Goal: Task Accomplishment & Management: Manage account settings

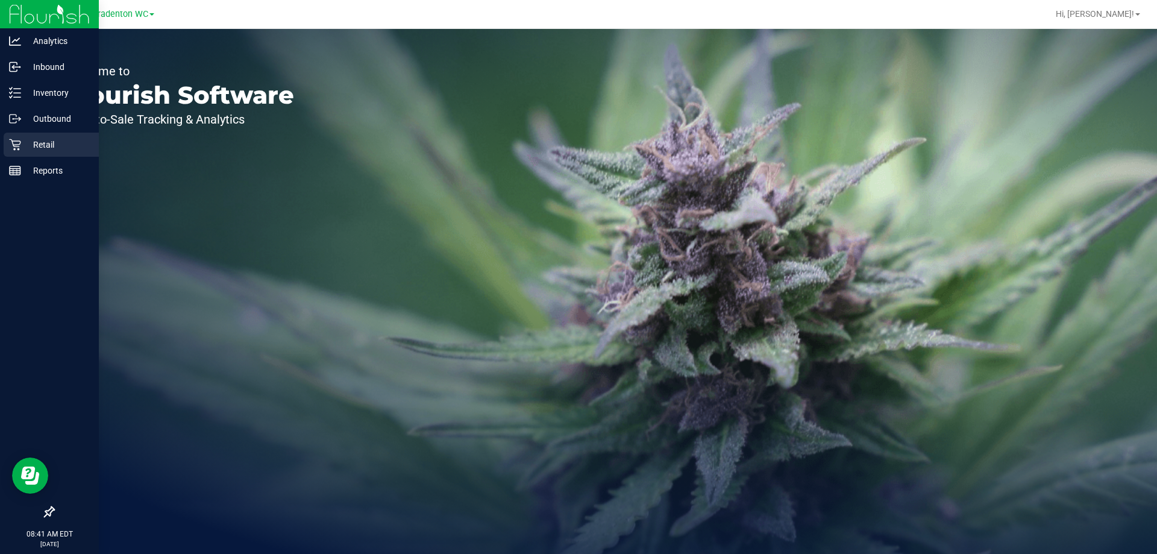
click at [8, 142] on div "Retail" at bounding box center [51, 145] width 95 height 24
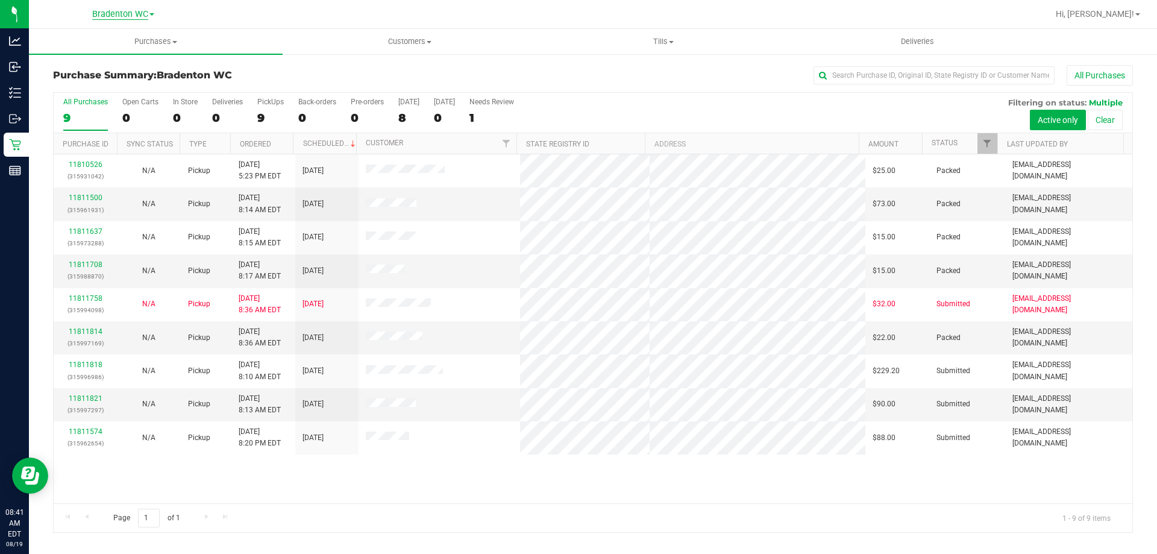
click at [113, 14] on span "Bradenton WC" at bounding box center [120, 14] width 56 height 11
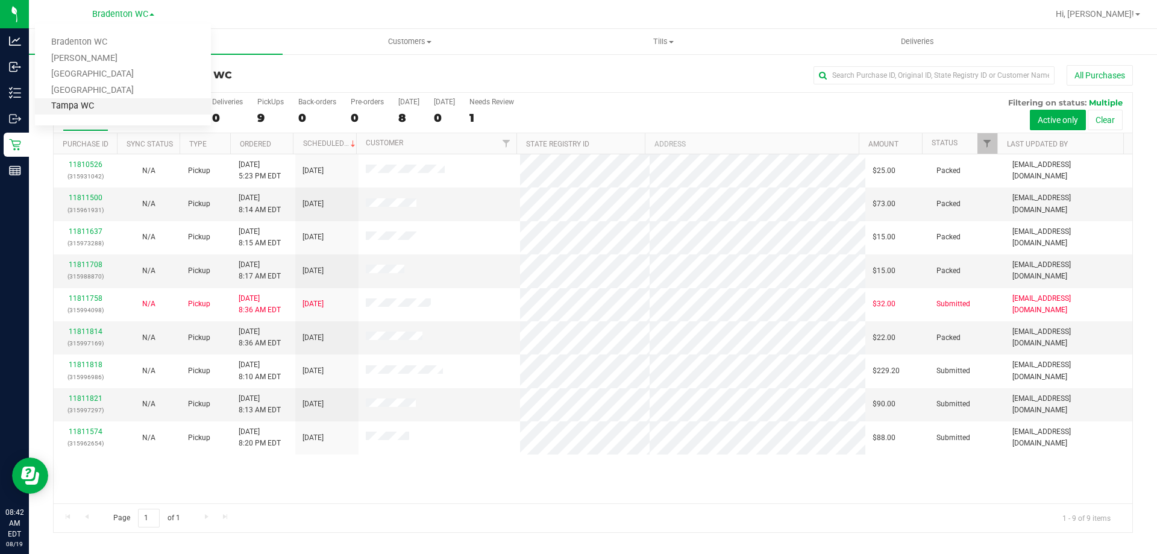
click at [96, 99] on link "Tampa WC" at bounding box center [123, 106] width 176 height 16
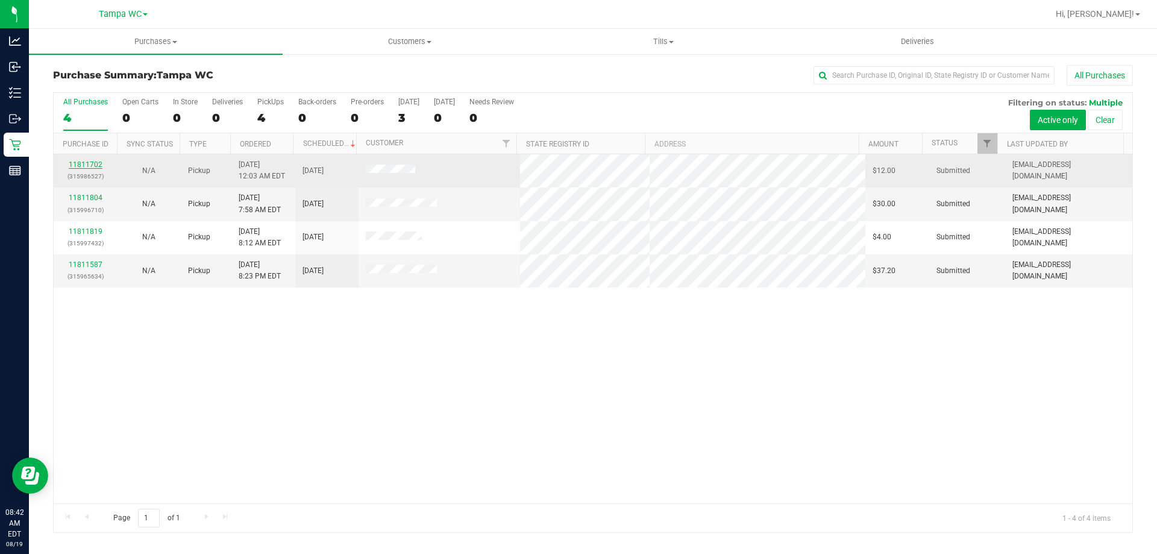
click at [89, 164] on link "11811702" at bounding box center [86, 164] width 34 height 8
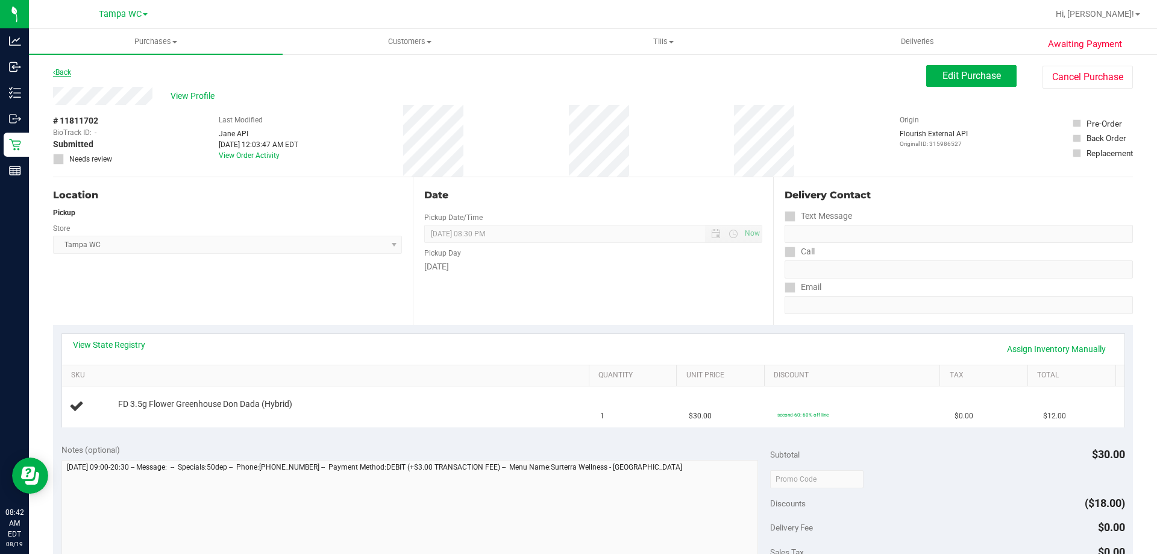
click at [58, 69] on link "Back" at bounding box center [62, 72] width 18 height 8
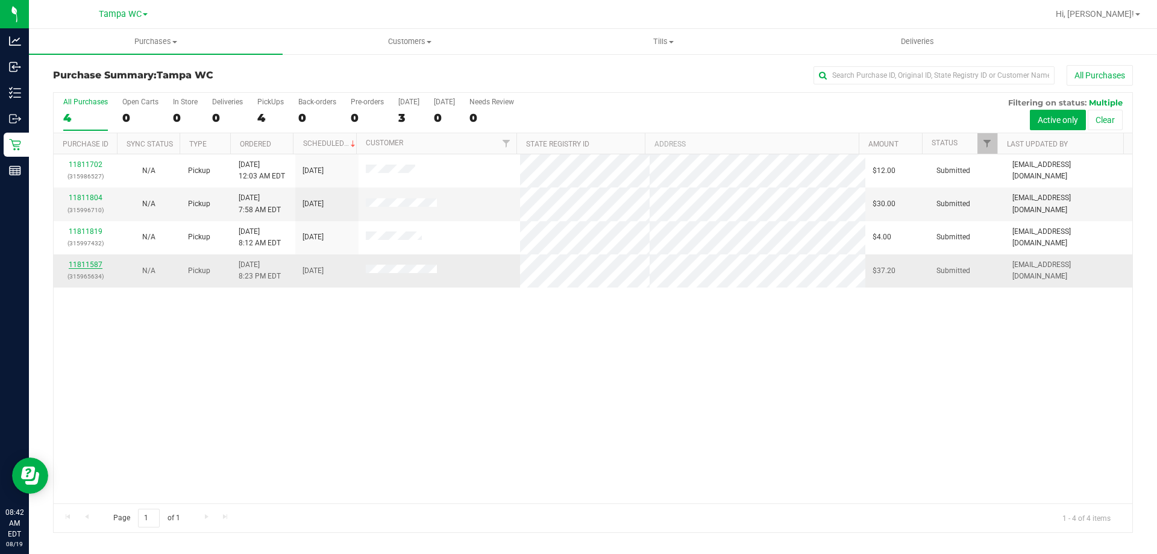
click at [86, 264] on link "11811587" at bounding box center [86, 264] width 34 height 8
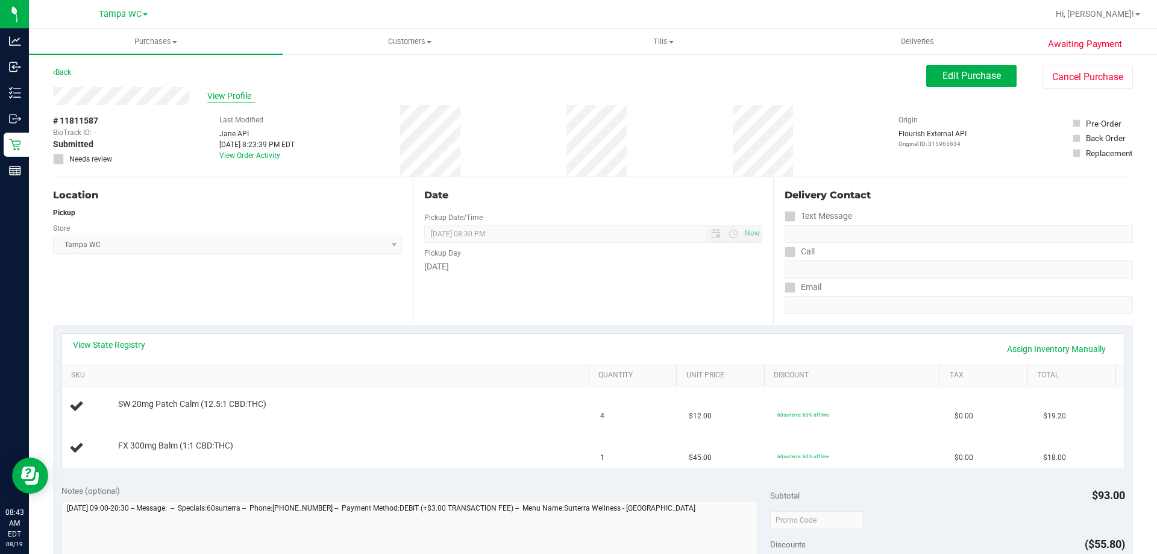
click at [231, 92] on span "View Profile" at bounding box center [231, 96] width 48 height 13
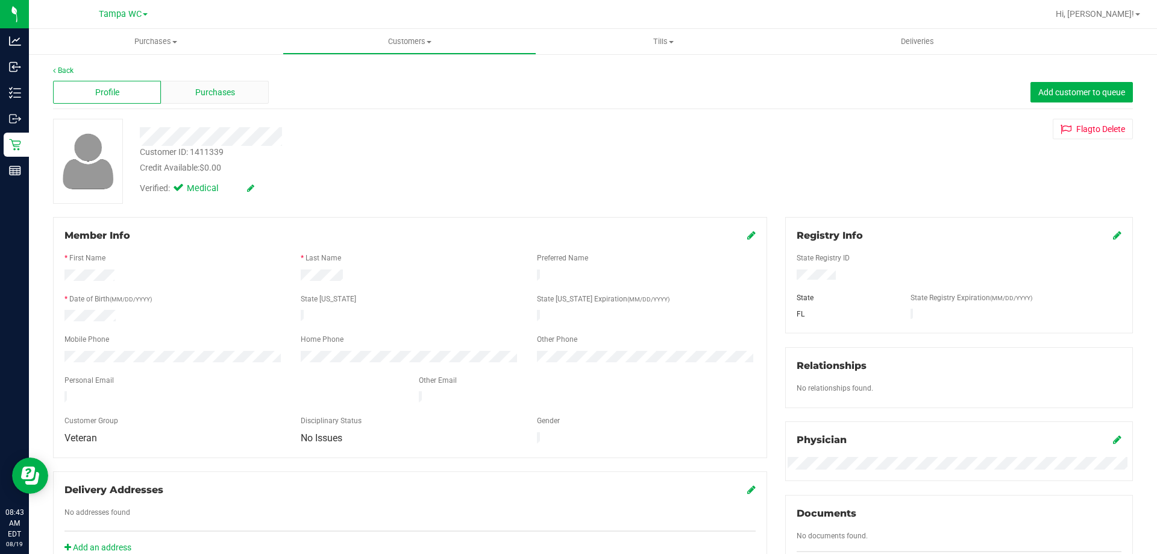
click at [233, 101] on div "Purchases" at bounding box center [215, 92] width 108 height 23
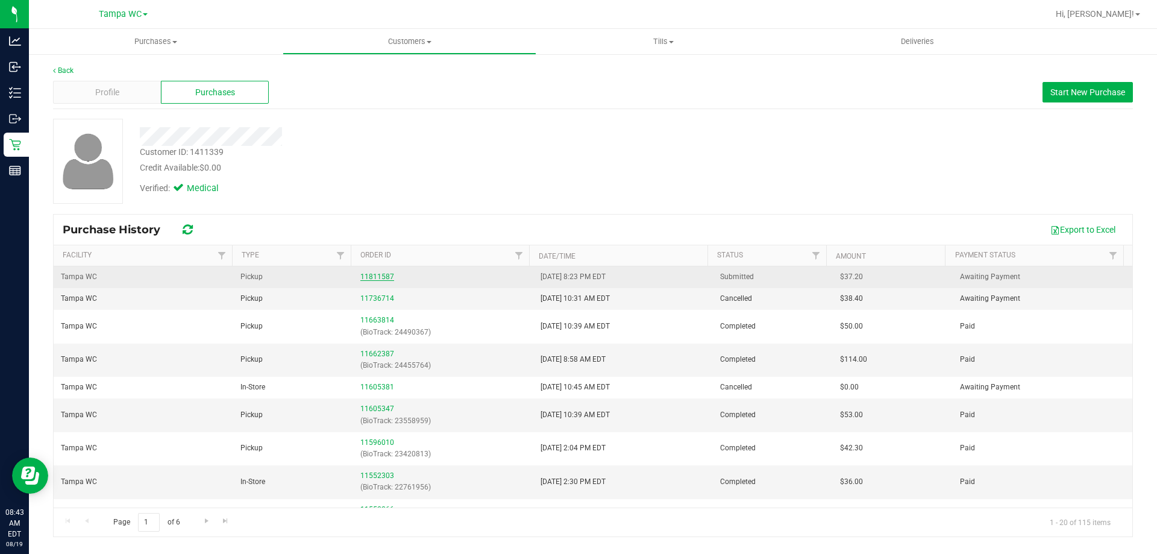
click at [372, 275] on link "11811587" at bounding box center [377, 276] width 34 height 8
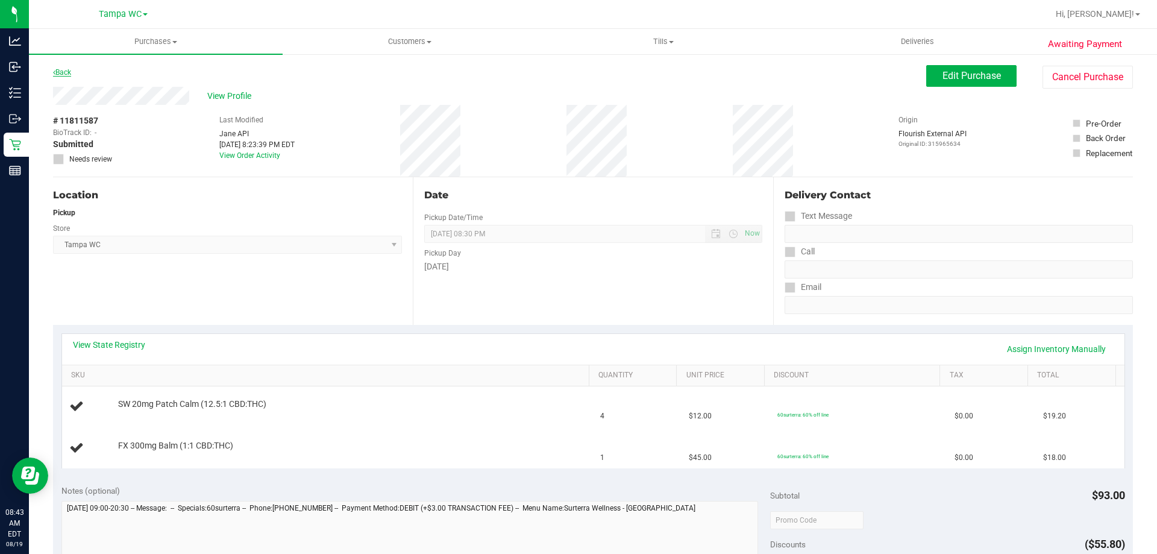
click at [71, 71] on link "Back" at bounding box center [62, 72] width 18 height 8
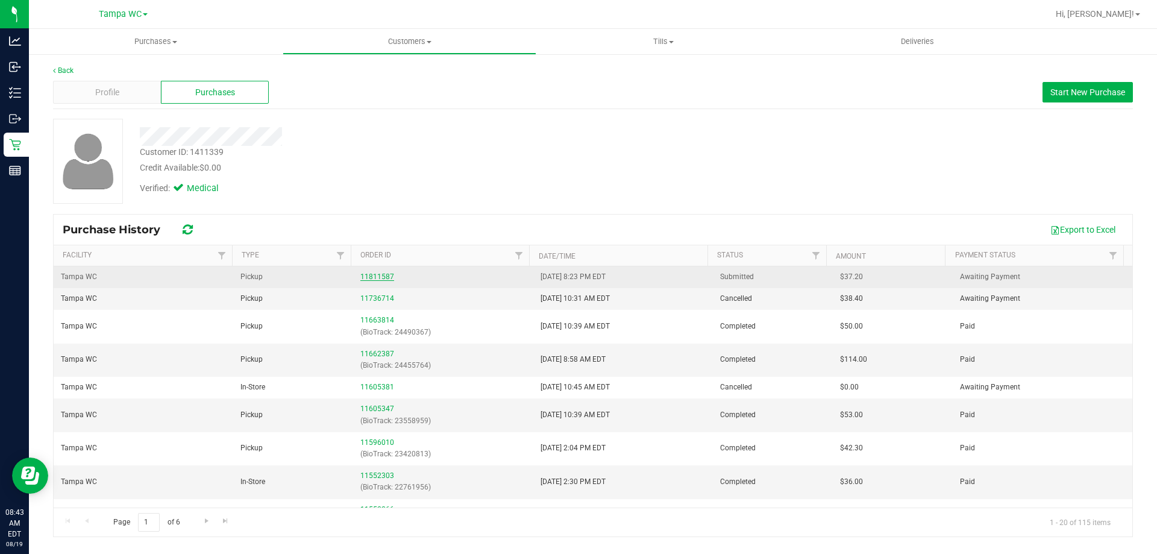
click at [368, 277] on link "11811587" at bounding box center [377, 276] width 34 height 8
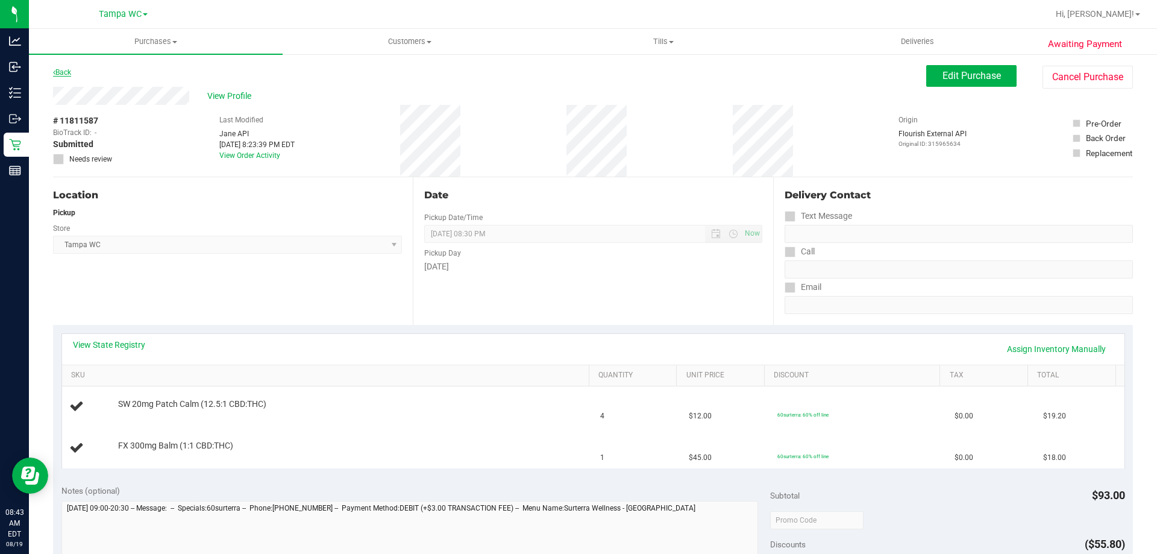
click at [61, 71] on link "Back" at bounding box center [62, 72] width 18 height 8
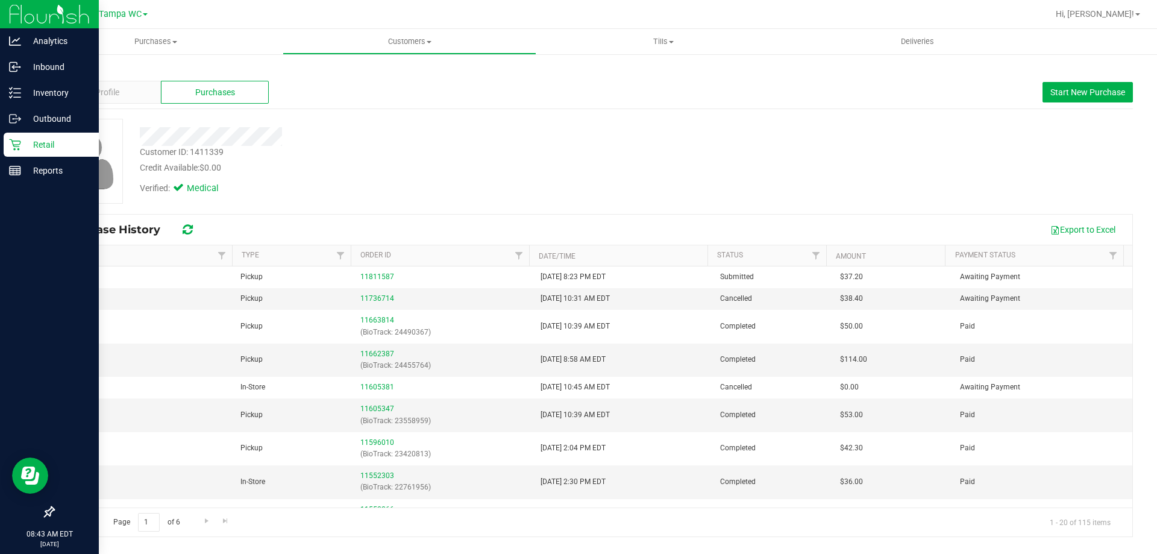
click at [14, 137] on div "Retail" at bounding box center [51, 145] width 95 height 24
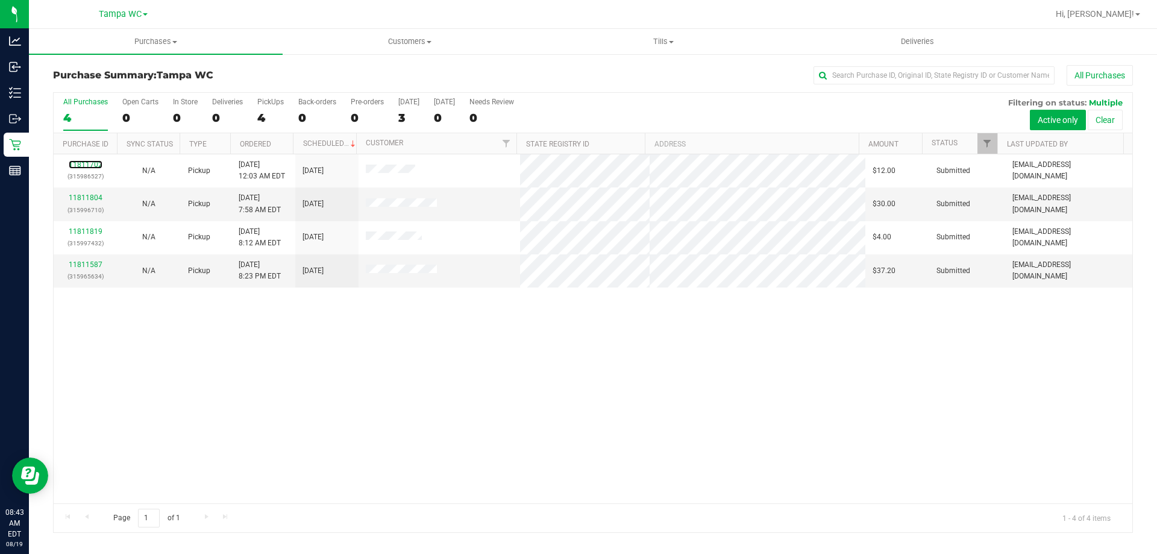
click at [87, 163] on link "11811702" at bounding box center [86, 164] width 34 height 8
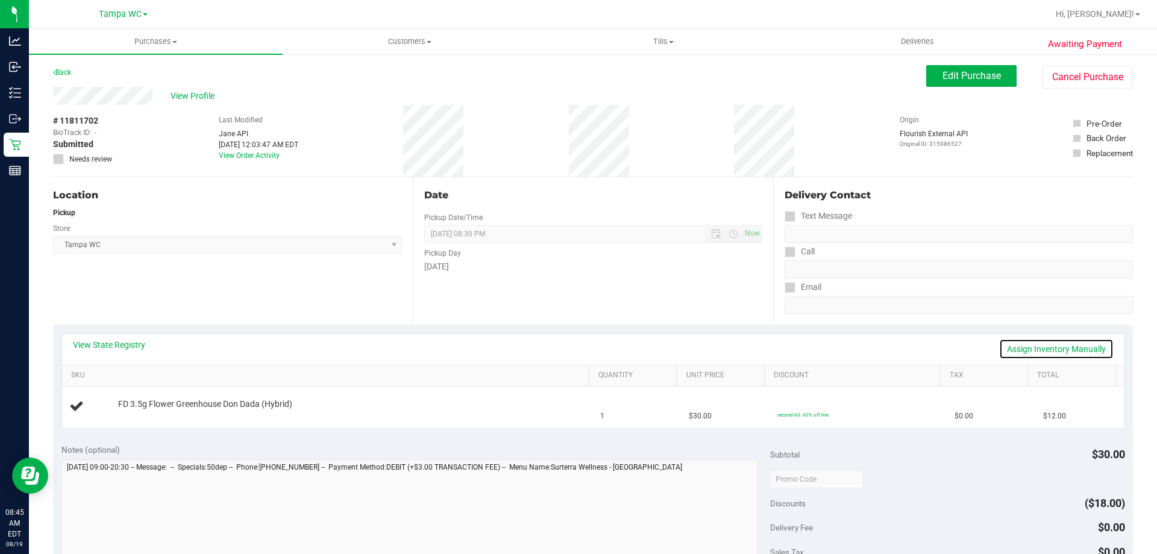
click at [1065, 346] on link "Assign Inventory Manually" at bounding box center [1056, 349] width 115 height 20
click at [139, 409] on link "Add Package" at bounding box center [139, 412] width 43 height 8
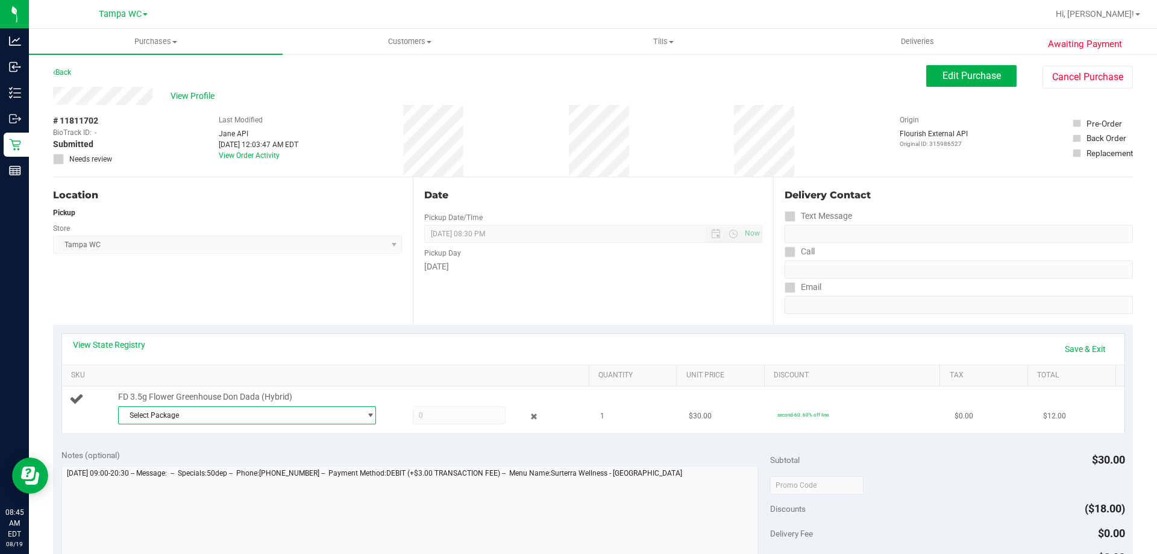
click at [241, 409] on span "Select Package" at bounding box center [240, 415] width 242 height 17
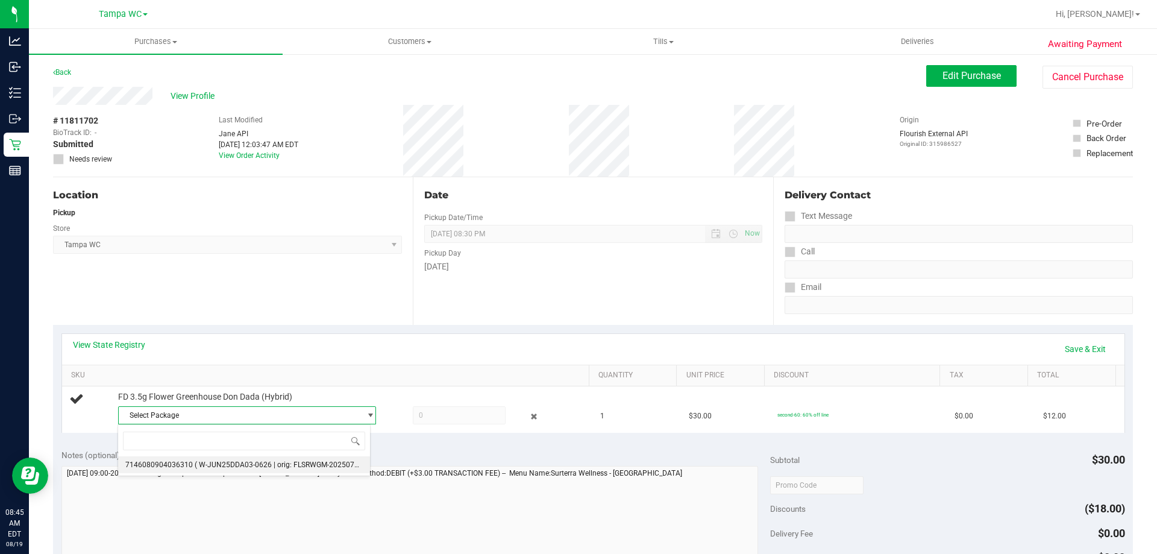
click at [245, 470] on li "7146080904036310 ( W-JUN25DDA03-0626 | orig: FLSRWGM-20250707-482 )" at bounding box center [244, 464] width 252 height 17
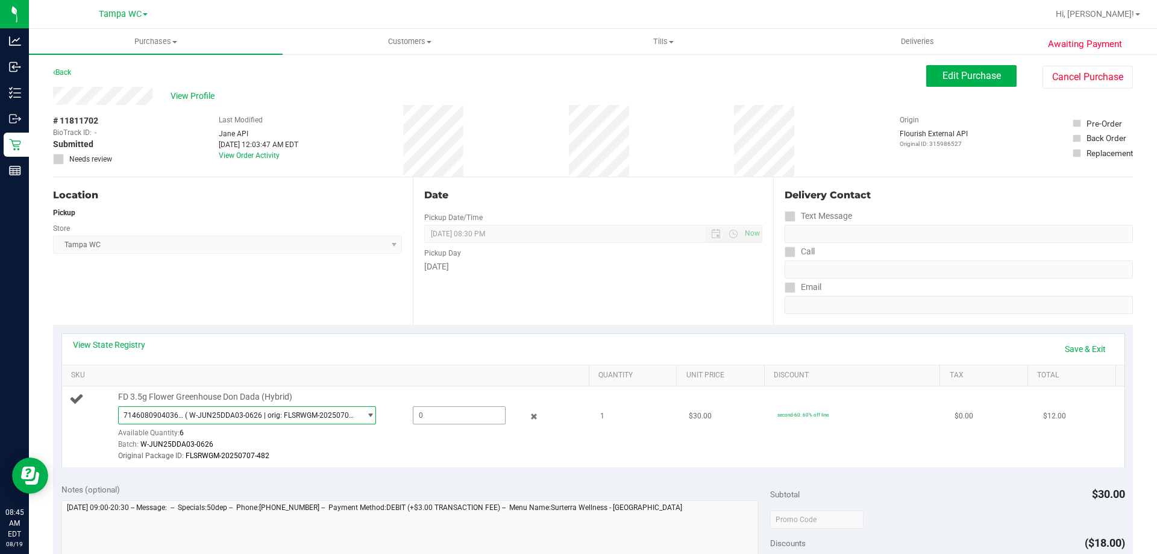
click at [421, 422] on span at bounding box center [459, 415] width 93 height 18
type input "1"
type input "1.0000"
click at [1073, 356] on link "Save & Exit" at bounding box center [1085, 349] width 57 height 20
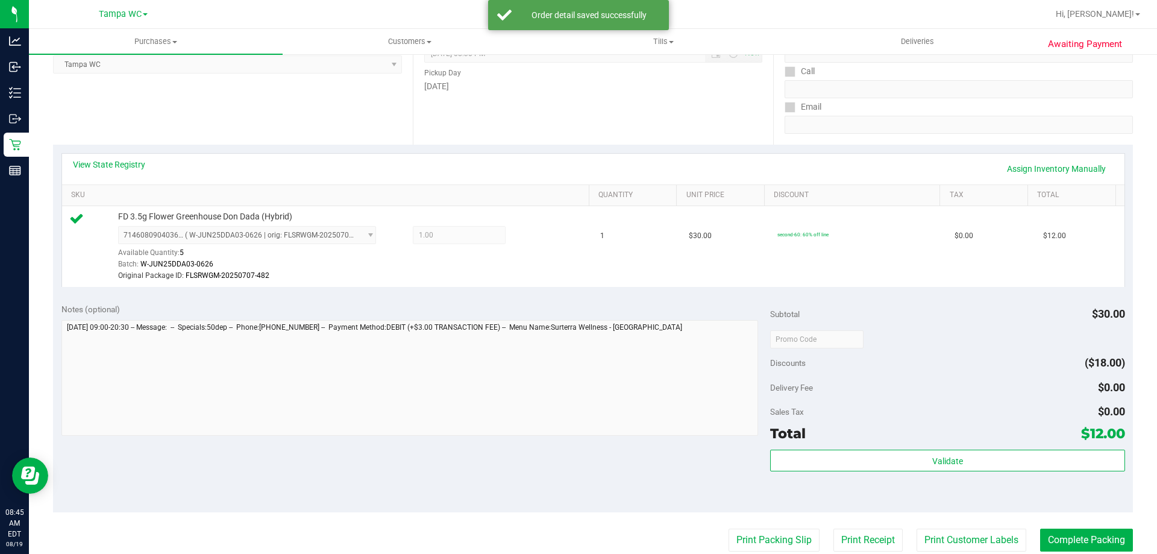
scroll to position [181, 0]
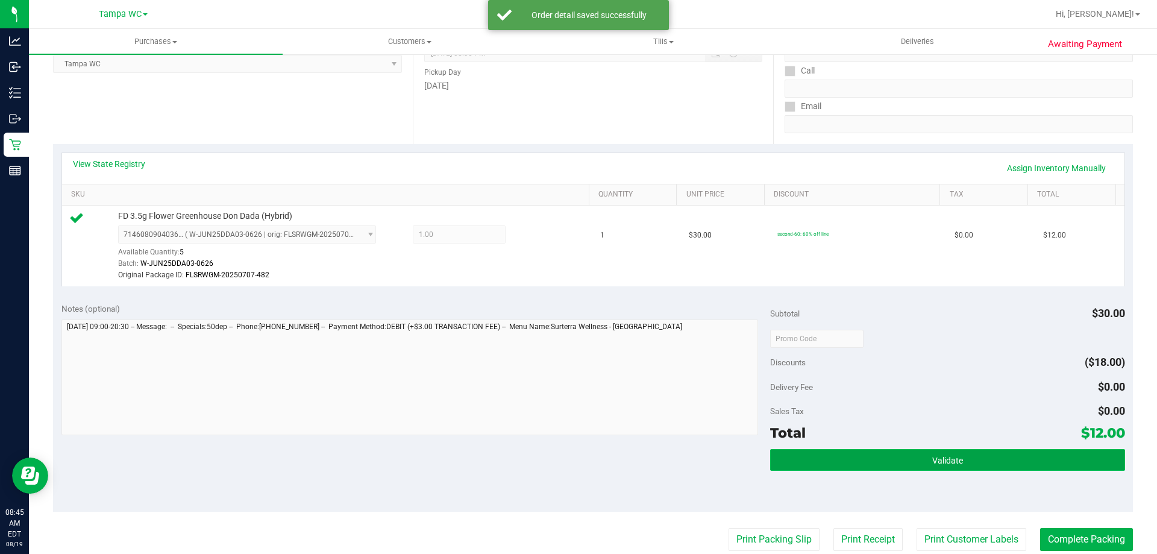
click at [890, 453] on button "Validate" at bounding box center [947, 460] width 354 height 22
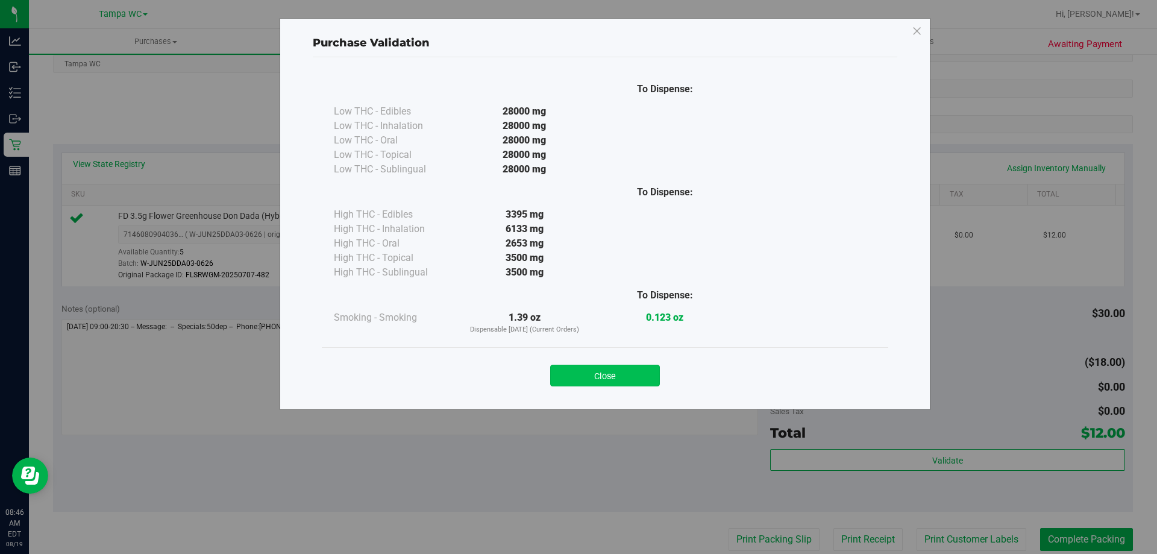
click at [646, 366] on button "Close" at bounding box center [605, 376] width 110 height 22
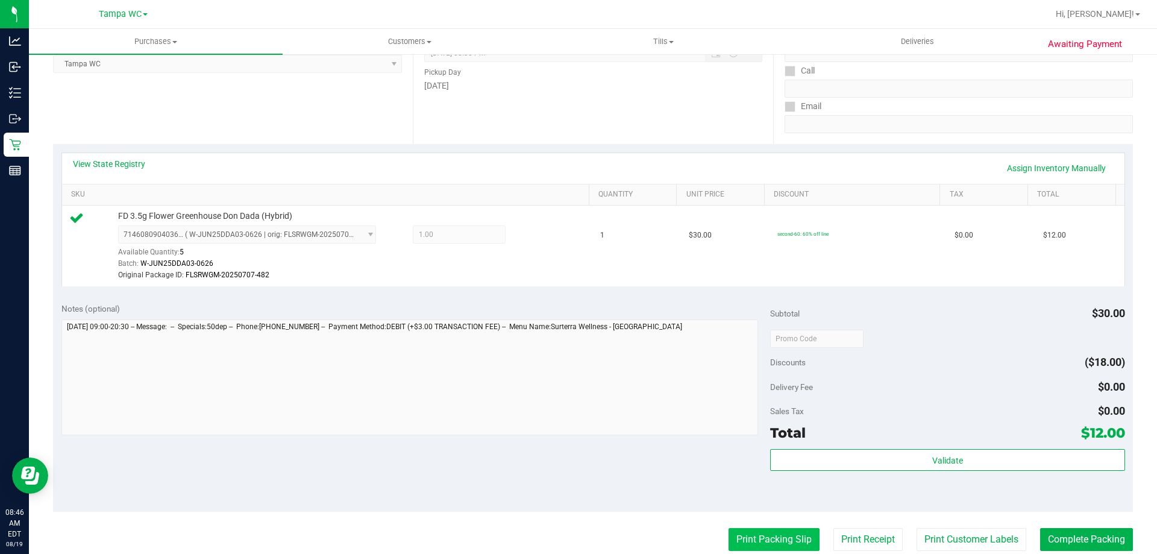
click at [767, 545] on button "Print Packing Slip" at bounding box center [774, 539] width 91 height 23
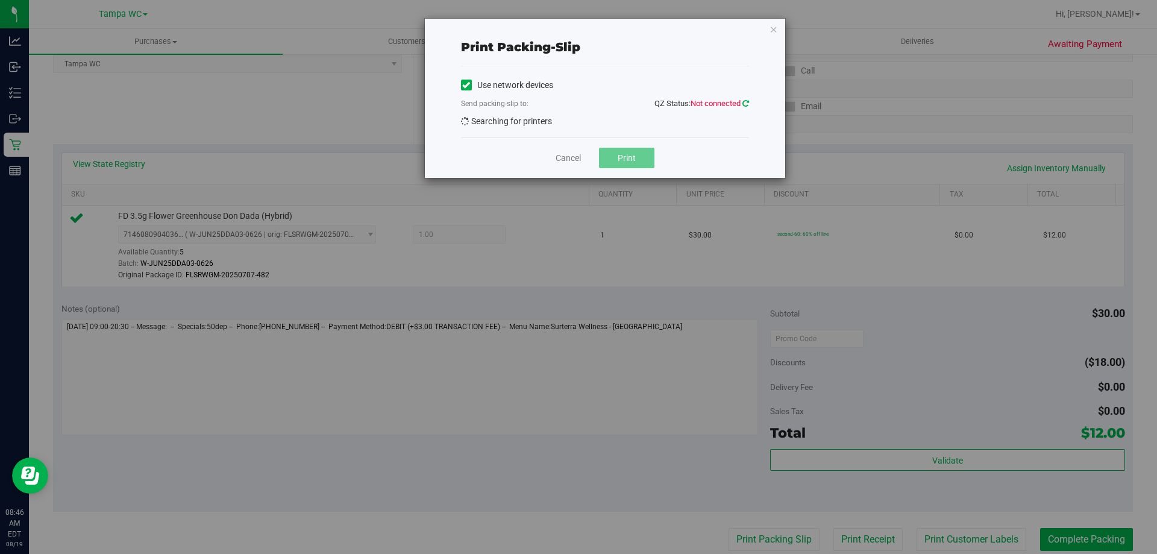
click at [745, 102] on icon at bounding box center [746, 103] width 7 height 8
click at [569, 154] on link "Cancel" at bounding box center [568, 158] width 25 height 13
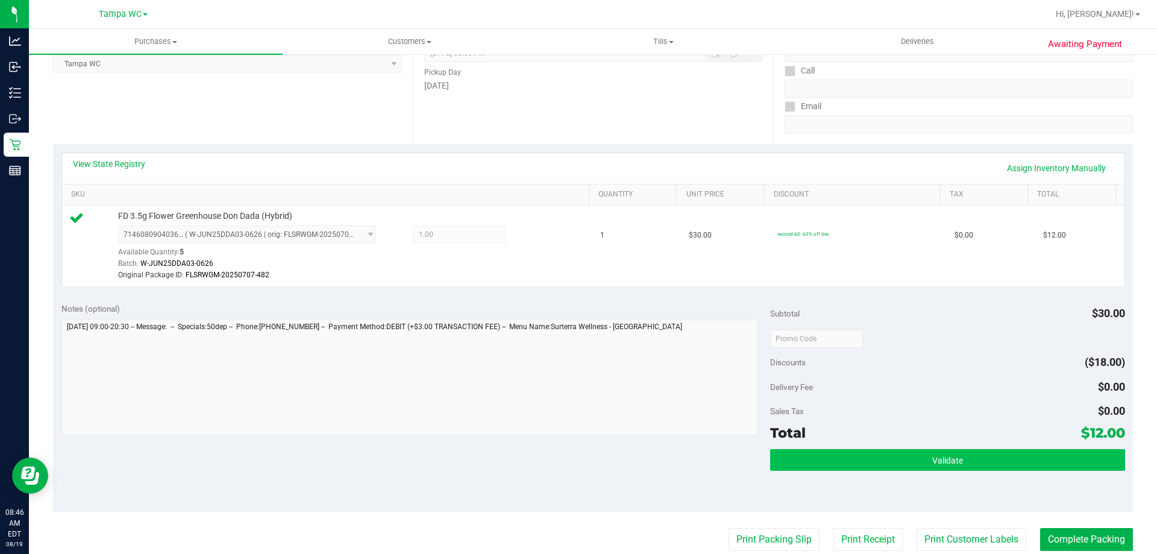
drag, startPoint x: 968, startPoint y: 477, endPoint x: 968, endPoint y: 457, distance: 19.9
click at [968, 477] on div "Validate" at bounding box center [947, 476] width 354 height 54
click at [968, 456] on button "Validate" at bounding box center [947, 460] width 354 height 22
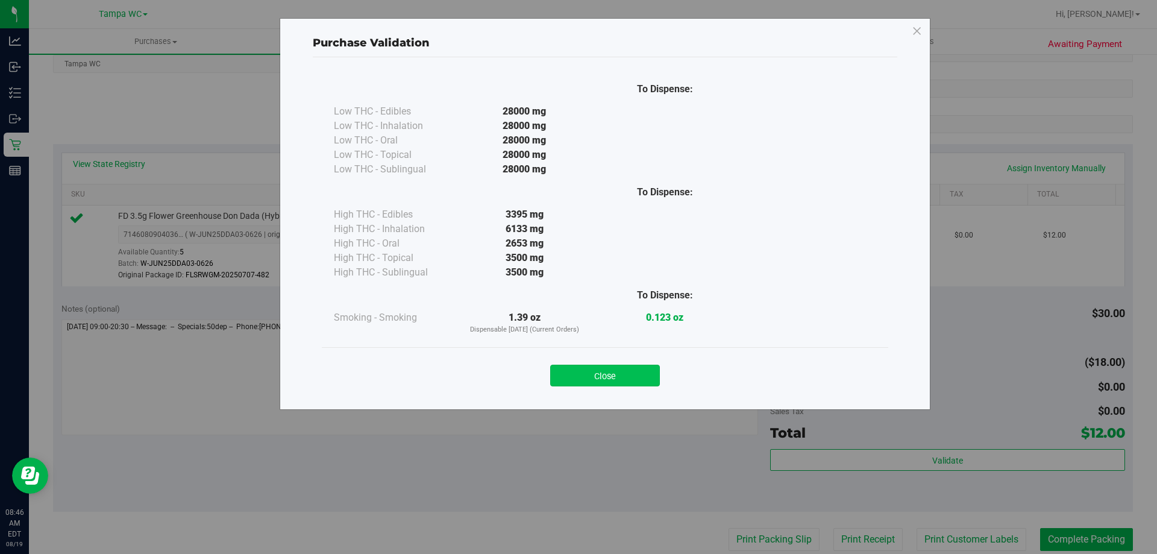
click at [629, 377] on button "Close" at bounding box center [605, 376] width 110 height 22
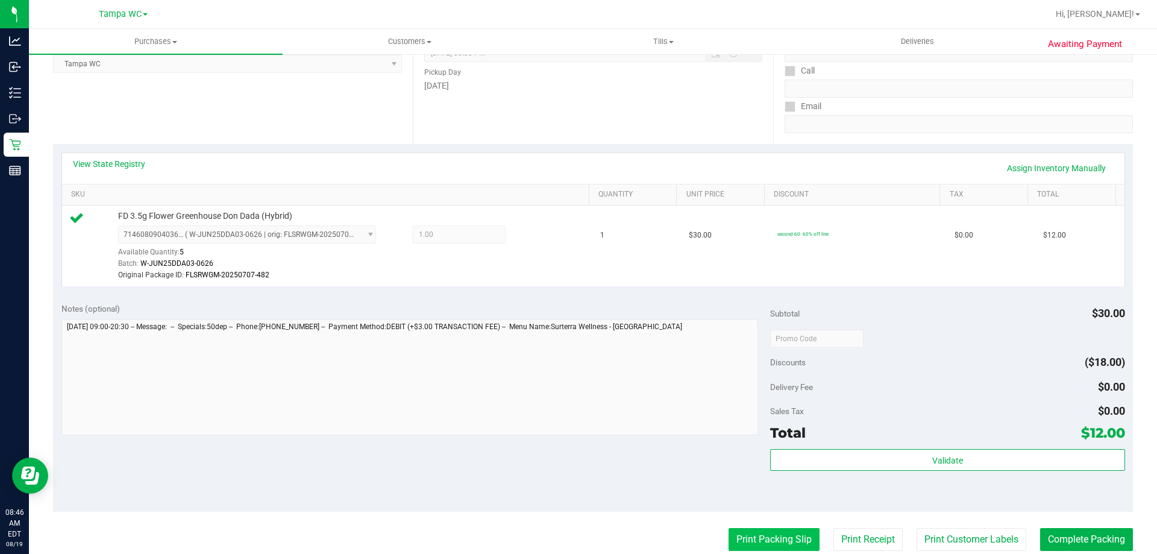
click at [732, 533] on button "Print Packing Slip" at bounding box center [774, 539] width 91 height 23
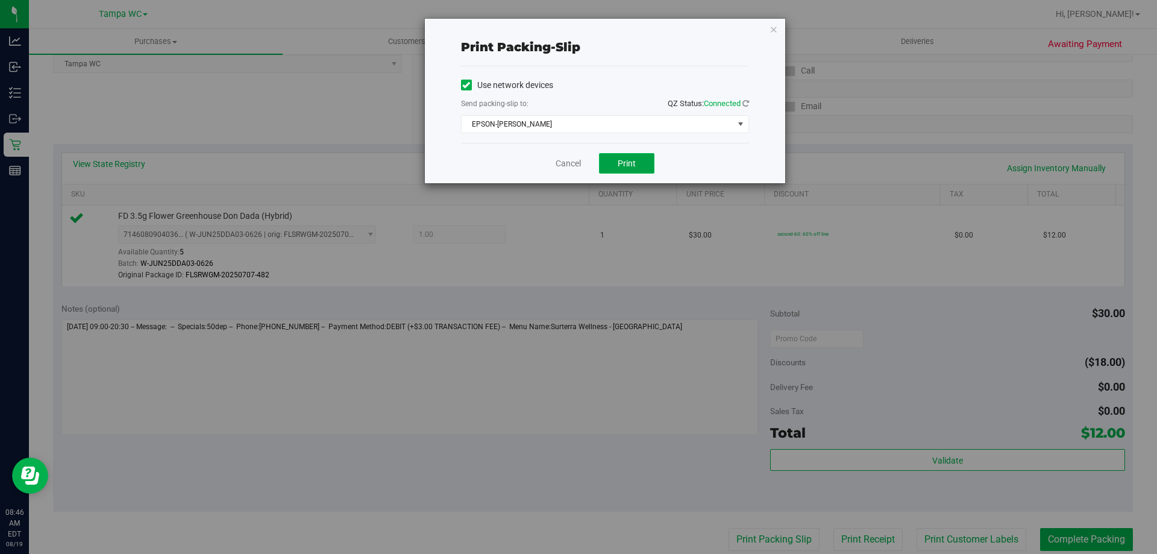
click at [618, 170] on button "Print" at bounding box center [626, 163] width 55 height 20
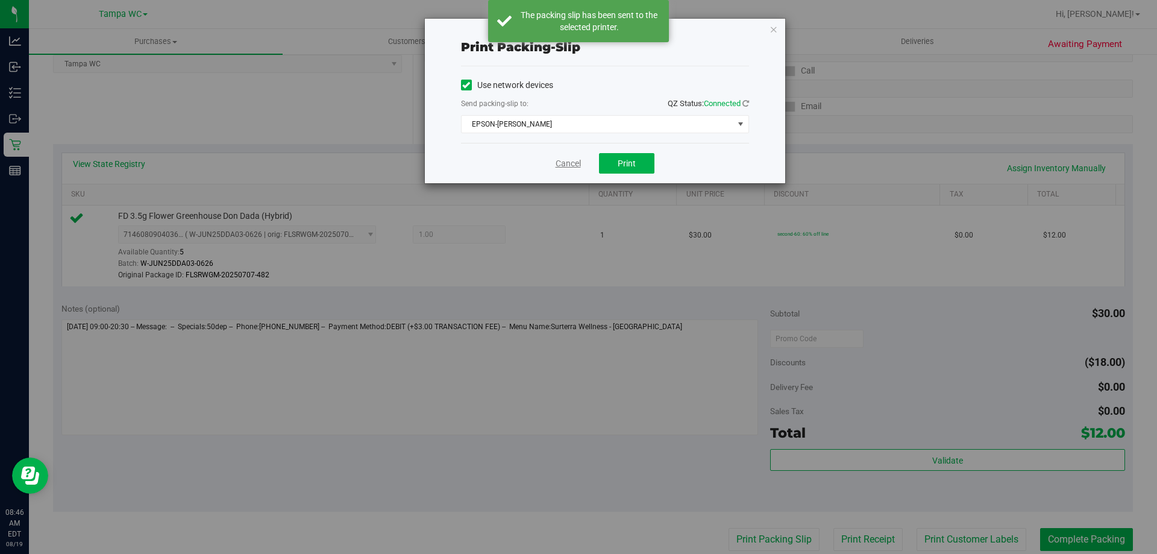
click at [567, 162] on link "Cancel" at bounding box center [568, 163] width 25 height 13
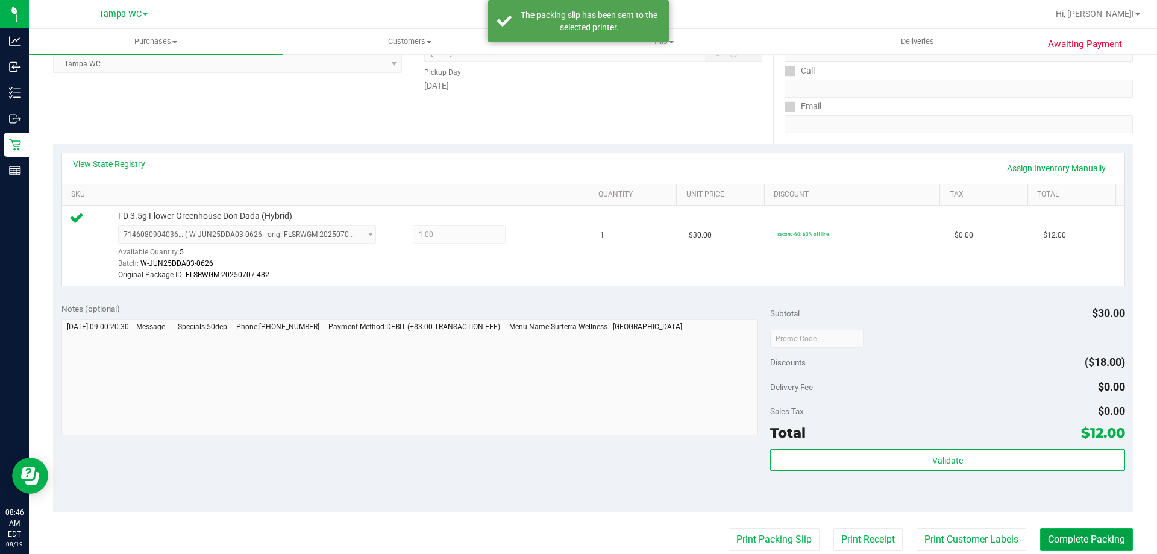
click at [1068, 535] on button "Complete Packing" at bounding box center [1086, 539] width 93 height 23
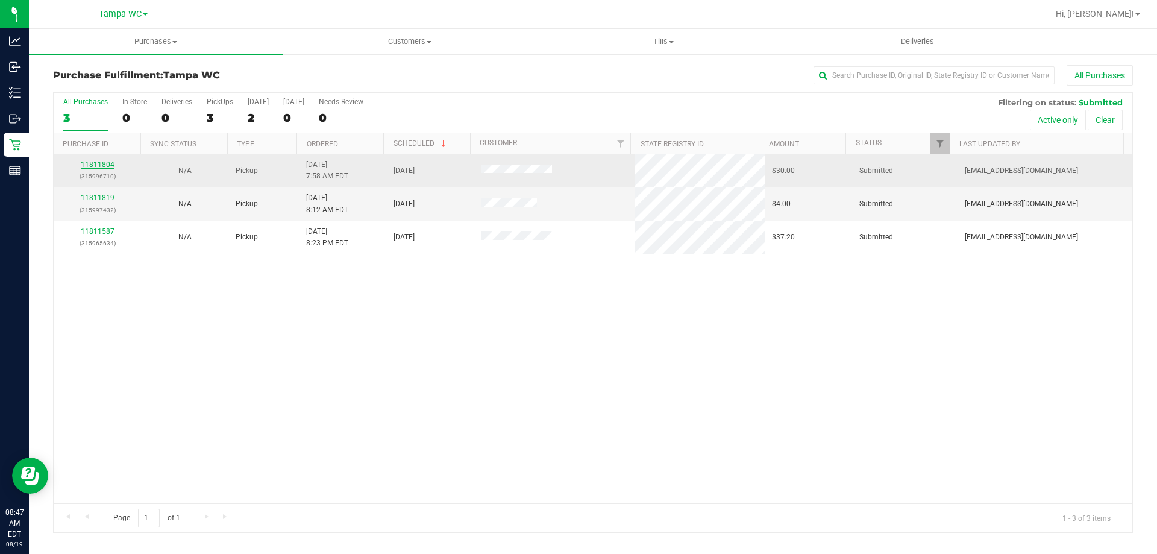
click at [101, 162] on link "11811804" at bounding box center [98, 164] width 34 height 8
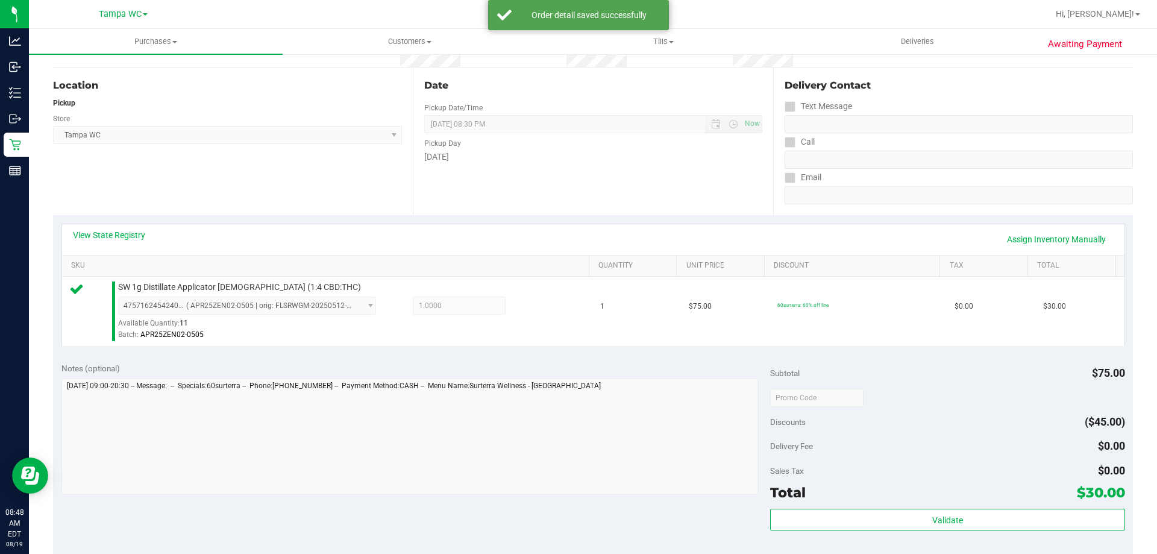
scroll to position [121, 0]
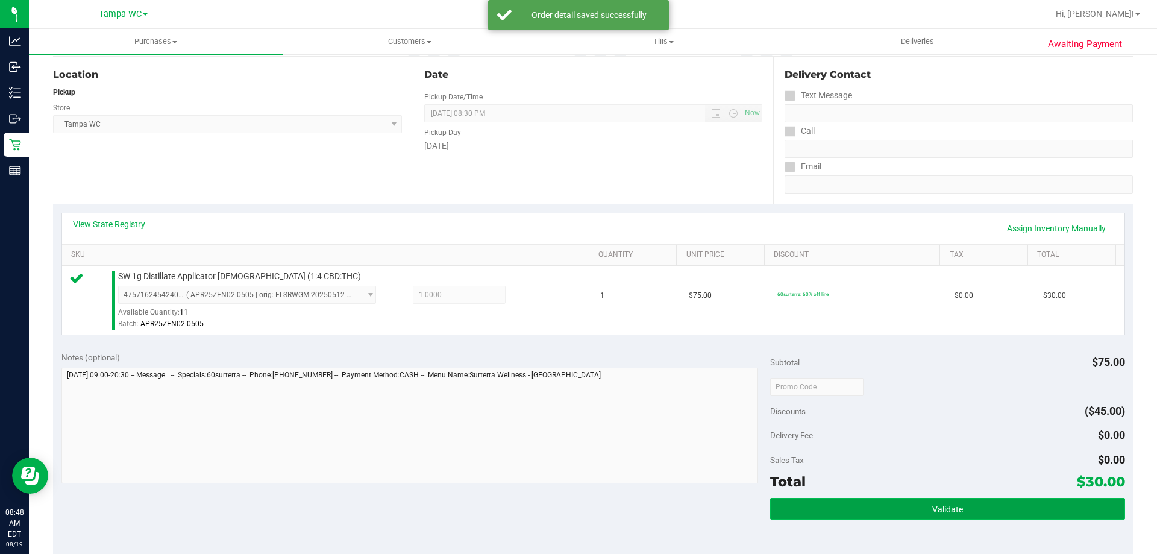
click at [943, 505] on span "Validate" at bounding box center [948, 510] width 31 height 10
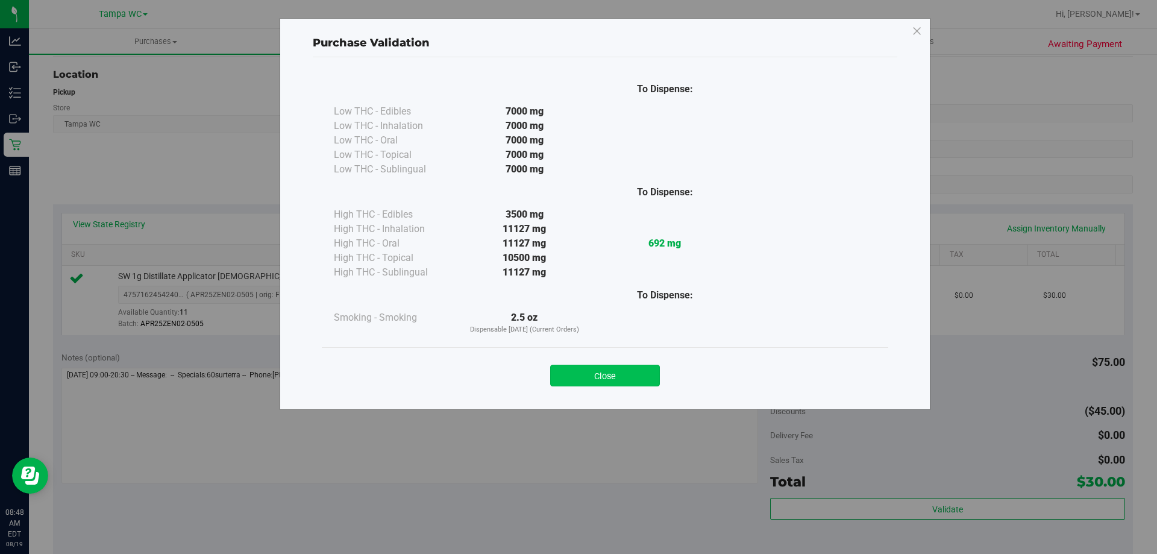
click at [628, 374] on button "Close" at bounding box center [605, 376] width 110 height 22
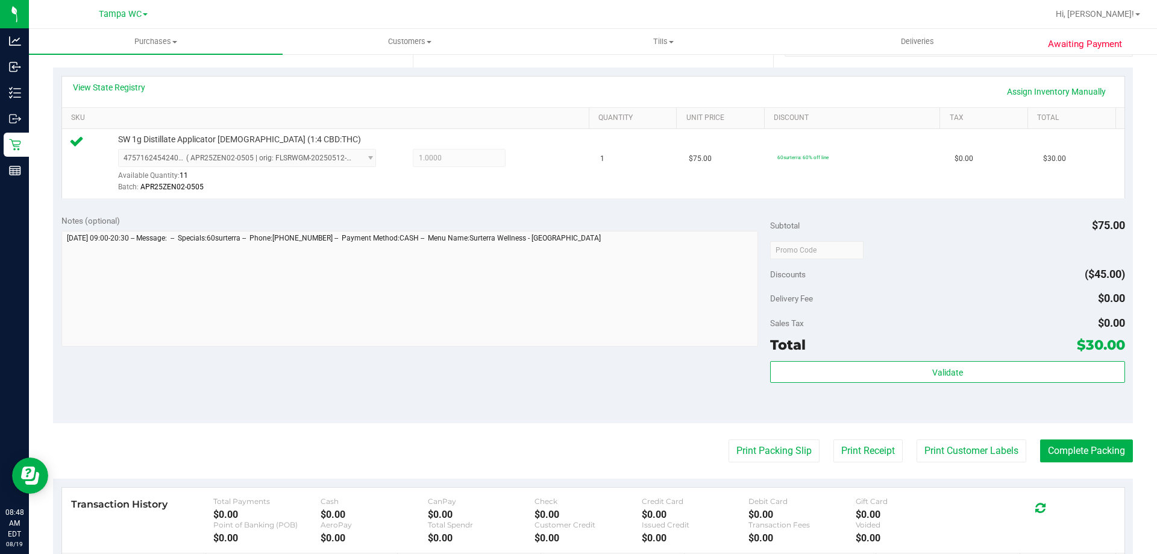
scroll to position [422, 0]
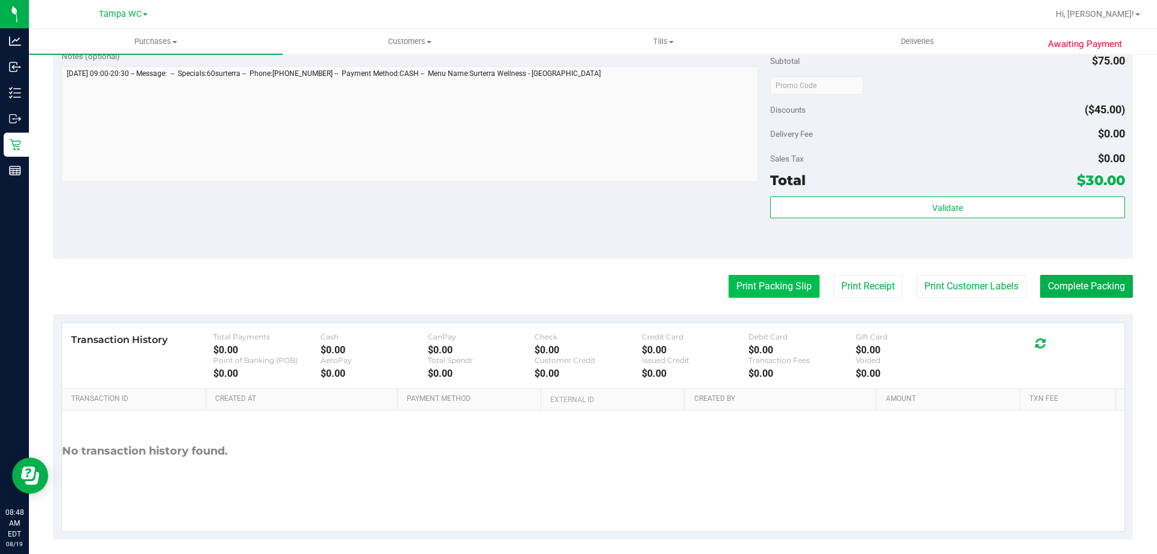
click at [773, 288] on button "Print Packing Slip" at bounding box center [774, 286] width 91 height 23
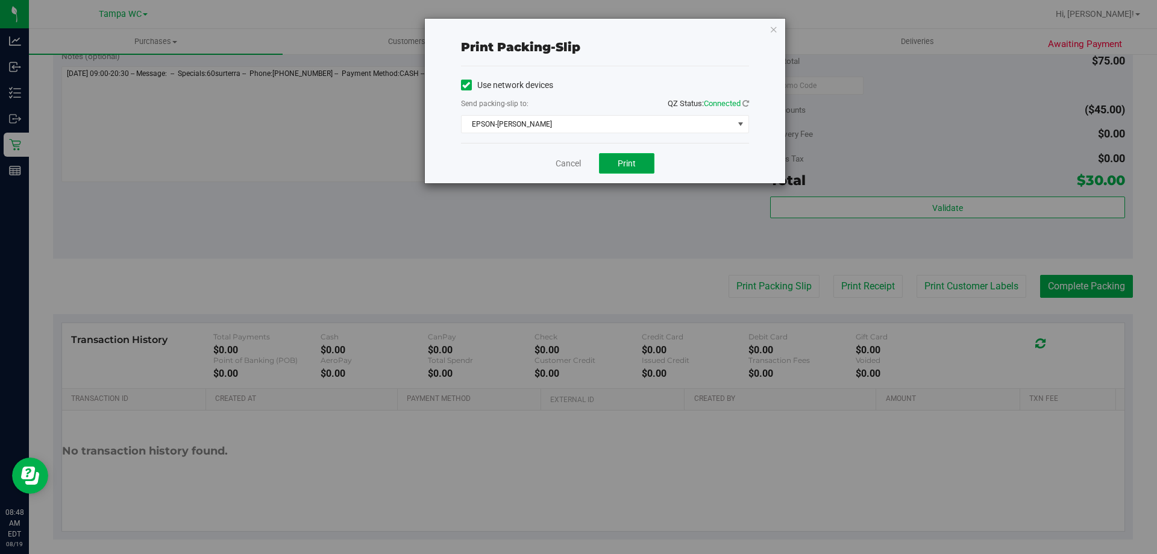
click at [617, 159] on button "Print" at bounding box center [626, 163] width 55 height 20
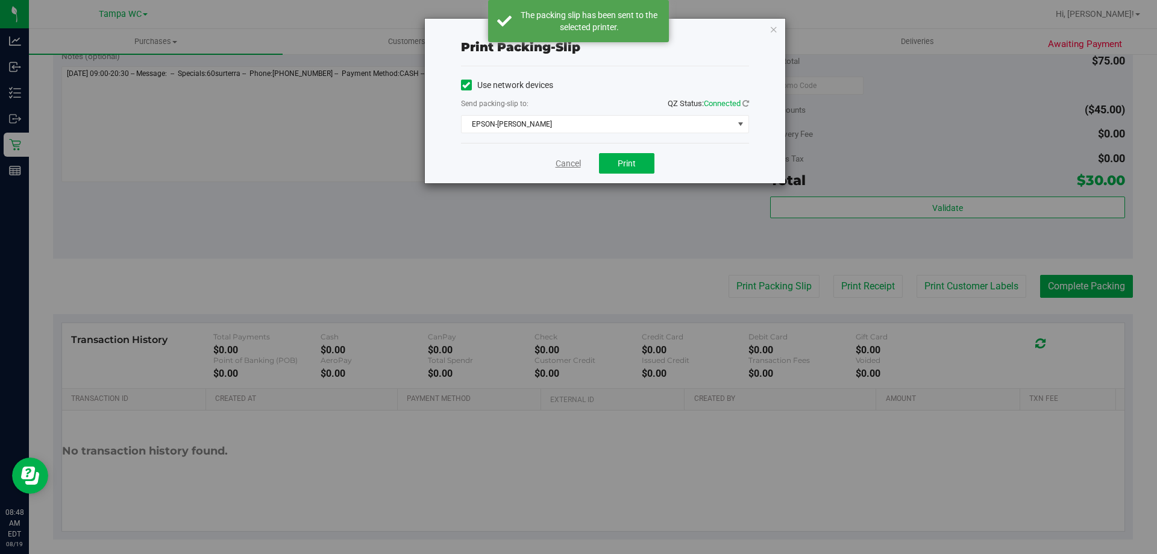
click at [574, 168] on link "Cancel" at bounding box center [568, 163] width 25 height 13
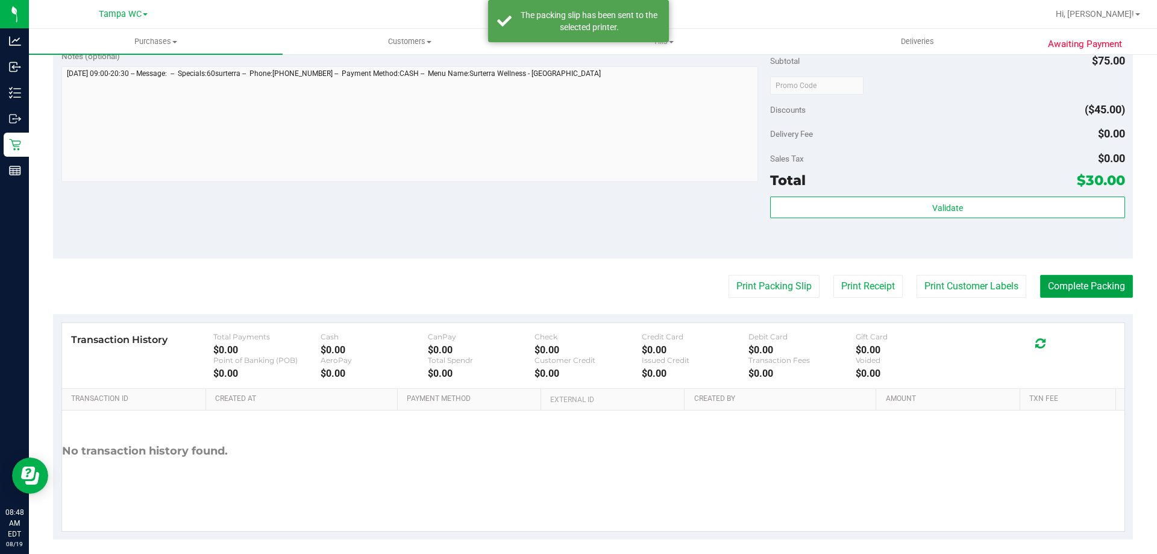
click at [1084, 279] on button "Complete Packing" at bounding box center [1086, 286] width 93 height 23
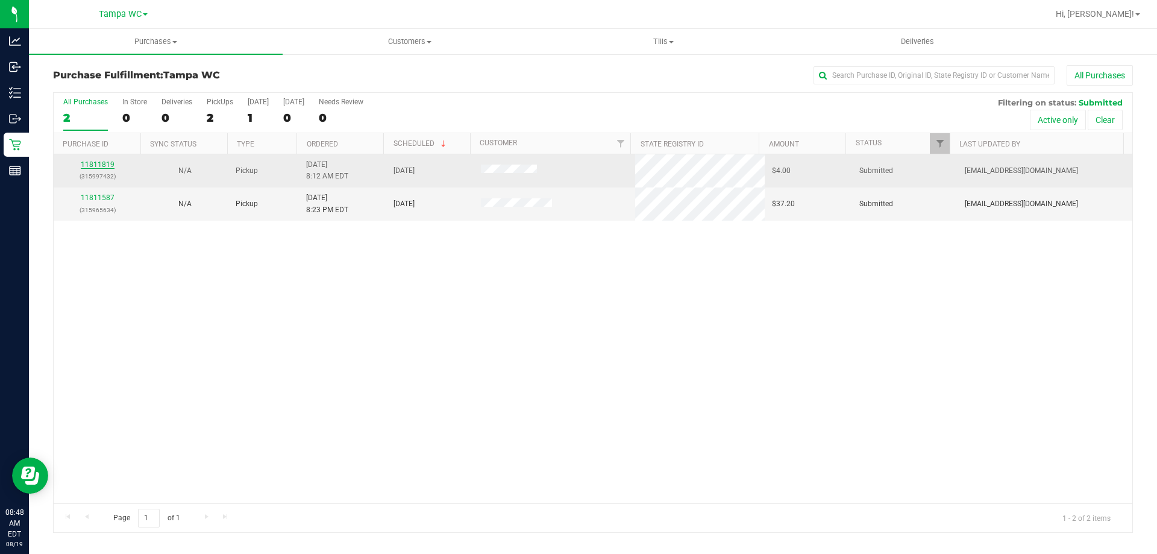
click at [101, 167] on link "11811819" at bounding box center [98, 164] width 34 height 8
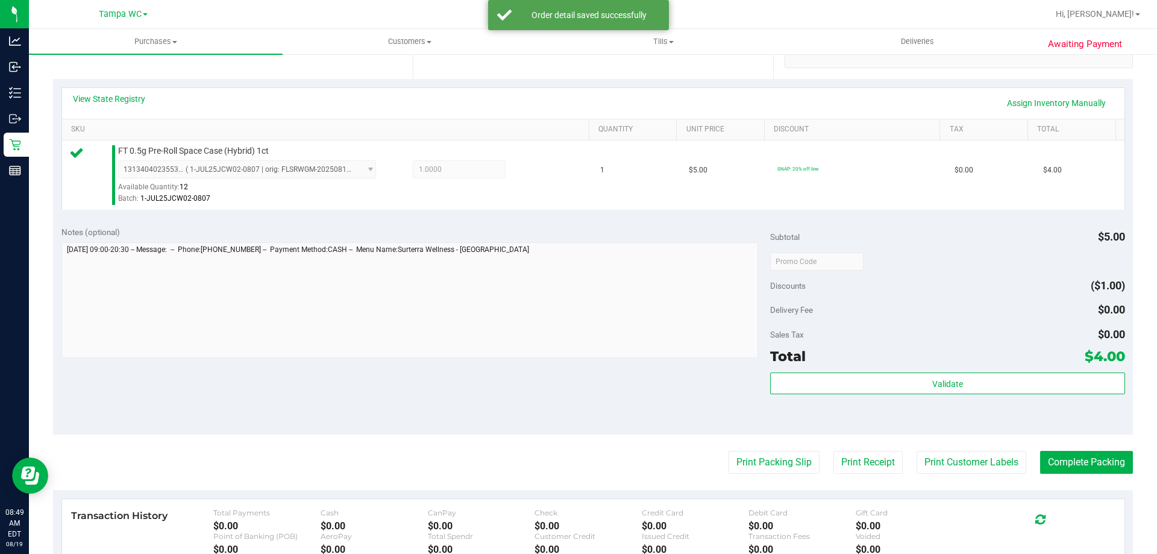
scroll to position [301, 0]
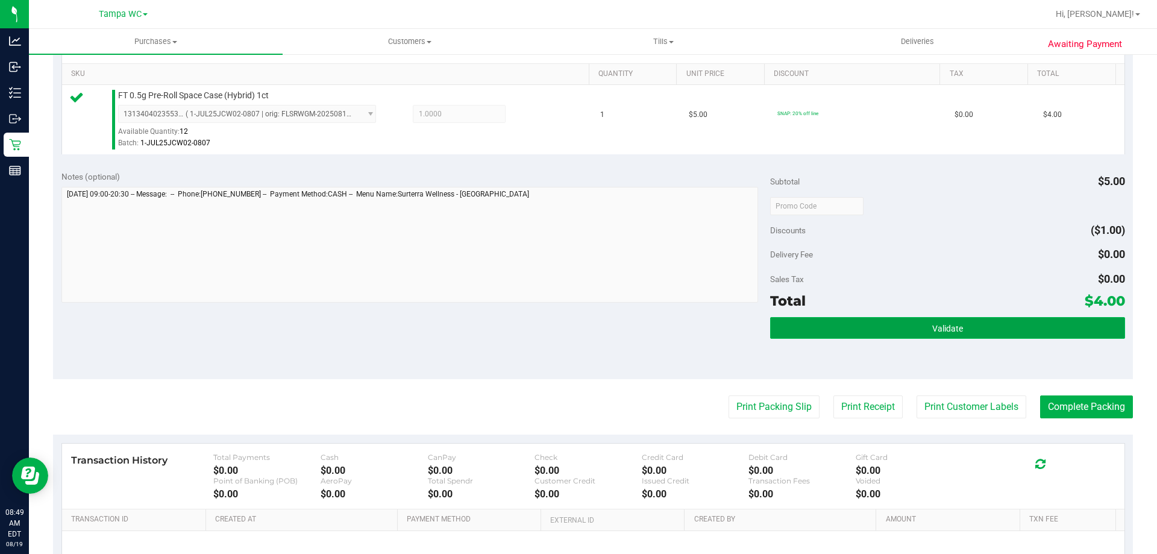
click at [933, 330] on span "Validate" at bounding box center [948, 329] width 31 height 10
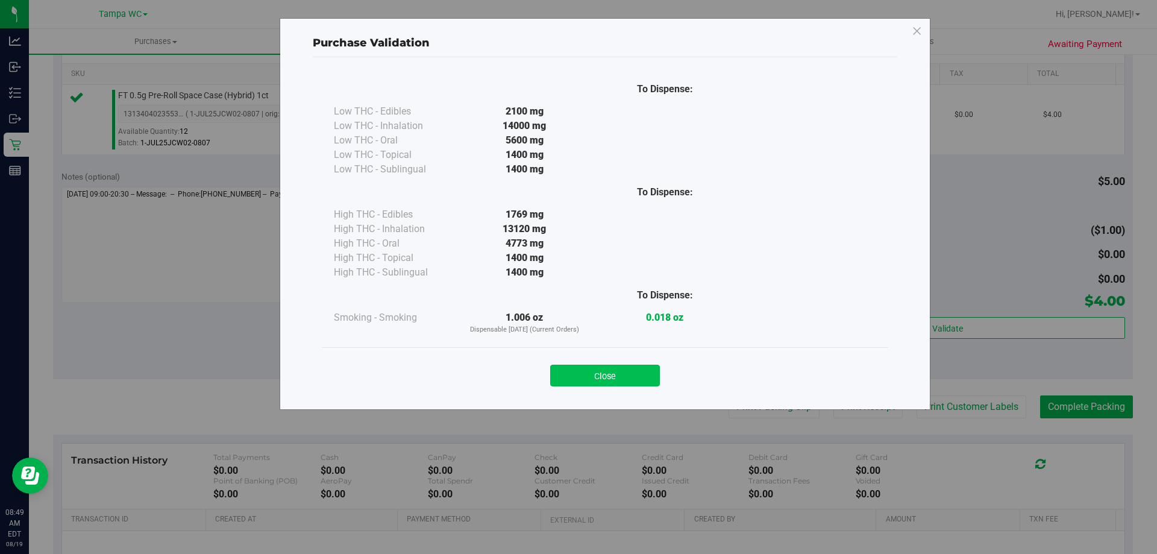
click at [646, 370] on button "Close" at bounding box center [605, 376] width 110 height 22
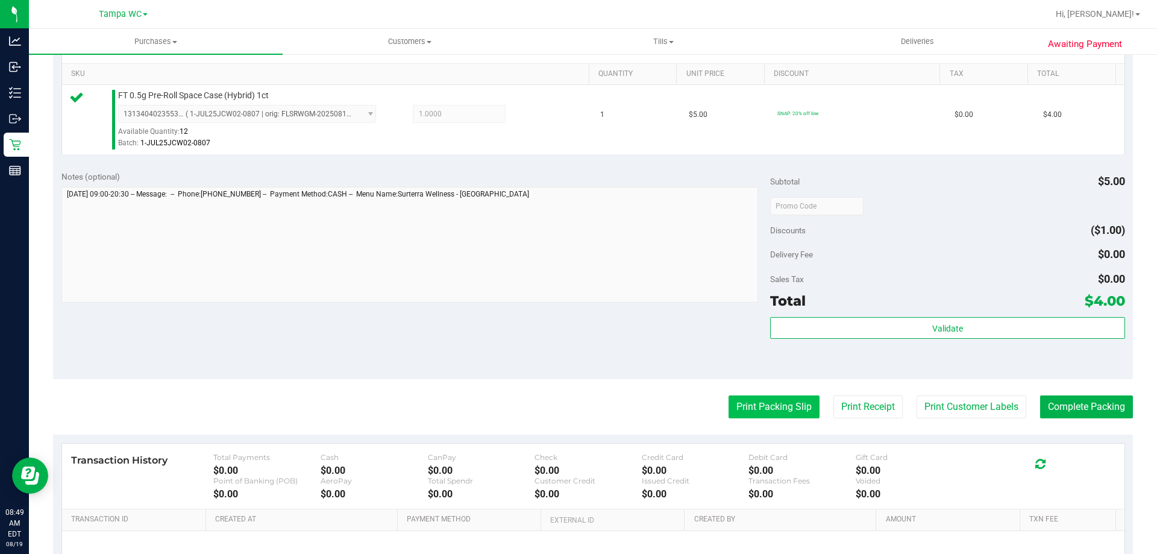
click at [756, 402] on button "Print Packing Slip" at bounding box center [774, 406] width 91 height 23
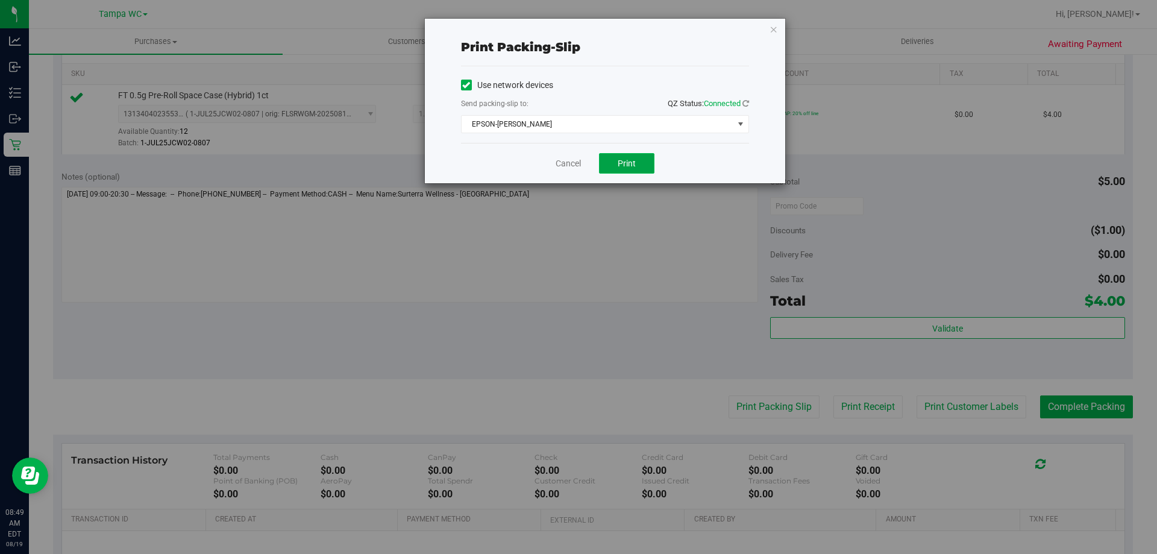
click at [638, 162] on button "Print" at bounding box center [626, 163] width 55 height 20
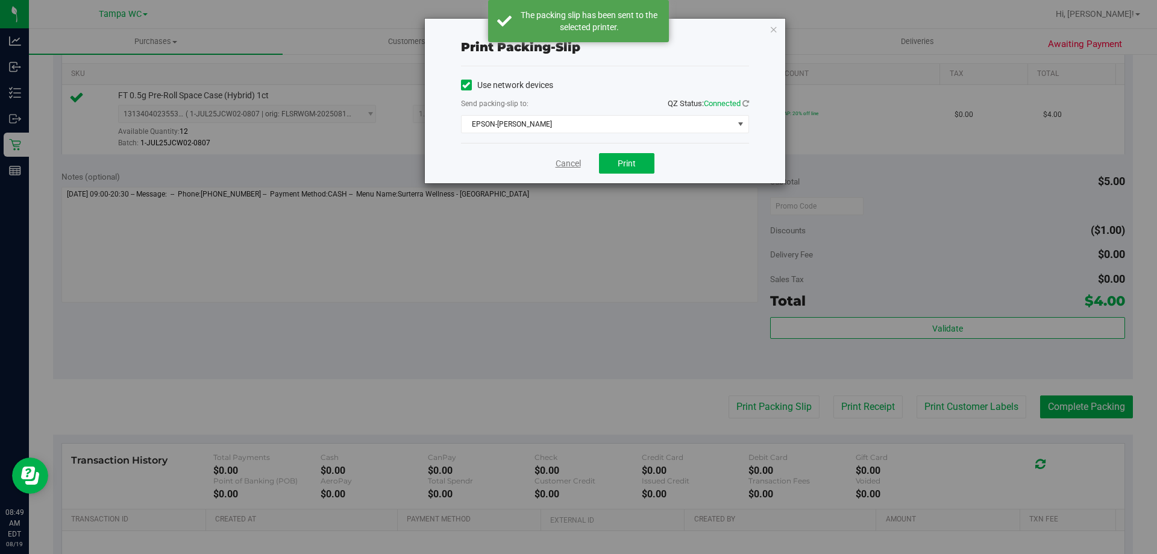
click at [569, 164] on link "Cancel" at bounding box center [568, 163] width 25 height 13
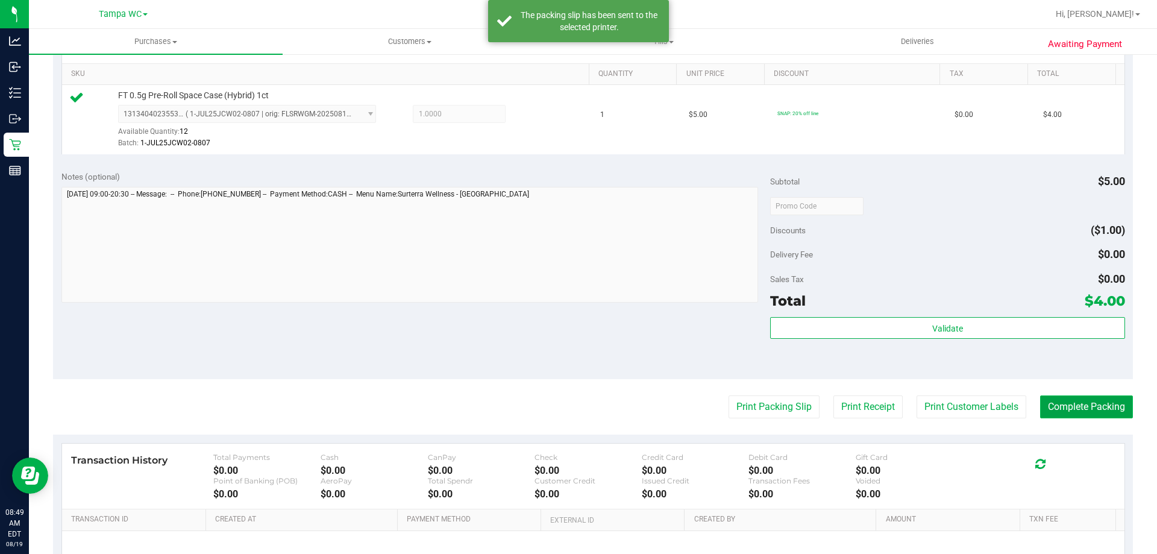
click at [1040, 405] on button "Complete Packing" at bounding box center [1086, 406] width 93 height 23
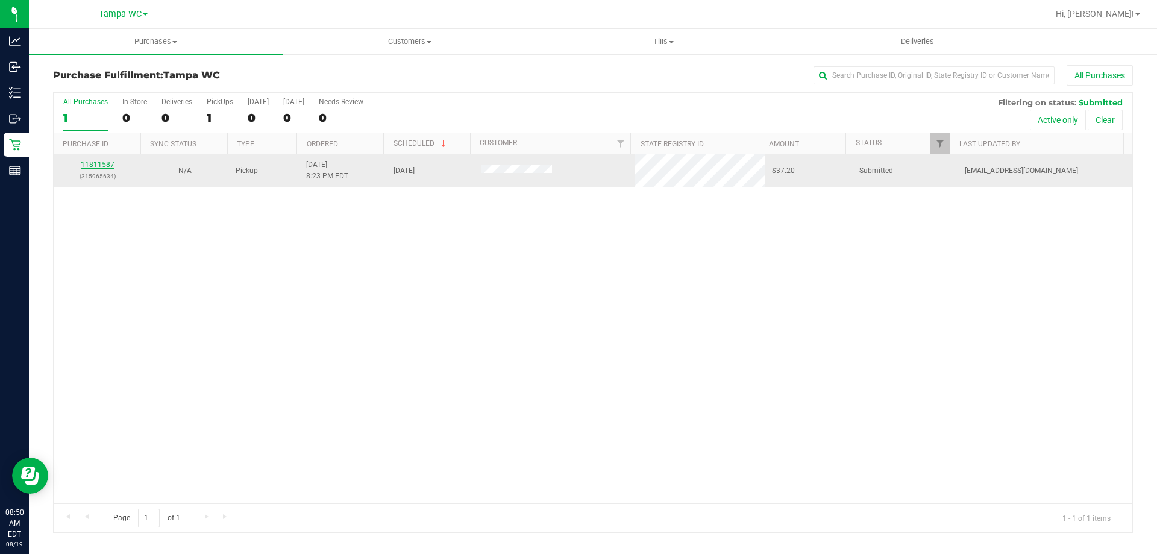
click at [99, 169] on link "11811587" at bounding box center [98, 164] width 34 height 8
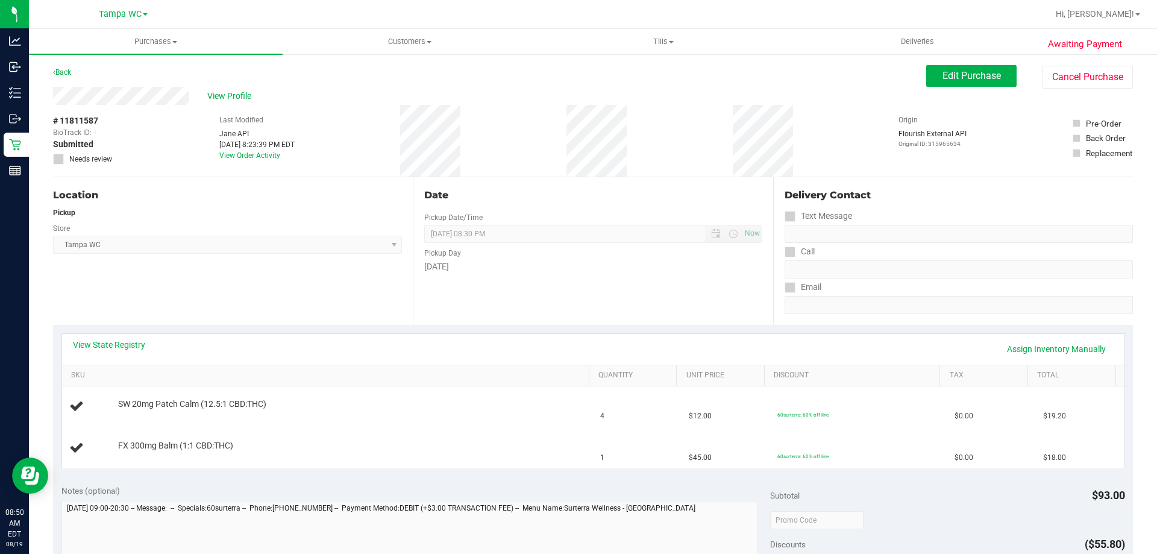
click at [224, 89] on div "View Profile" at bounding box center [489, 96] width 873 height 18
click at [230, 95] on span "View Profile" at bounding box center [231, 96] width 48 height 13
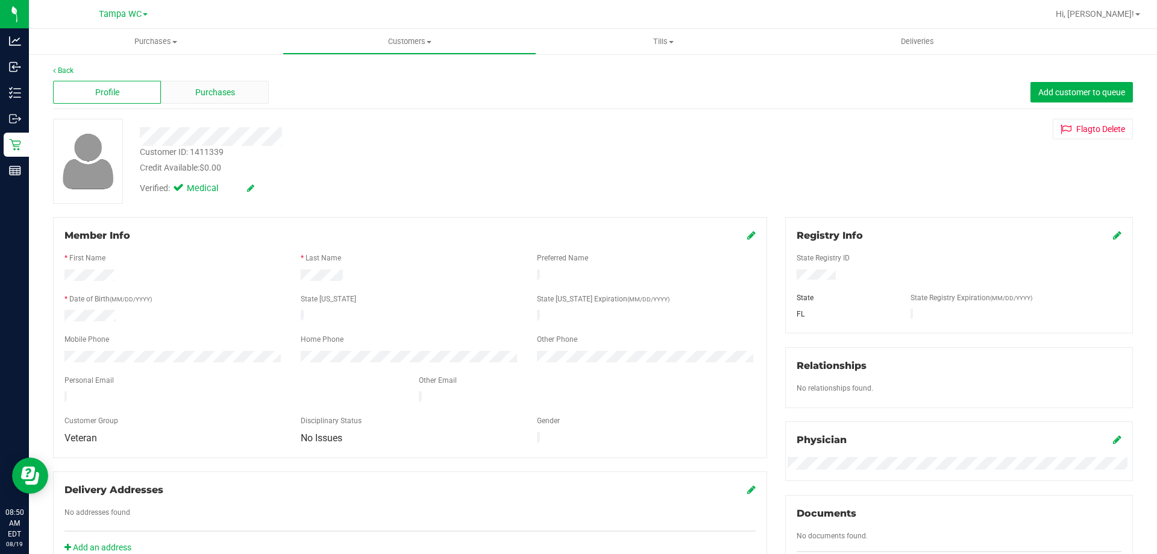
click at [230, 95] on span "Purchases" at bounding box center [215, 92] width 40 height 13
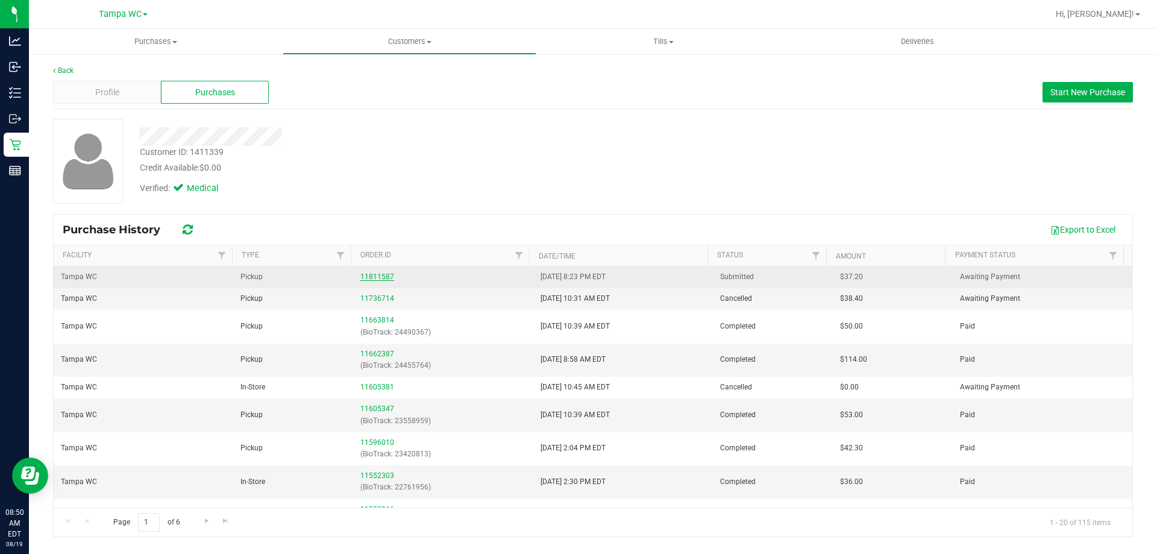
click at [374, 274] on link "11811587" at bounding box center [377, 276] width 34 height 8
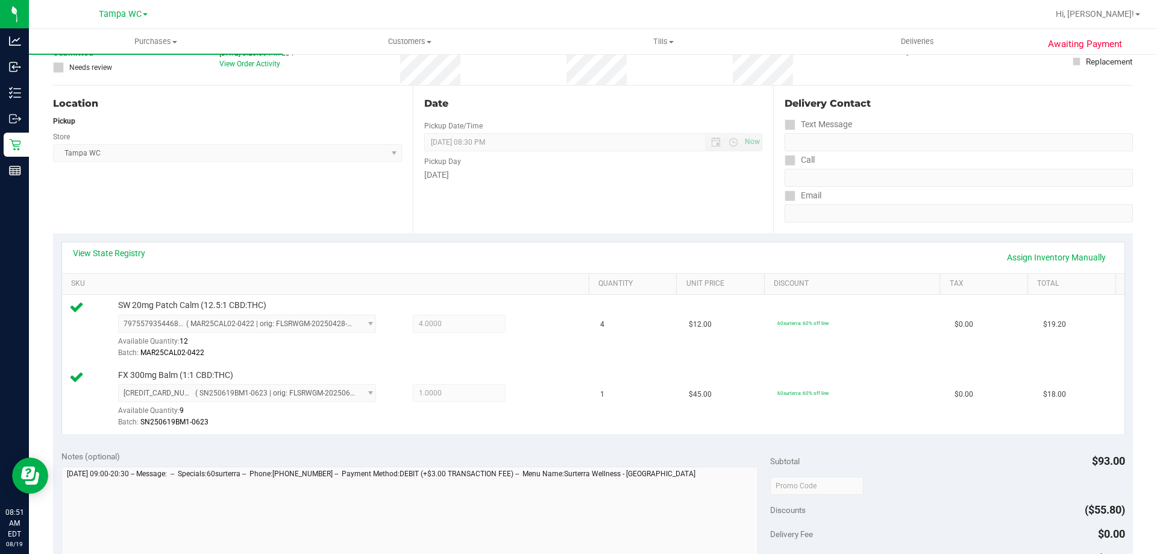
scroll to position [301, 0]
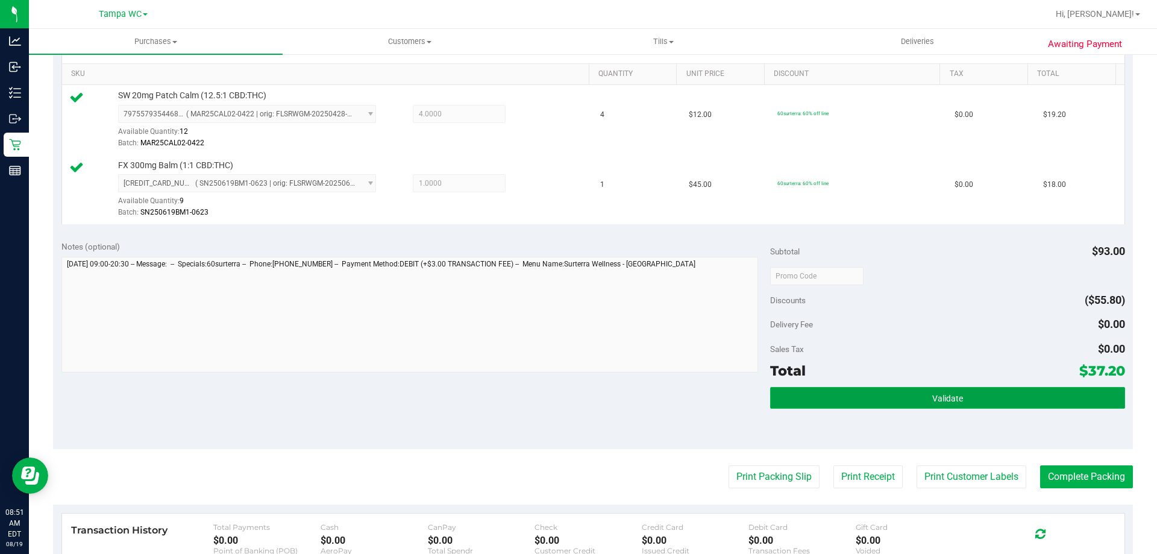
click at [860, 394] on button "Validate" at bounding box center [947, 398] width 354 height 22
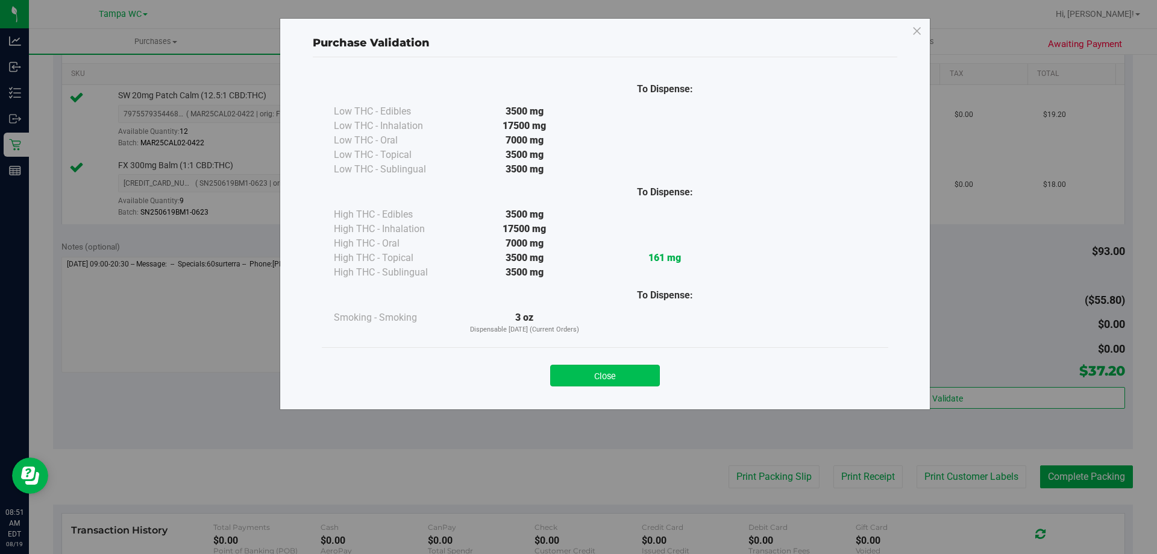
click at [583, 373] on button "Close" at bounding box center [605, 376] width 110 height 22
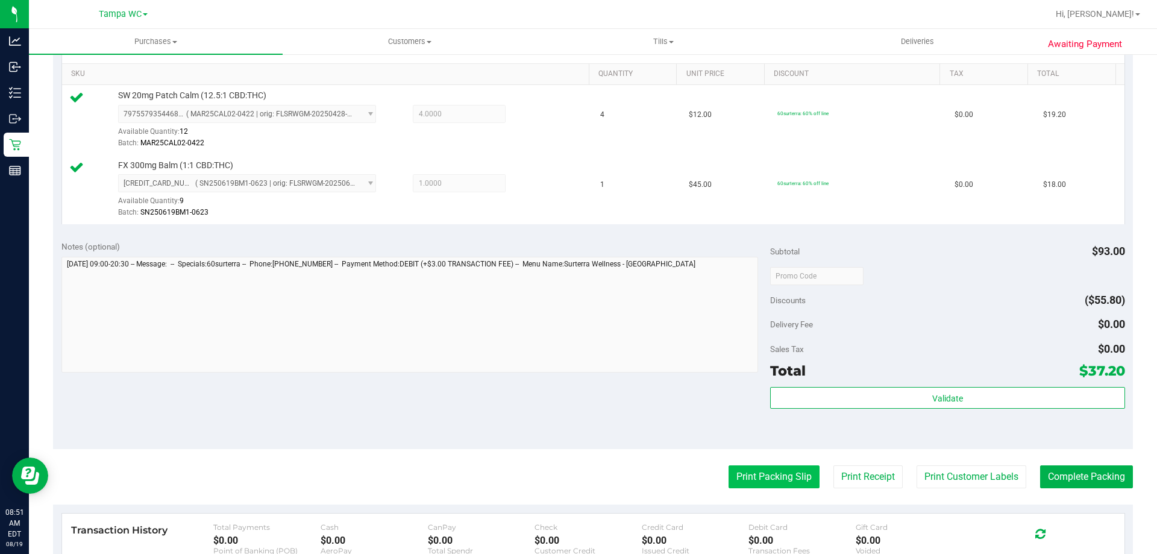
click at [775, 479] on button "Print Packing Slip" at bounding box center [774, 476] width 91 height 23
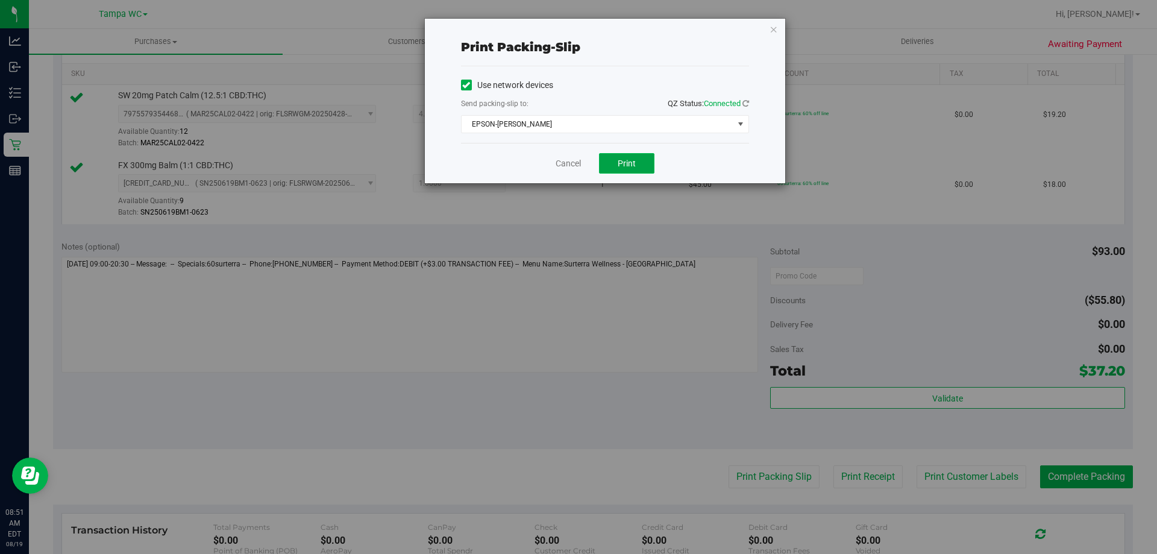
click at [629, 171] on button "Print" at bounding box center [626, 163] width 55 height 20
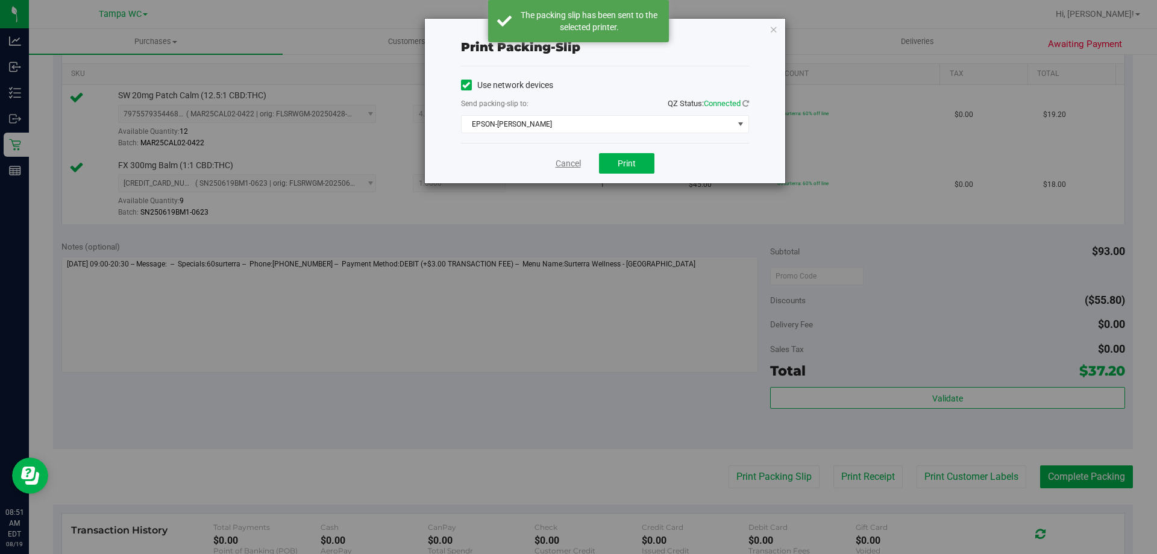
click at [563, 168] on link "Cancel" at bounding box center [568, 163] width 25 height 13
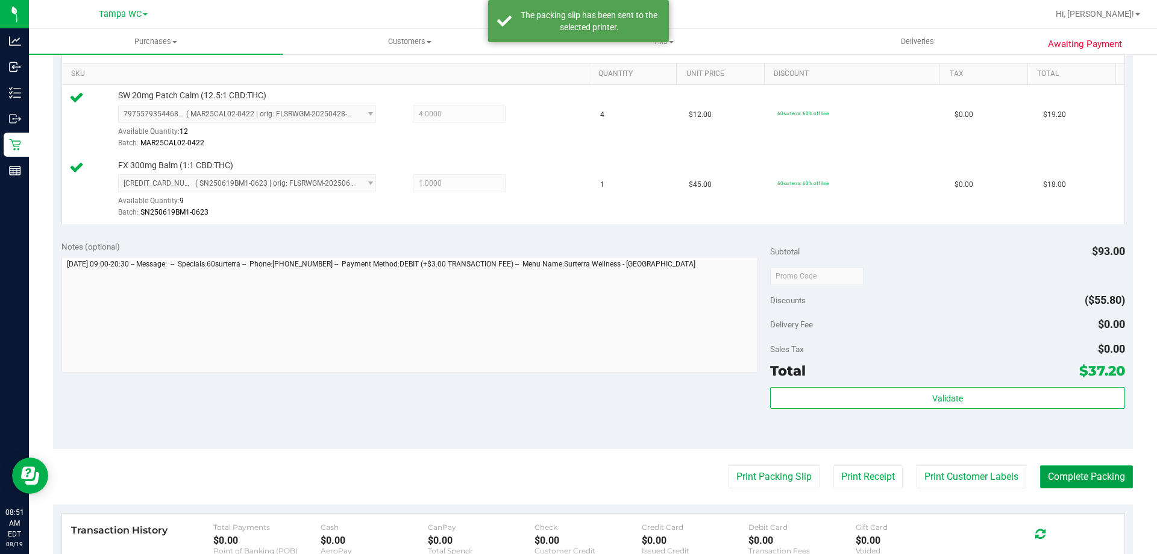
click at [1069, 466] on button "Complete Packing" at bounding box center [1086, 476] width 93 height 23
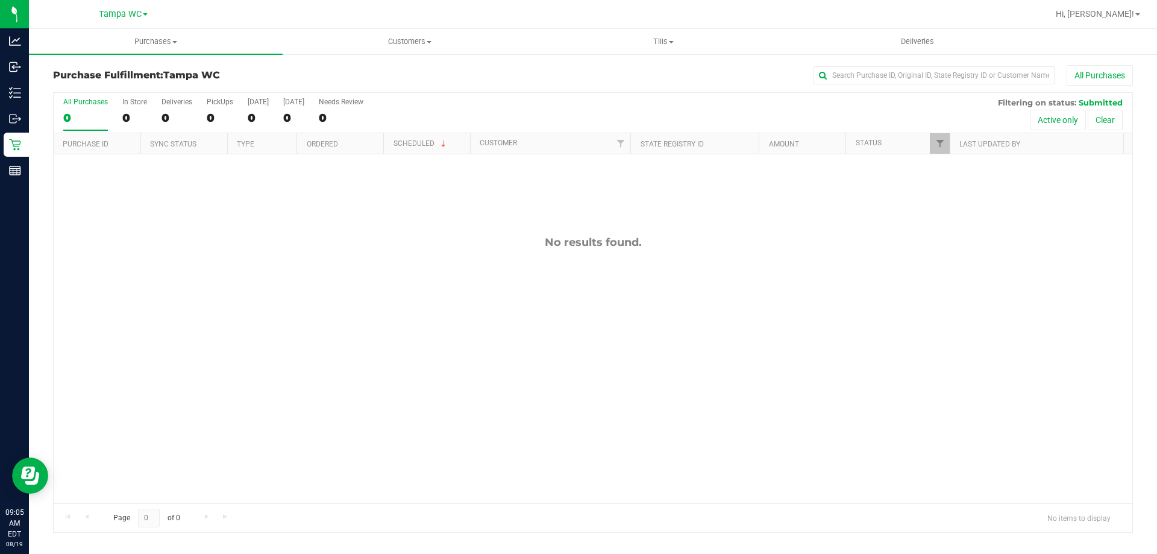
click at [77, 115] on div "0" at bounding box center [85, 118] width 45 height 14
click at [0, 0] on input "All Purchases 0" at bounding box center [0, 0] width 0 height 0
click at [74, 118] on div "0" at bounding box center [85, 118] width 45 height 14
click at [0, 0] on input "All Purchases 0" at bounding box center [0, 0] width 0 height 0
click at [70, 119] on div "0" at bounding box center [85, 118] width 45 height 14
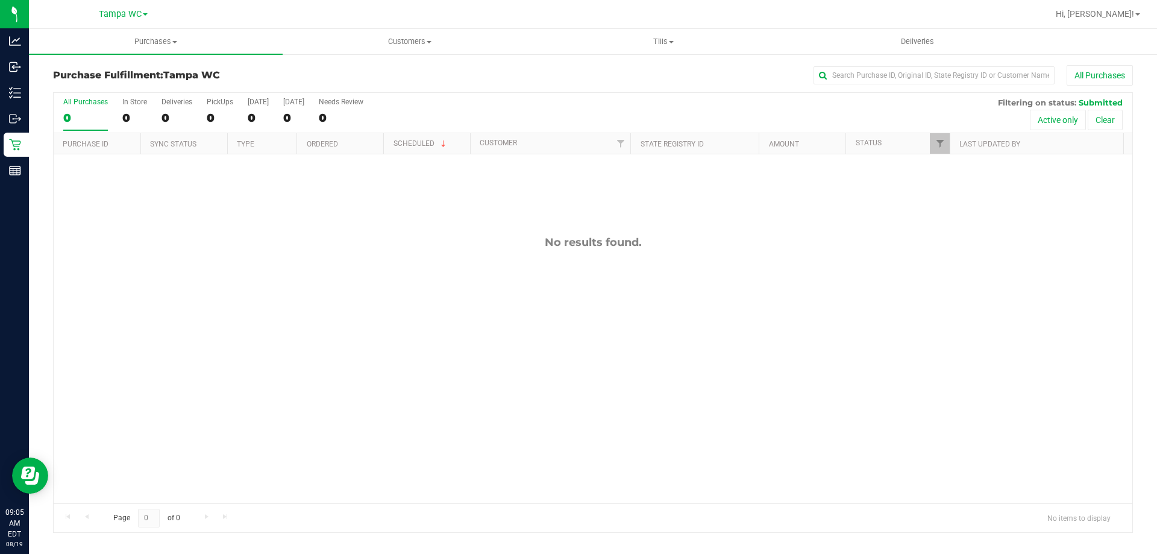
click at [0, 0] on input "All Purchases 0" at bounding box center [0, 0] width 0 height 0
click at [95, 111] on div "0" at bounding box center [85, 118] width 45 height 14
click at [0, 0] on input "All Purchases 0" at bounding box center [0, 0] width 0 height 0
click at [599, 87] on div "Purchase Fulfillment: Tampa WC All Purchases" at bounding box center [593, 78] width 1080 height 27
click at [95, 103] on div "All Purchases" at bounding box center [85, 102] width 45 height 8
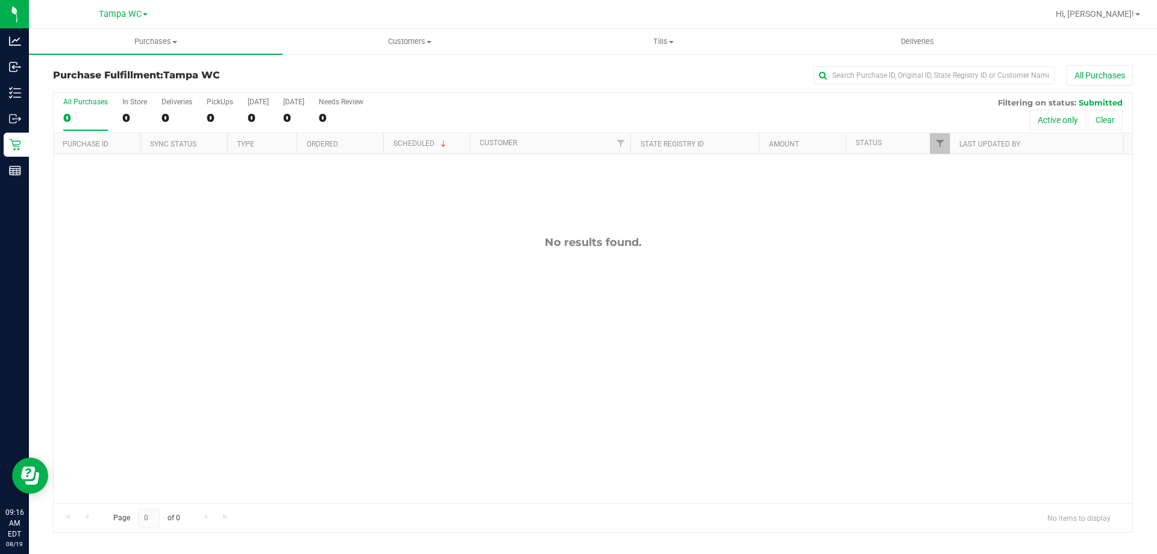
click at [0, 0] on input "All Purchases 0" at bounding box center [0, 0] width 0 height 0
click at [93, 111] on div "0" at bounding box center [85, 118] width 45 height 14
click at [0, 0] on input "All Purchases 0" at bounding box center [0, 0] width 0 height 0
click at [73, 113] on div "0" at bounding box center [85, 118] width 45 height 14
click at [0, 0] on input "All Purchases 0" at bounding box center [0, 0] width 0 height 0
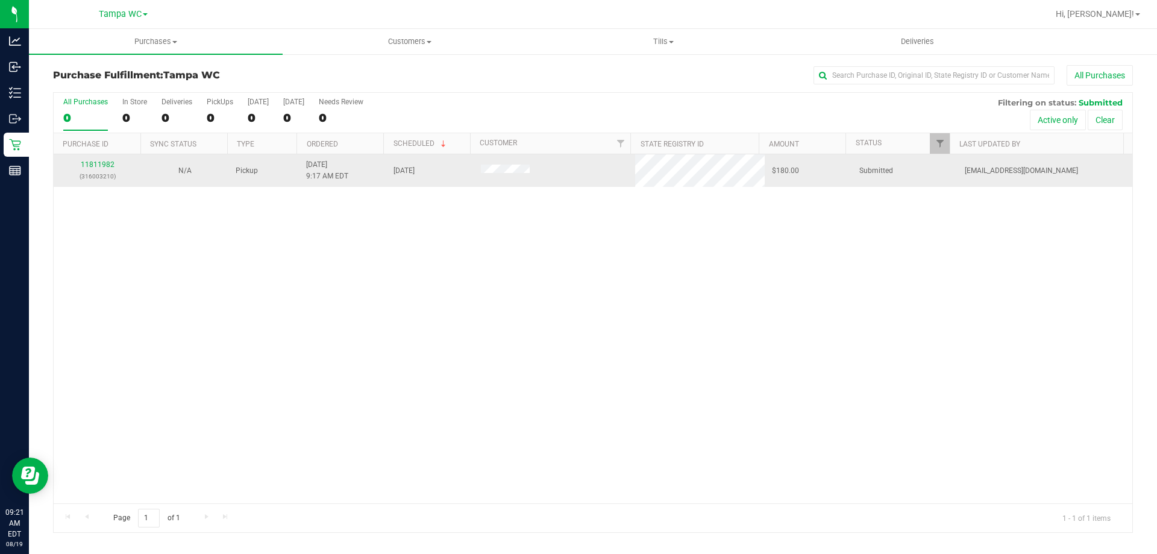
click at [90, 160] on div "11811982 (316003210)" at bounding box center [97, 170] width 73 height 23
click at [92, 165] on link "11811982" at bounding box center [98, 164] width 34 height 8
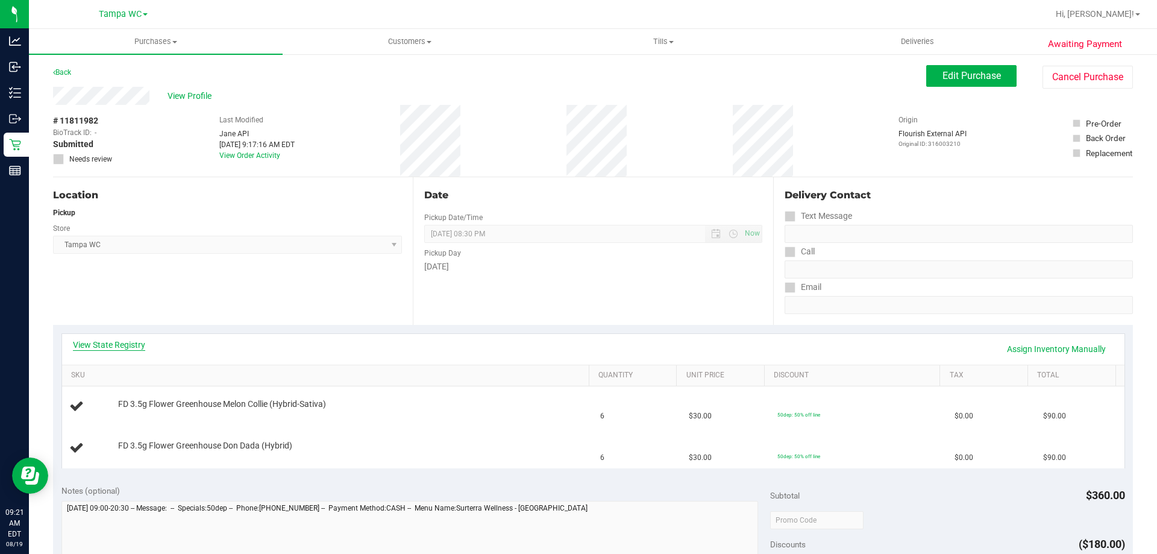
click at [135, 345] on link "View State Registry" at bounding box center [109, 345] width 72 height 12
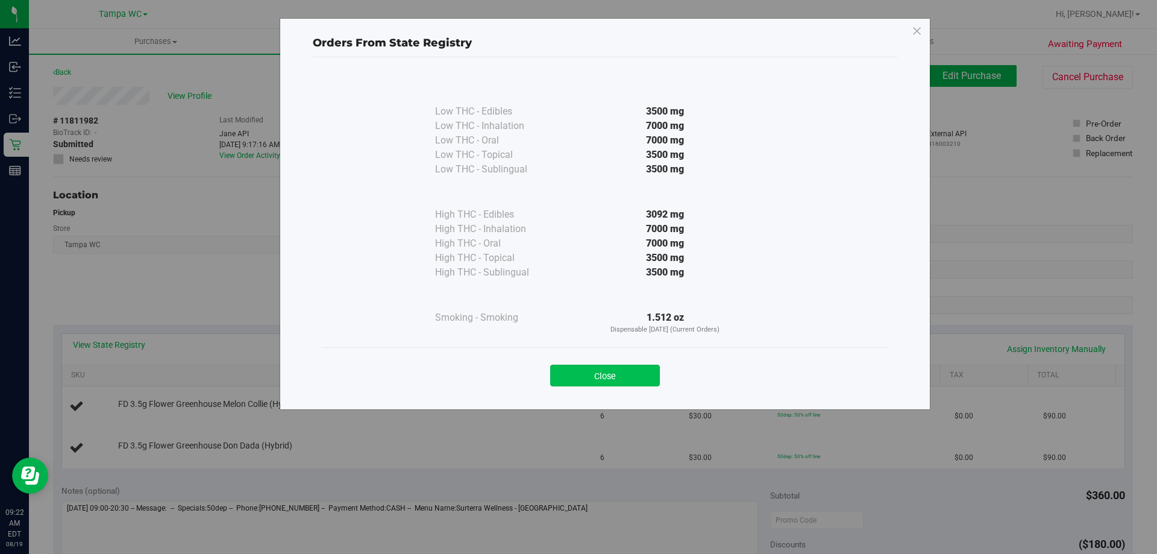
click at [621, 366] on button "Close" at bounding box center [605, 376] width 110 height 22
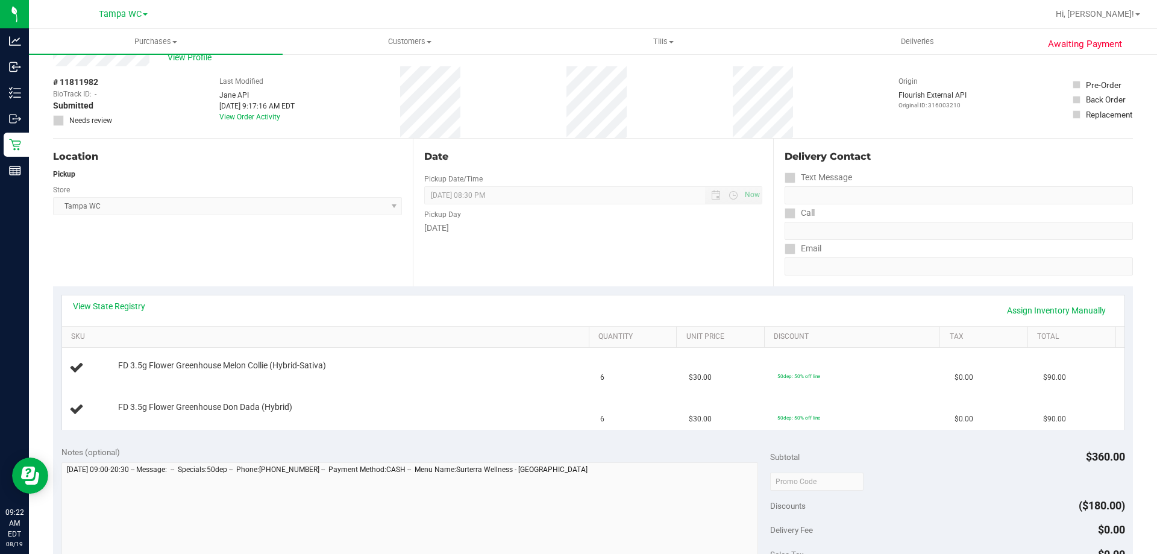
scroll to position [60, 0]
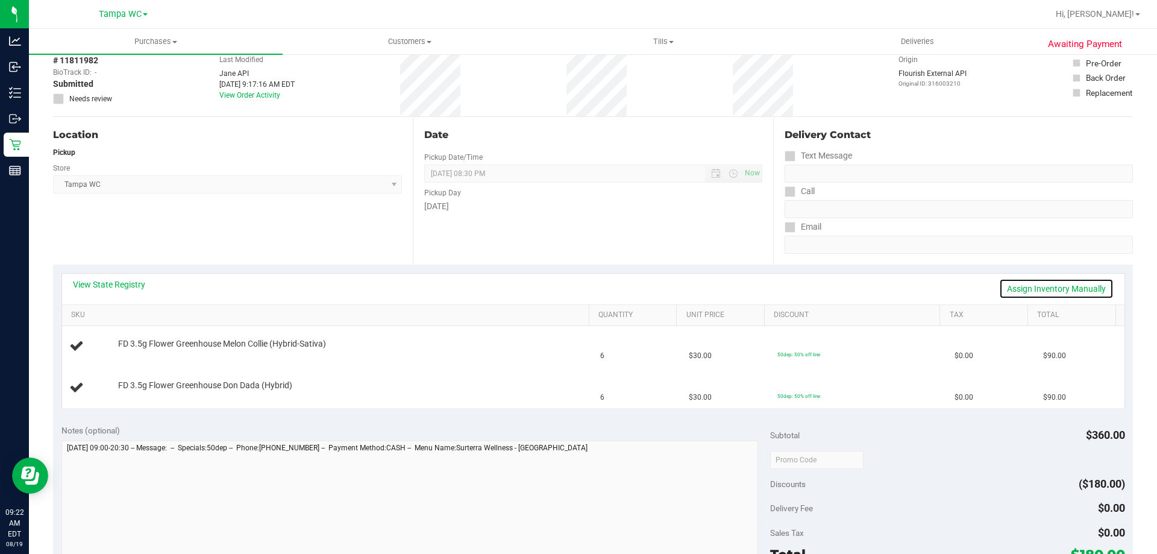
click at [1060, 286] on link "Assign Inventory Manually" at bounding box center [1056, 288] width 115 height 20
click at [149, 353] on link "Add Package" at bounding box center [139, 352] width 43 height 8
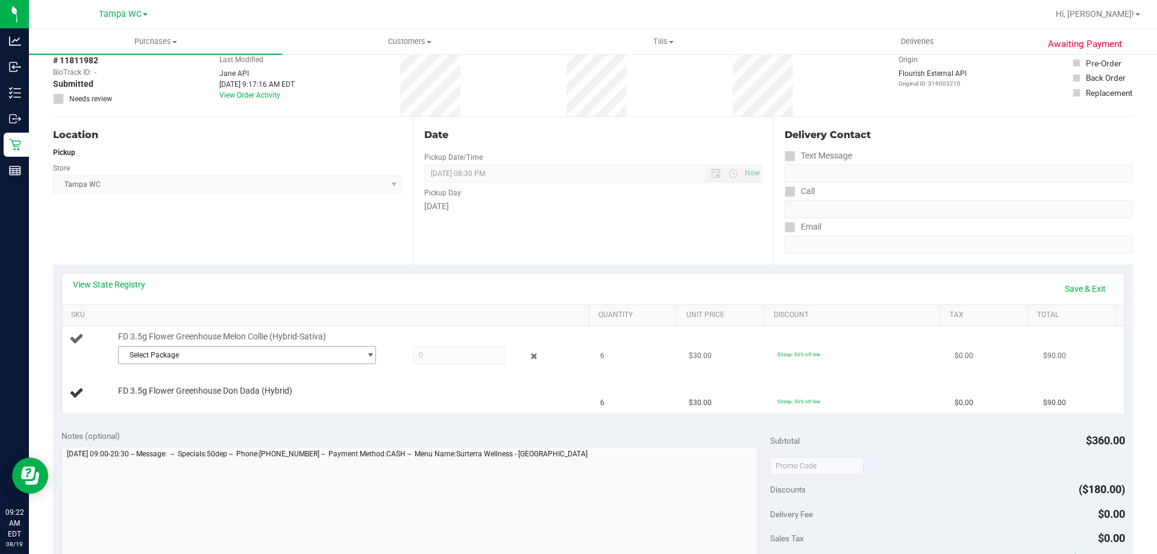
click at [191, 353] on span "Select Package" at bounding box center [240, 355] width 242 height 17
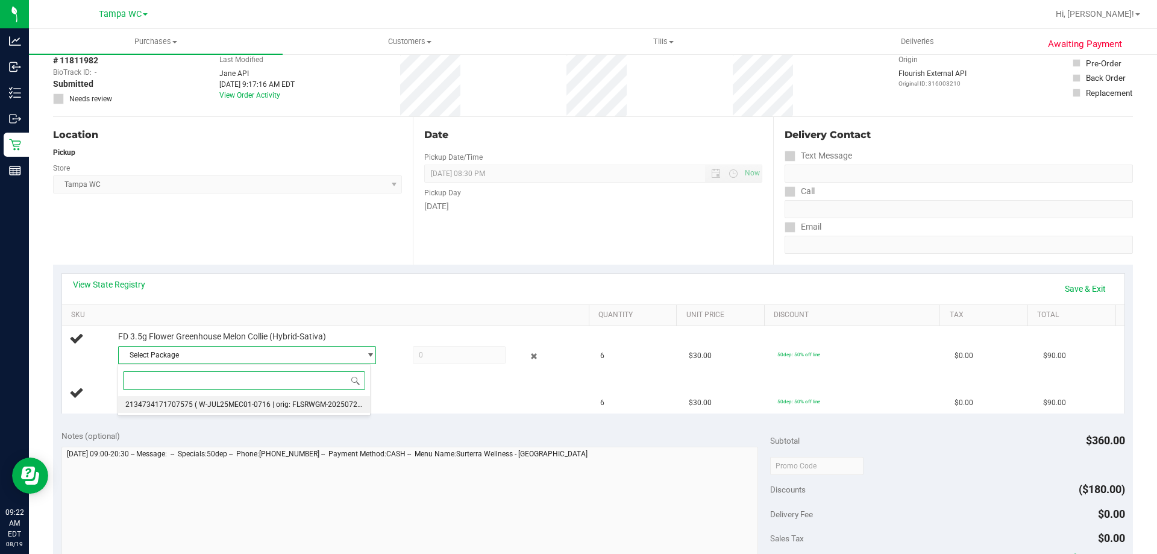
click at [223, 404] on span "( W-JUL25MEC01-0716 | orig: FLSRWGM-20250722-506 )" at bounding box center [288, 404] width 186 height 8
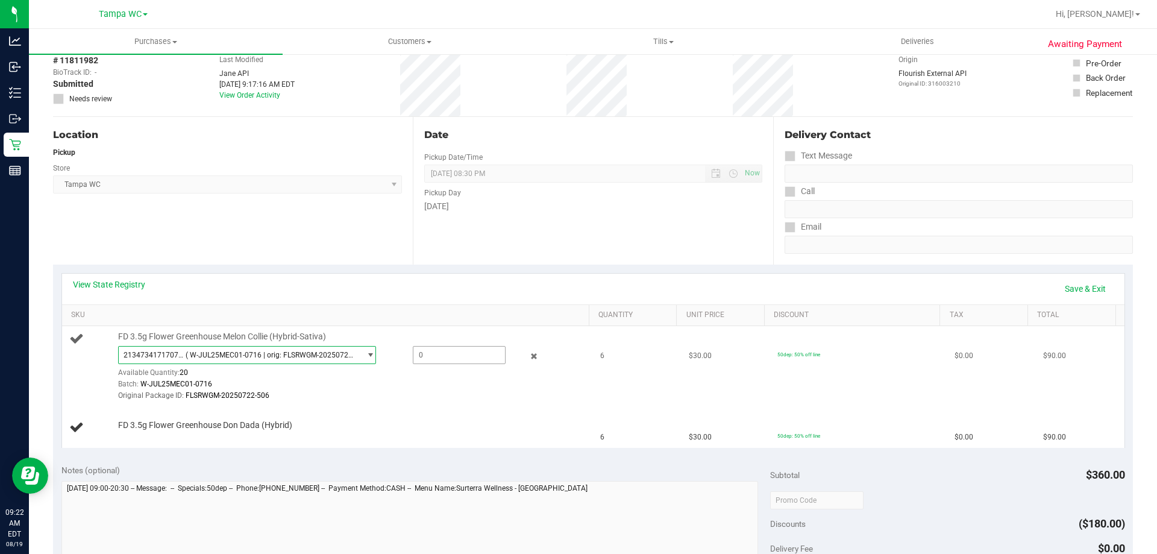
click at [433, 359] on span at bounding box center [459, 355] width 93 height 18
type input "6"
type input "6.0000"
click at [492, 271] on div "View State Registry Save & Exit SKU Quantity Unit Price Discount Tax Total FD 3…" at bounding box center [593, 361] width 1080 height 192
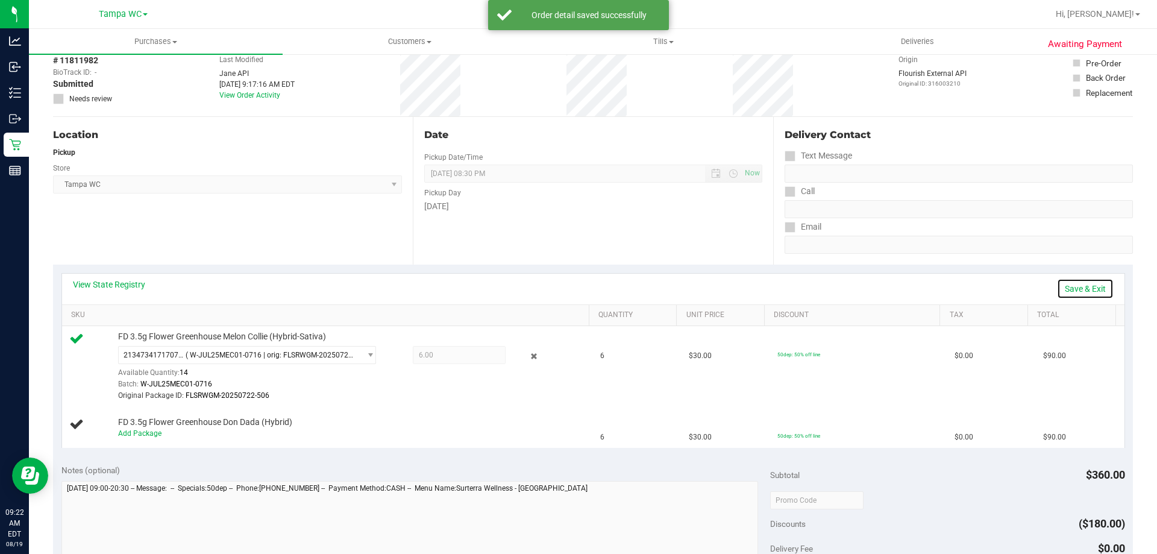
click at [1087, 286] on link "Save & Exit" at bounding box center [1085, 288] width 57 height 20
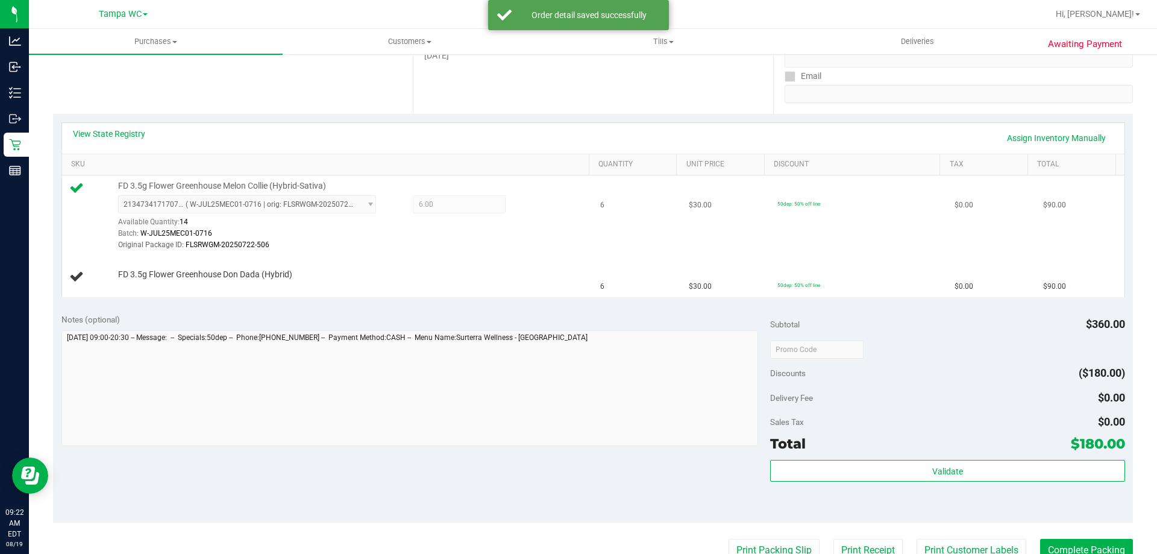
scroll to position [121, 0]
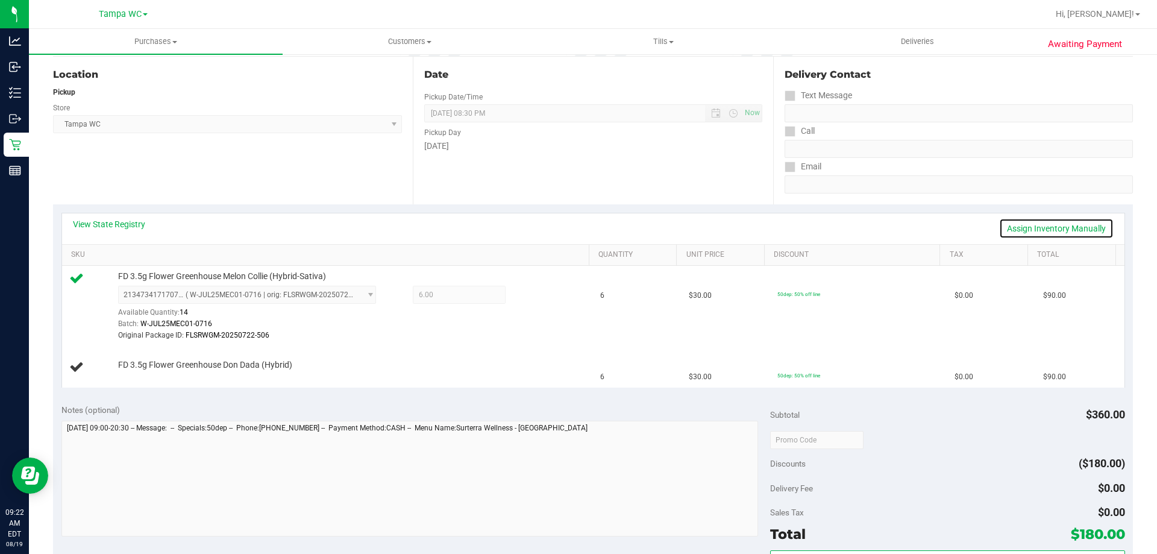
click at [1030, 228] on link "Assign Inventory Manually" at bounding box center [1056, 228] width 115 height 20
click at [140, 373] on link "Add Package" at bounding box center [139, 373] width 43 height 8
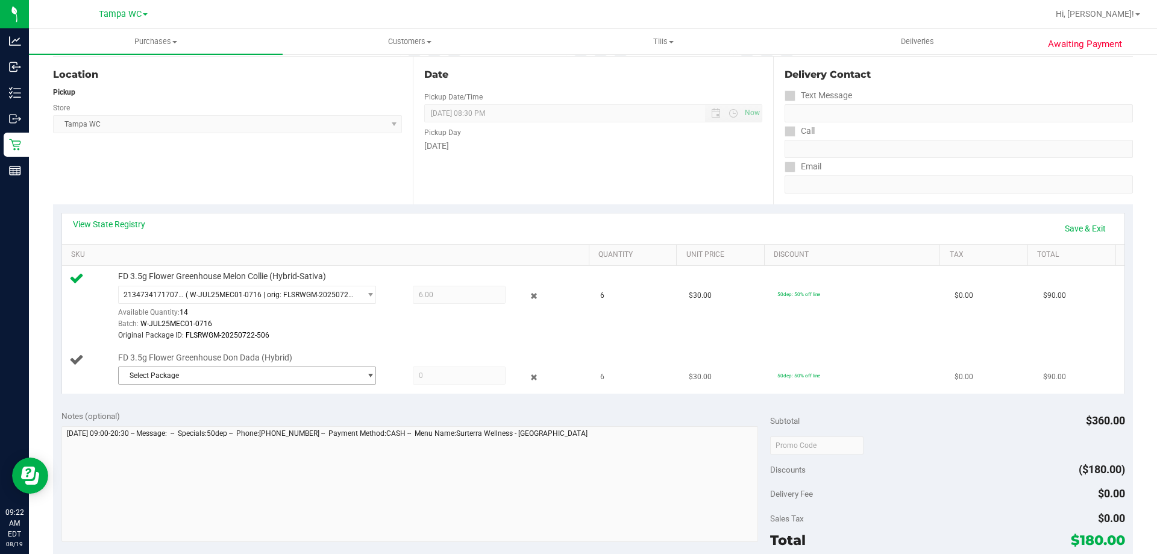
click at [224, 367] on span "Select Package" at bounding box center [240, 375] width 242 height 17
click at [268, 429] on span "( W-JUN25DDA03-0626 | orig: FLSRWGM-20250707-482 )" at bounding box center [288, 425] width 187 height 8
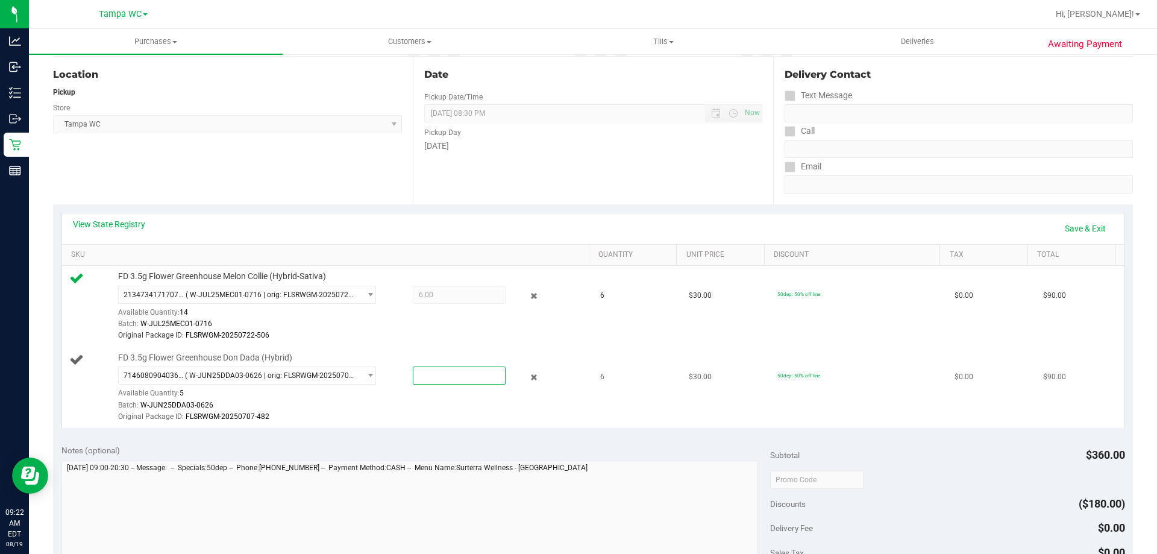
click at [420, 373] on span at bounding box center [459, 375] width 93 height 18
type input "5"
type input "5.0000"
click at [406, 415] on div "Original Package ID: FLSRWGM-20250707-482" at bounding box center [350, 416] width 465 height 11
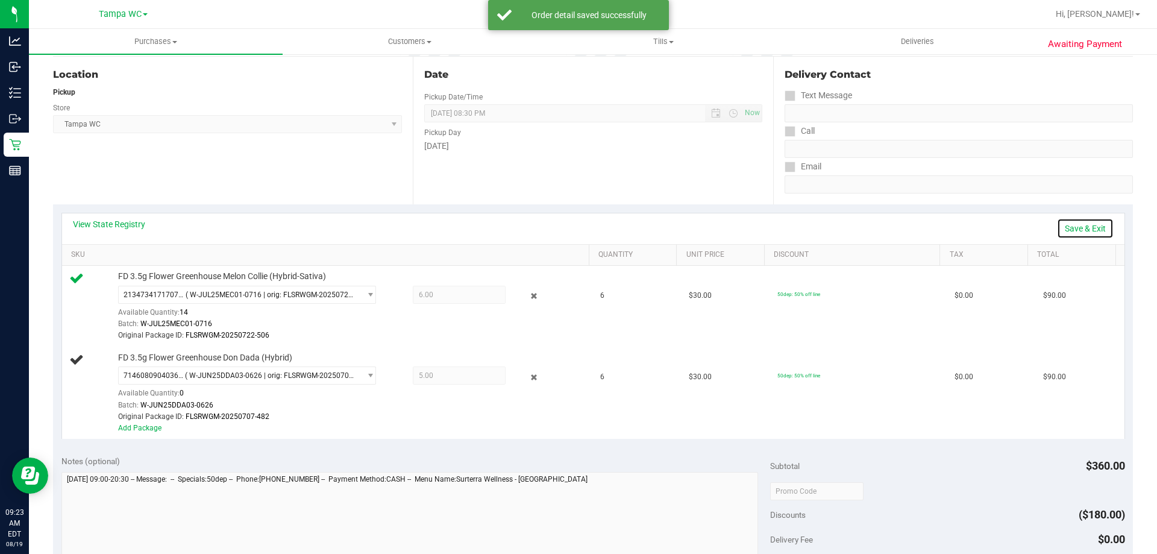
click at [1059, 226] on link "Save & Exit" at bounding box center [1085, 228] width 57 height 20
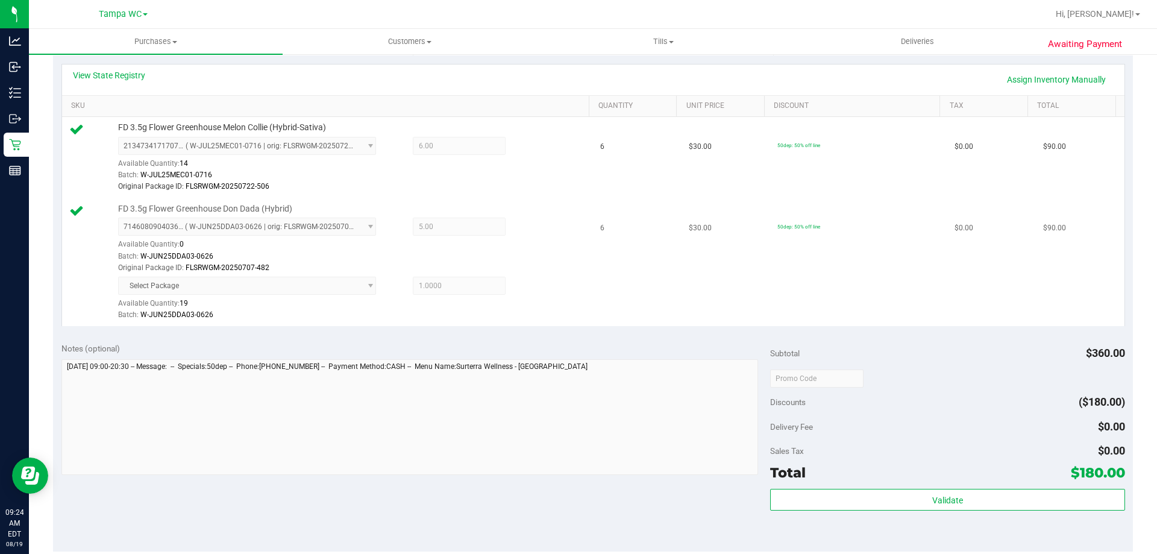
scroll to position [422, 0]
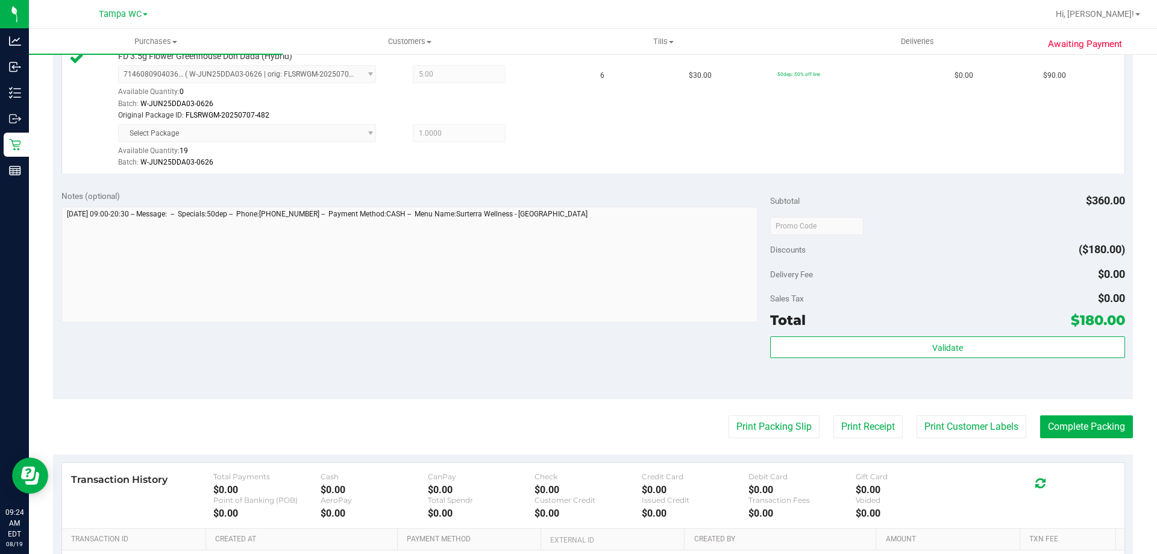
click at [867, 360] on div "Validate" at bounding box center [947, 363] width 354 height 54
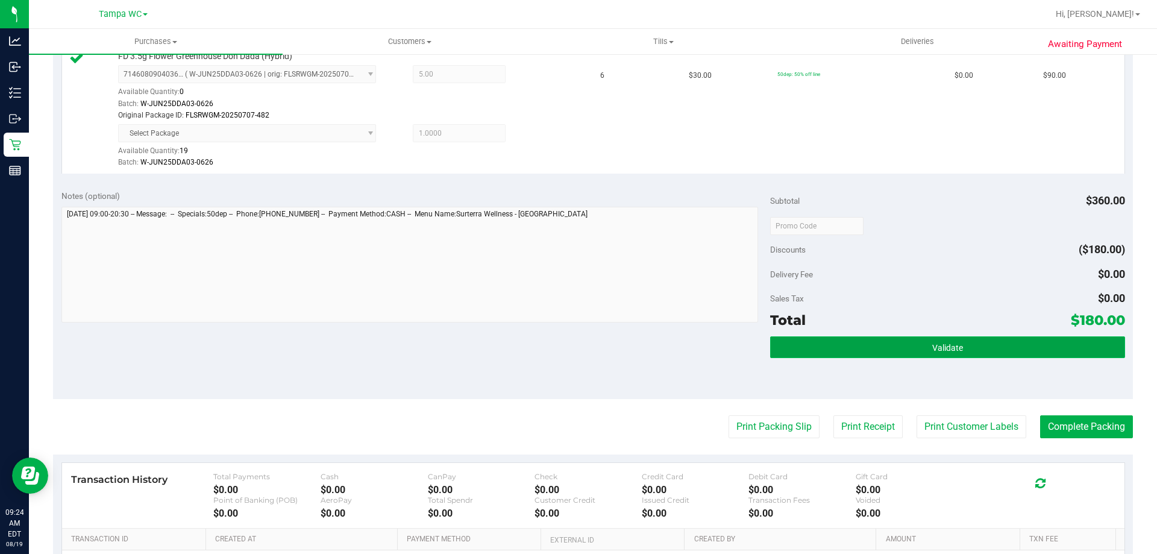
click at [869, 344] on button "Validate" at bounding box center [947, 347] width 354 height 22
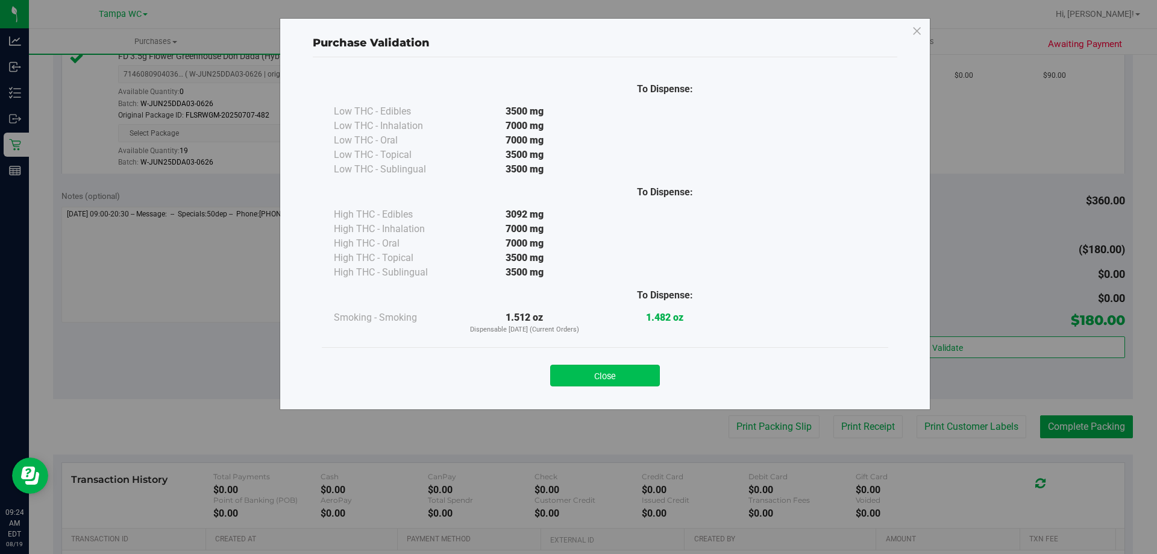
click at [628, 374] on button "Close" at bounding box center [605, 376] width 110 height 22
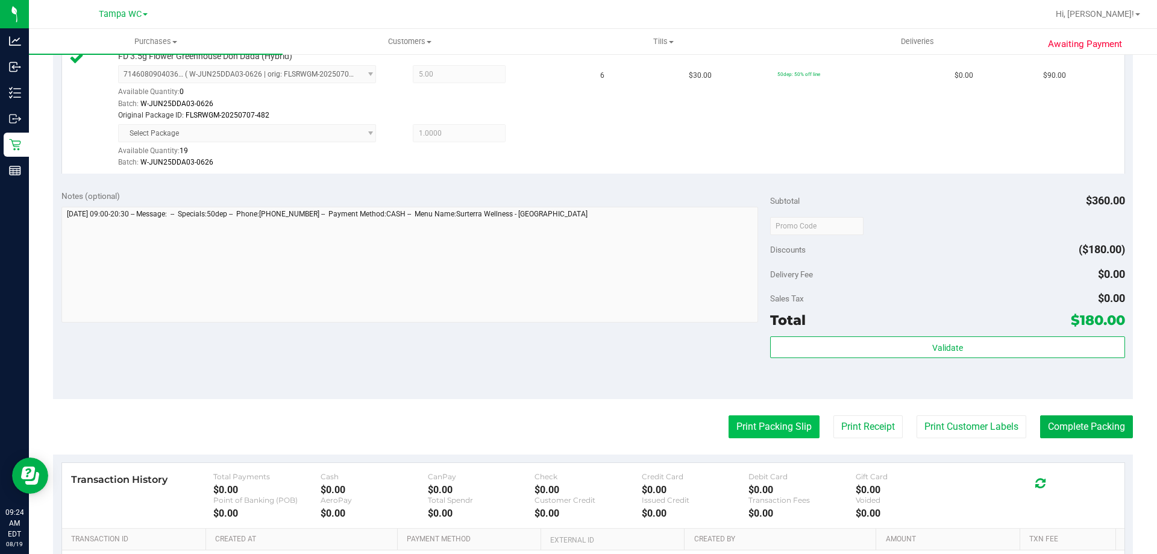
click at [780, 436] on button "Print Packing Slip" at bounding box center [774, 426] width 91 height 23
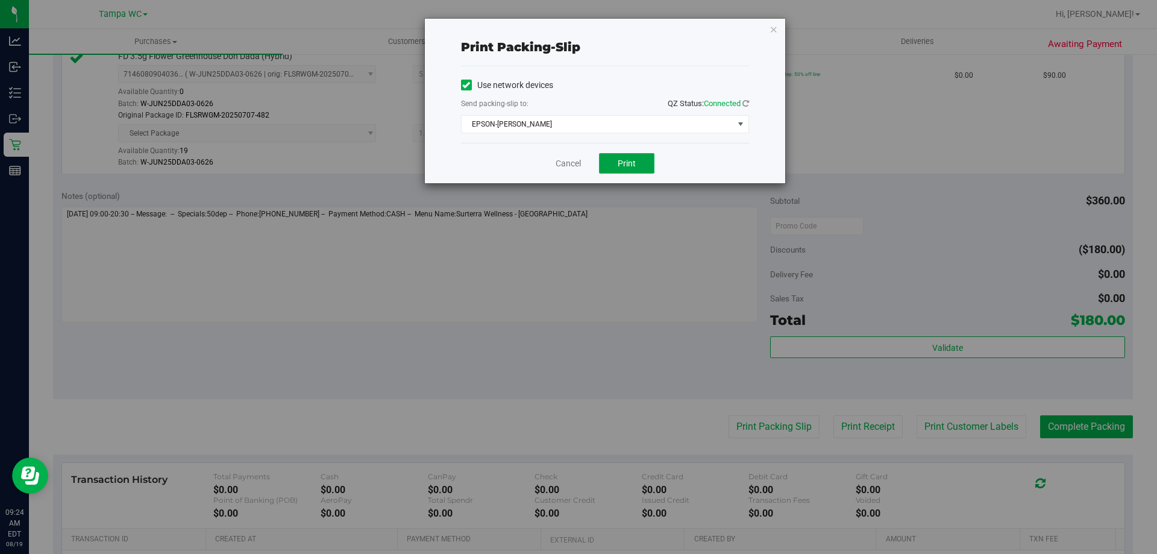
click at [629, 164] on span "Print" at bounding box center [627, 164] width 18 height 10
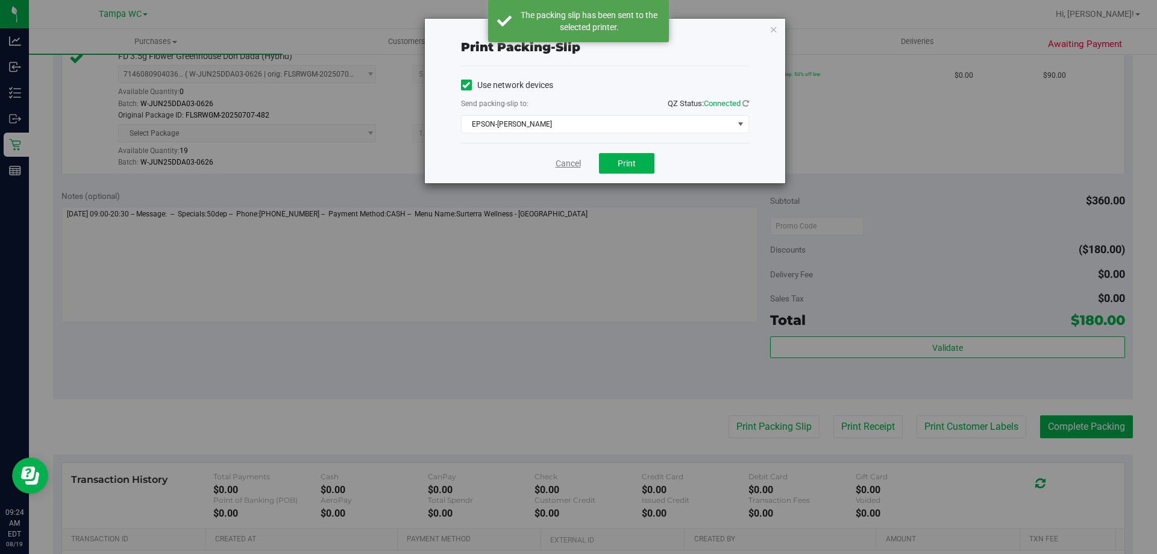
click at [570, 168] on link "Cancel" at bounding box center [568, 163] width 25 height 13
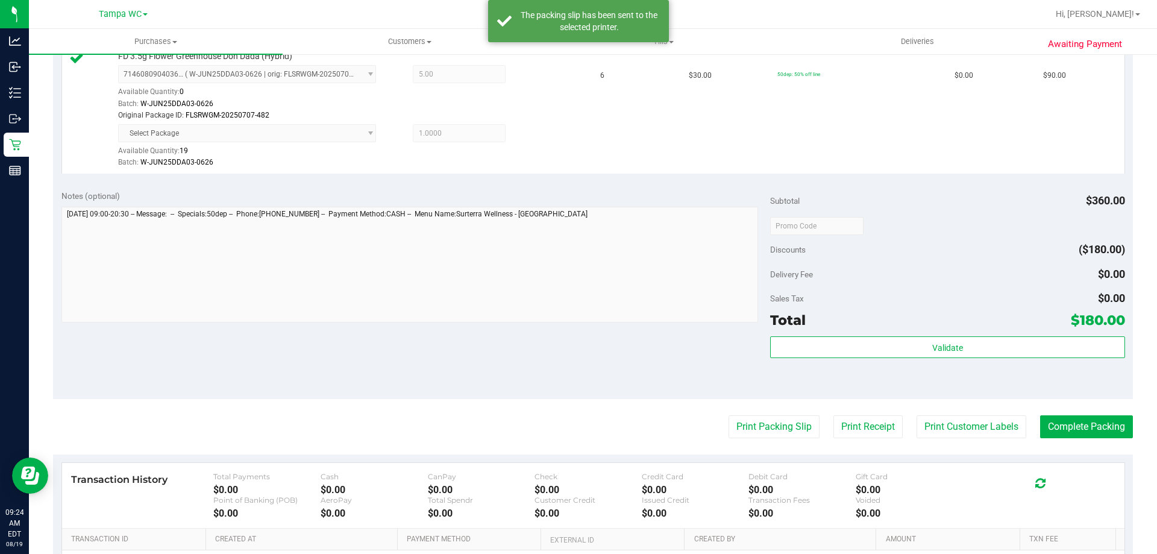
click at [1086, 410] on purchase-details "Back Edit Purchase Cancel Purchase View Profile # 11811982 BioTrack ID: - Submi…" at bounding box center [593, 161] width 1080 height 1037
click at [1075, 442] on purchase-details "Back Edit Purchase Cancel Purchase View Profile # 11811982 BioTrack ID: - Submi…" at bounding box center [593, 161] width 1080 height 1037
click at [1075, 430] on button "Complete Packing" at bounding box center [1086, 426] width 93 height 23
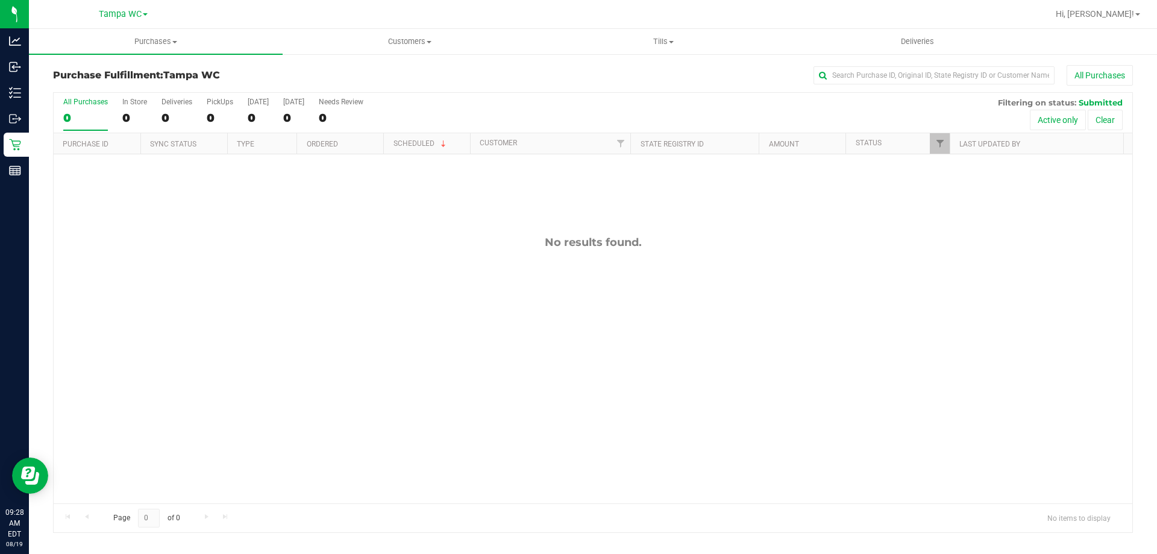
click at [92, 119] on div "0" at bounding box center [85, 118] width 45 height 14
click at [0, 0] on input "All Purchases 0" at bounding box center [0, 0] width 0 height 0
click at [80, 102] on div "All Purchases" at bounding box center [85, 102] width 45 height 8
click at [0, 0] on input "All Purchases 0" at bounding box center [0, 0] width 0 height 0
click at [474, 72] on div "All Purchases" at bounding box center [773, 75] width 720 height 20
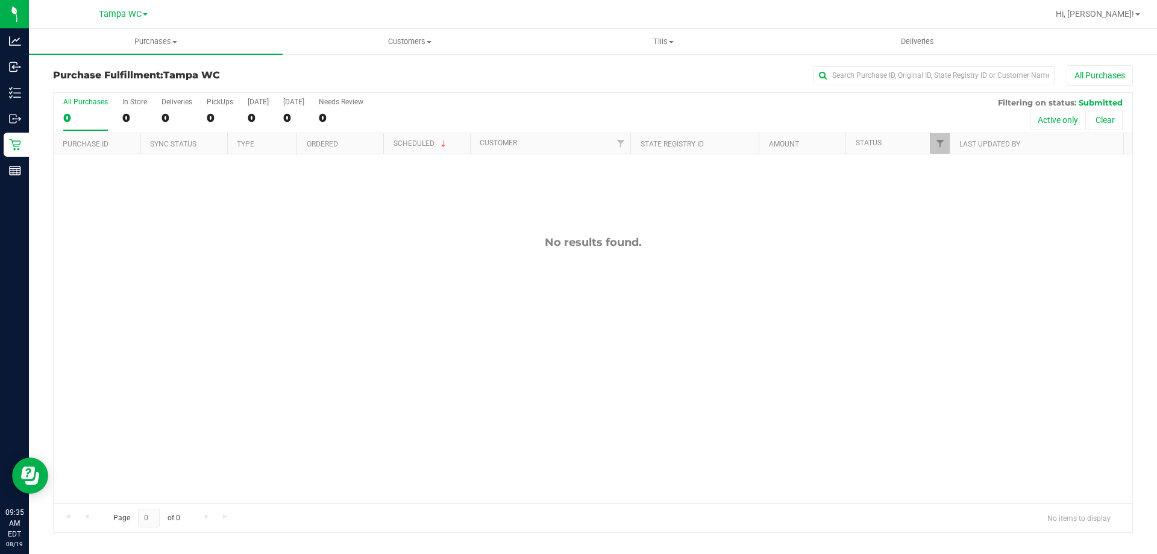
click at [91, 118] on div "0" at bounding box center [85, 118] width 45 height 14
click at [0, 0] on input "All Purchases 0" at bounding box center [0, 0] width 0 height 0
click at [94, 113] on div "0" at bounding box center [85, 118] width 45 height 14
click at [0, 0] on input "All Purchases 0" at bounding box center [0, 0] width 0 height 0
click at [84, 118] on div "0" at bounding box center [85, 118] width 45 height 14
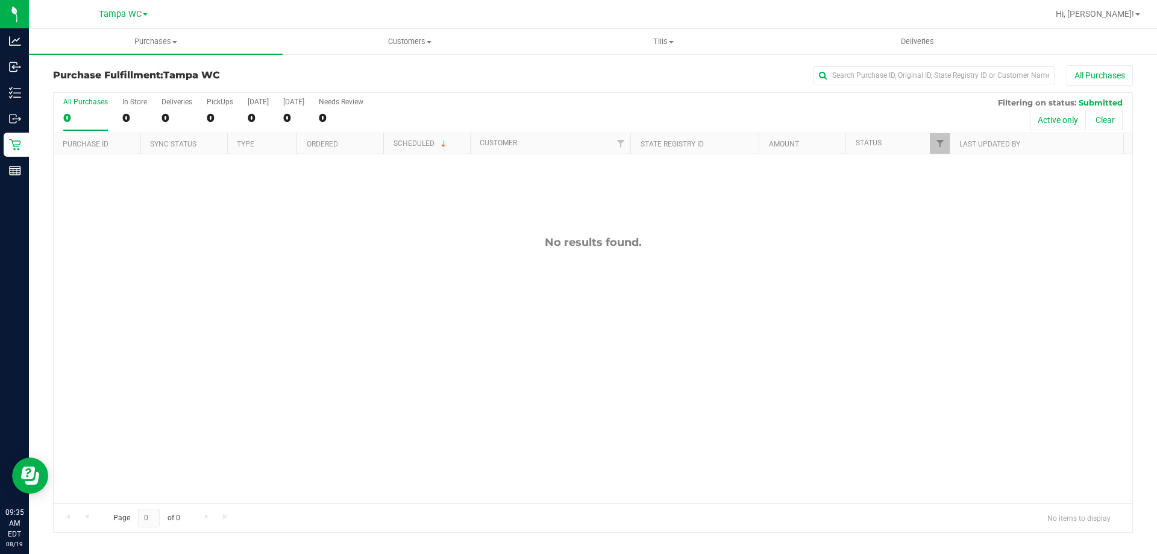
click at [0, 0] on input "All Purchases 0" at bounding box center [0, 0] width 0 height 0
click at [463, 71] on div "All Purchases" at bounding box center [773, 75] width 720 height 20
click at [66, 115] on div "0" at bounding box center [85, 118] width 45 height 14
click at [0, 0] on input "All Purchases 0" at bounding box center [0, 0] width 0 height 0
click at [83, 118] on div "0" at bounding box center [85, 118] width 45 height 14
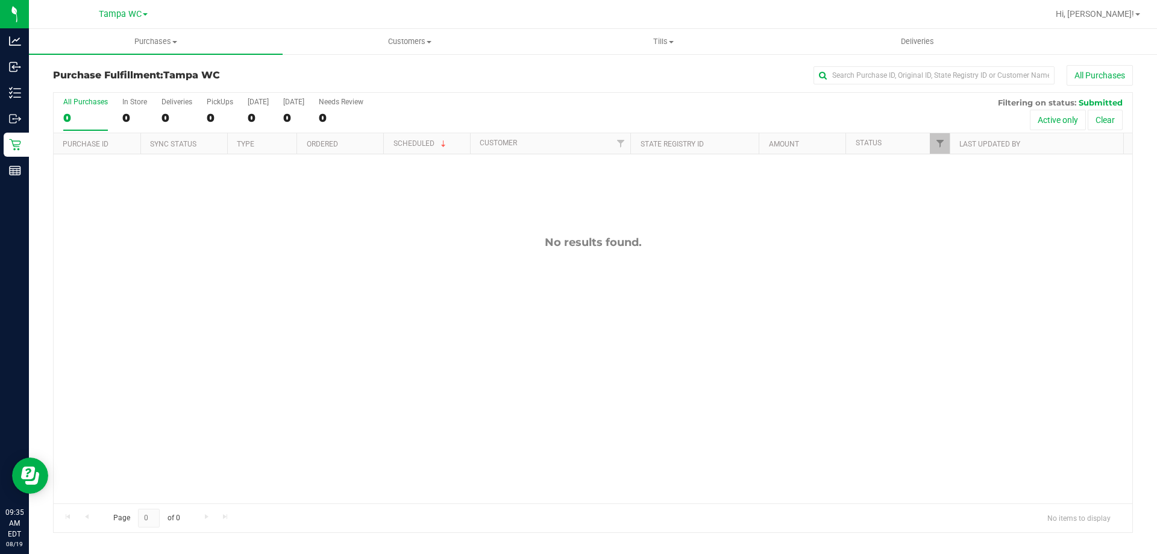
click at [0, 0] on input "All Purchases 0" at bounding box center [0, 0] width 0 height 0
click at [101, 110] on label "All Purchases 0" at bounding box center [85, 114] width 45 height 33
click at [0, 0] on input "All Purchases 0" at bounding box center [0, 0] width 0 height 0
click at [91, 110] on label "All Purchases 0" at bounding box center [85, 114] width 45 height 33
click at [0, 0] on input "All Purchases 0" at bounding box center [0, 0] width 0 height 0
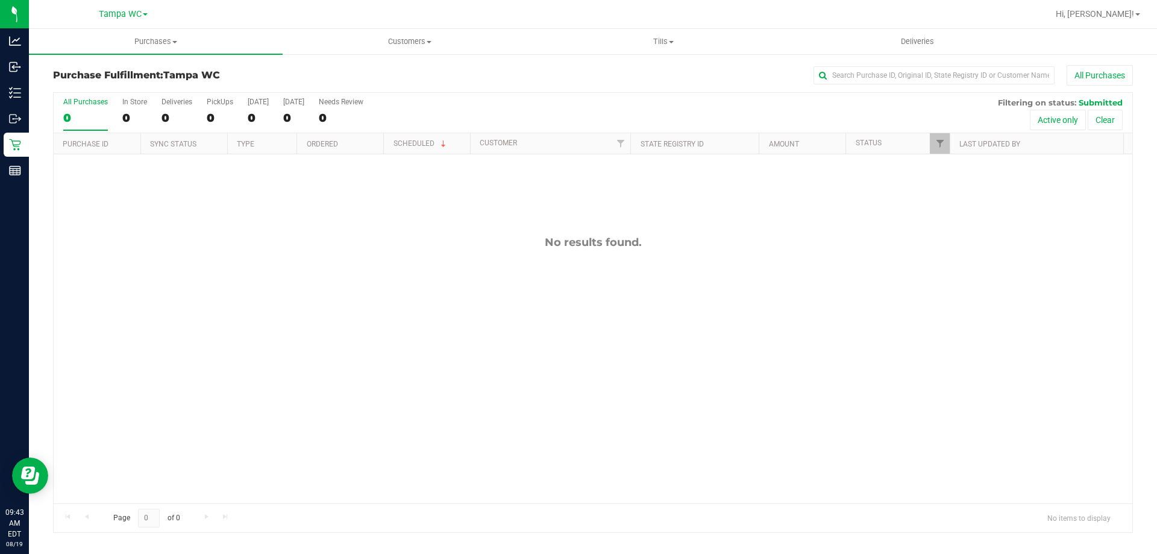
click at [90, 108] on label "All Purchases 0" at bounding box center [85, 114] width 45 height 33
click at [0, 0] on input "All Purchases 0" at bounding box center [0, 0] width 0 height 0
click at [74, 112] on div "0" at bounding box center [85, 118] width 45 height 14
click at [0, 0] on input "All Purchases 0" at bounding box center [0, 0] width 0 height 0
click at [86, 118] on div "0" at bounding box center [85, 118] width 45 height 14
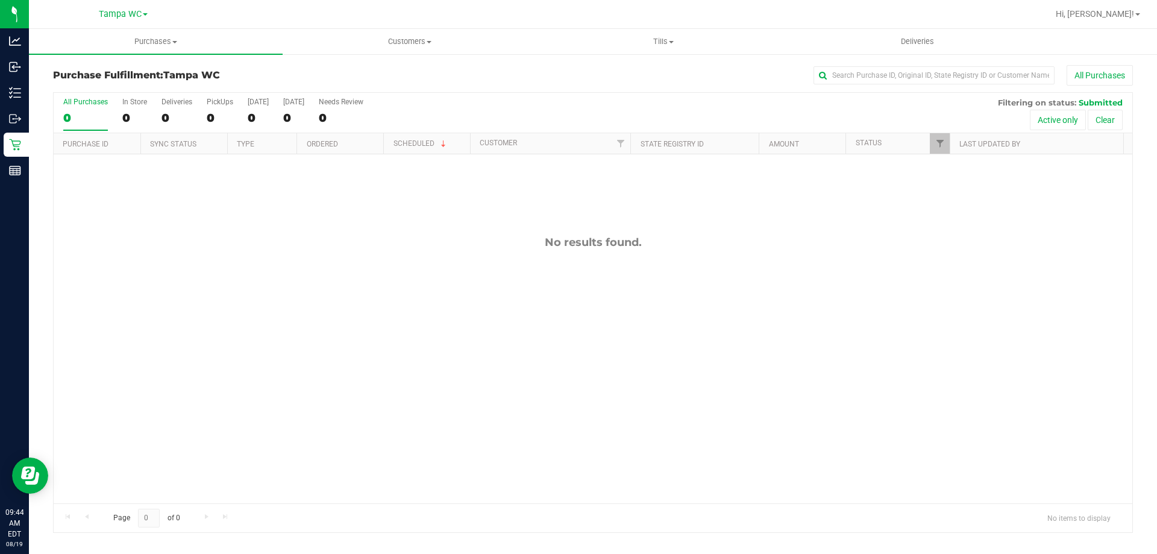
click at [0, 0] on input "All Purchases 0" at bounding box center [0, 0] width 0 height 0
click at [95, 111] on div "0" at bounding box center [85, 118] width 45 height 14
click at [0, 0] on input "All Purchases 0" at bounding box center [0, 0] width 0 height 0
click at [77, 112] on div "0" at bounding box center [85, 118] width 45 height 14
click at [0, 0] on input "All Purchases 0" at bounding box center [0, 0] width 0 height 0
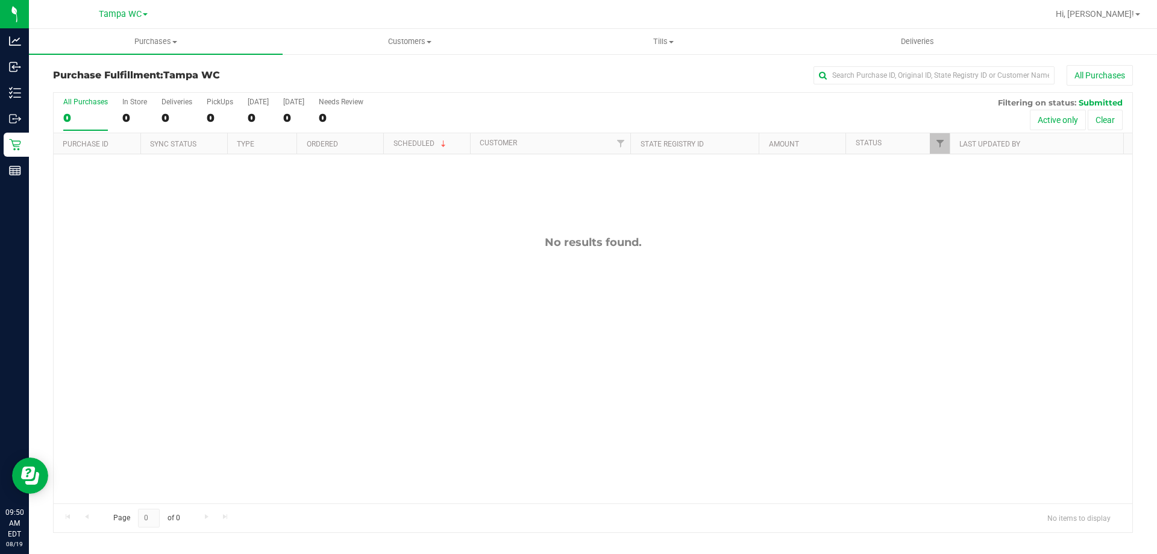
click at [78, 118] on div "0" at bounding box center [85, 118] width 45 height 14
click at [0, 0] on input "All Purchases 0" at bounding box center [0, 0] width 0 height 0
click at [83, 119] on div "0" at bounding box center [85, 118] width 45 height 14
click at [0, 0] on input "All Purchases 0" at bounding box center [0, 0] width 0 height 0
click at [403, 66] on div "Purchase Fulfillment: Tampa WC All Purchases" at bounding box center [593, 78] width 1080 height 27
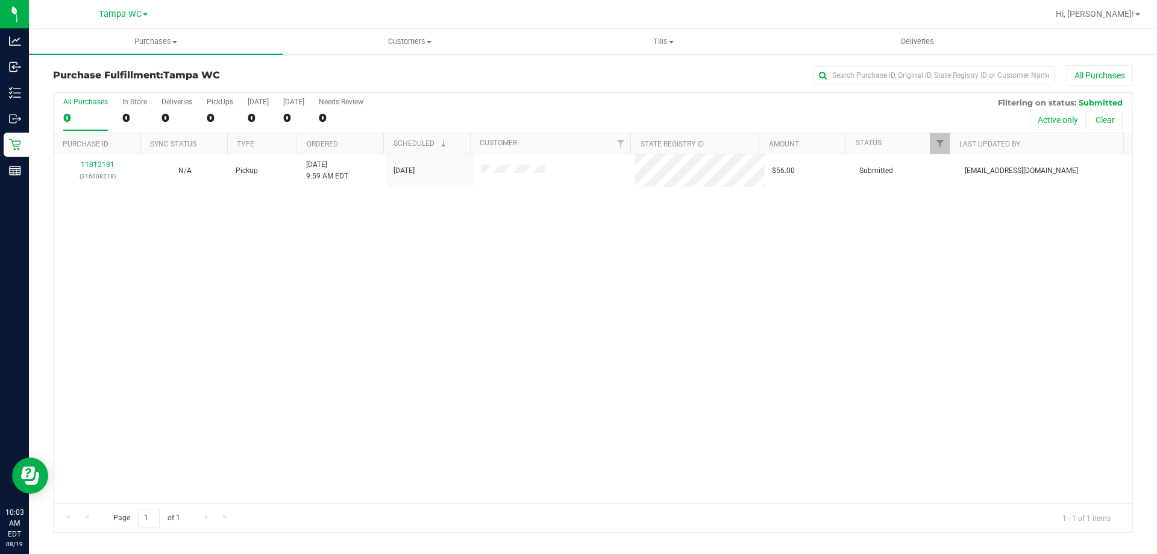
click at [92, 113] on div "0" at bounding box center [85, 118] width 45 height 14
click at [0, 0] on input "All Purchases 0" at bounding box center [0, 0] width 0 height 0
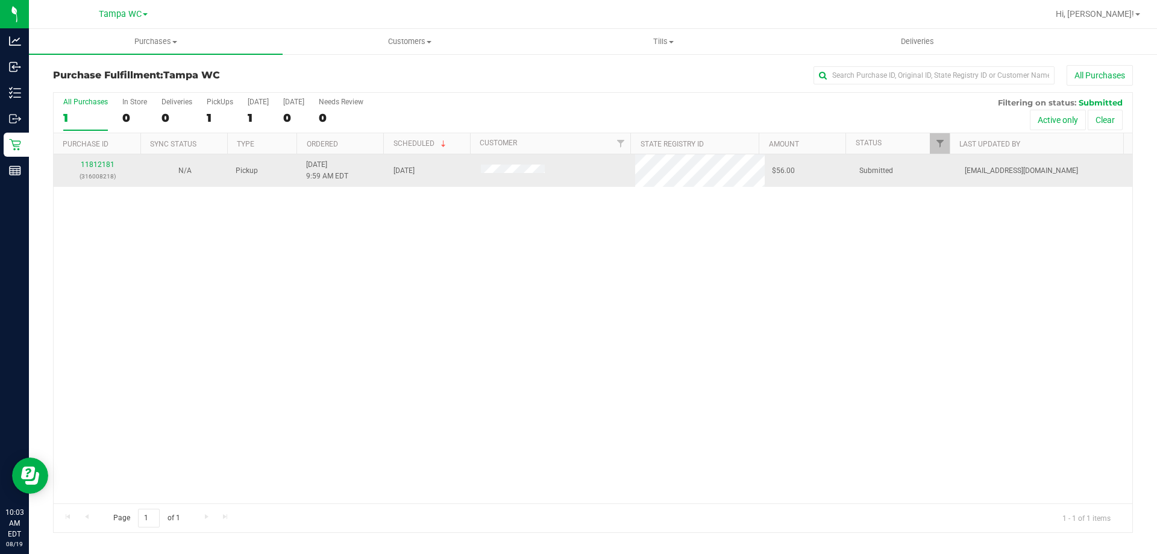
click at [98, 157] on td "11812181 (316008218)" at bounding box center [97, 170] width 87 height 33
click at [92, 165] on link "11812181" at bounding box center [98, 164] width 34 height 8
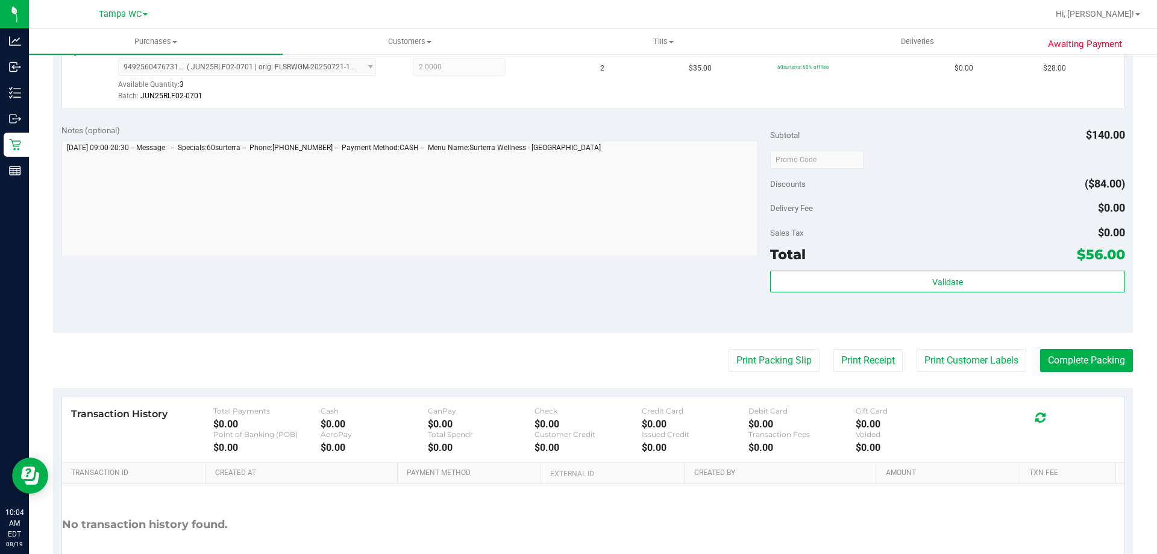
scroll to position [422, 0]
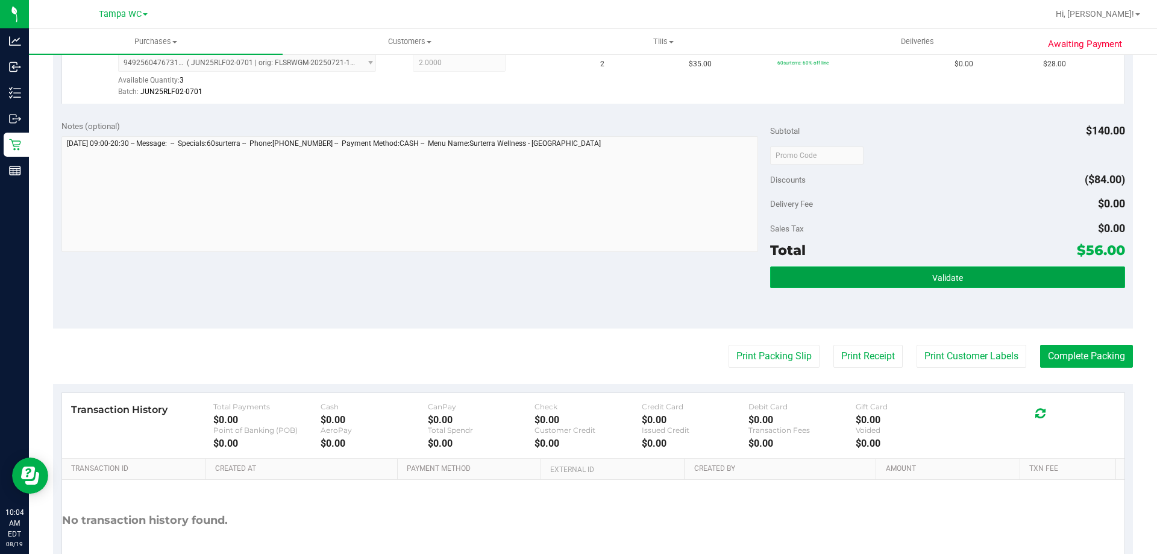
click at [901, 272] on button "Validate" at bounding box center [947, 277] width 354 height 22
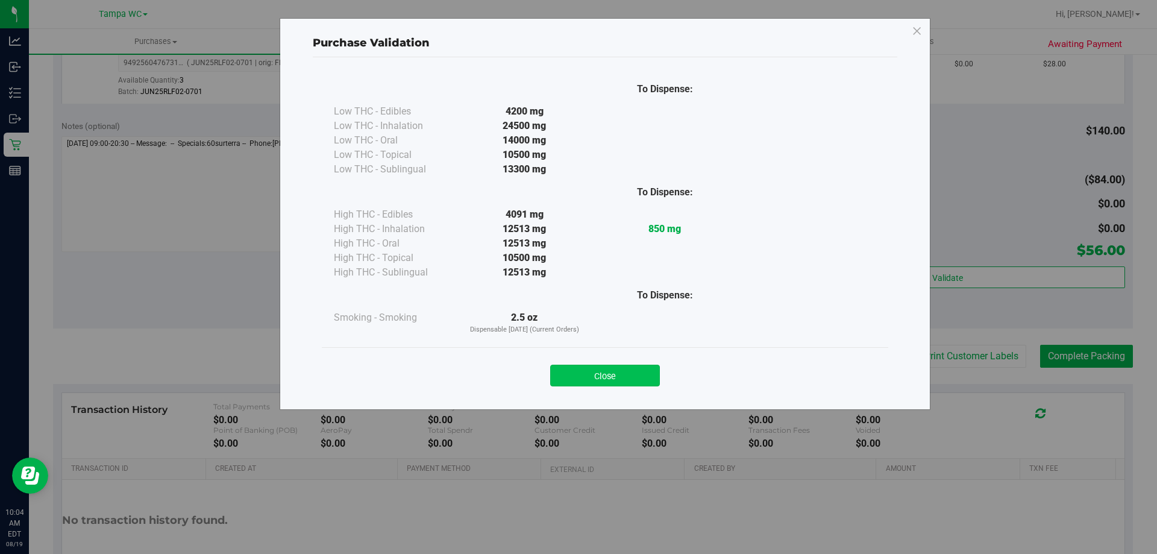
click at [625, 380] on button "Close" at bounding box center [605, 376] width 110 height 22
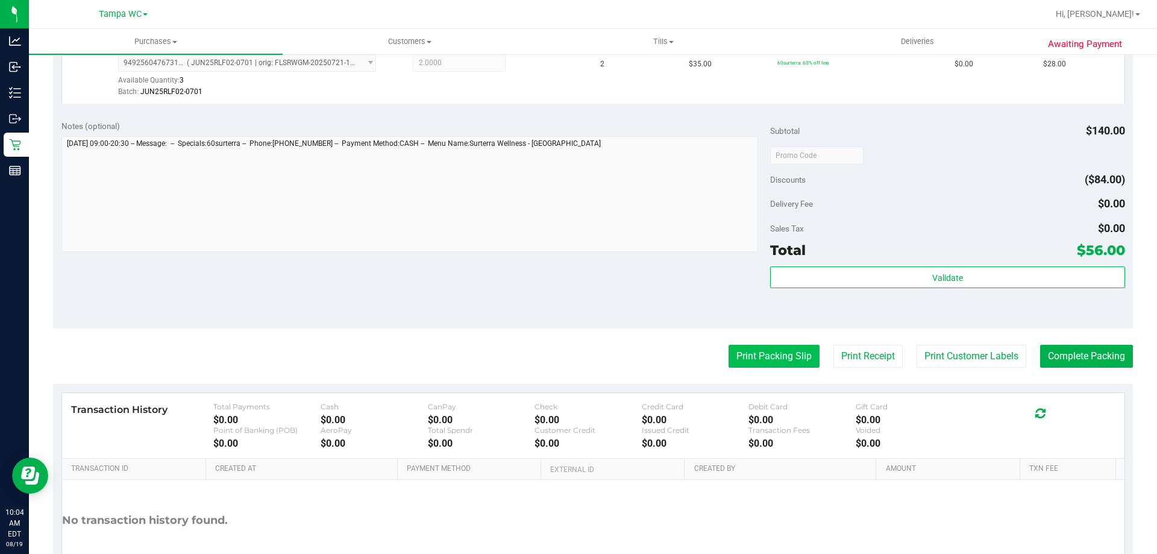
click at [777, 353] on button "Print Packing Slip" at bounding box center [774, 356] width 91 height 23
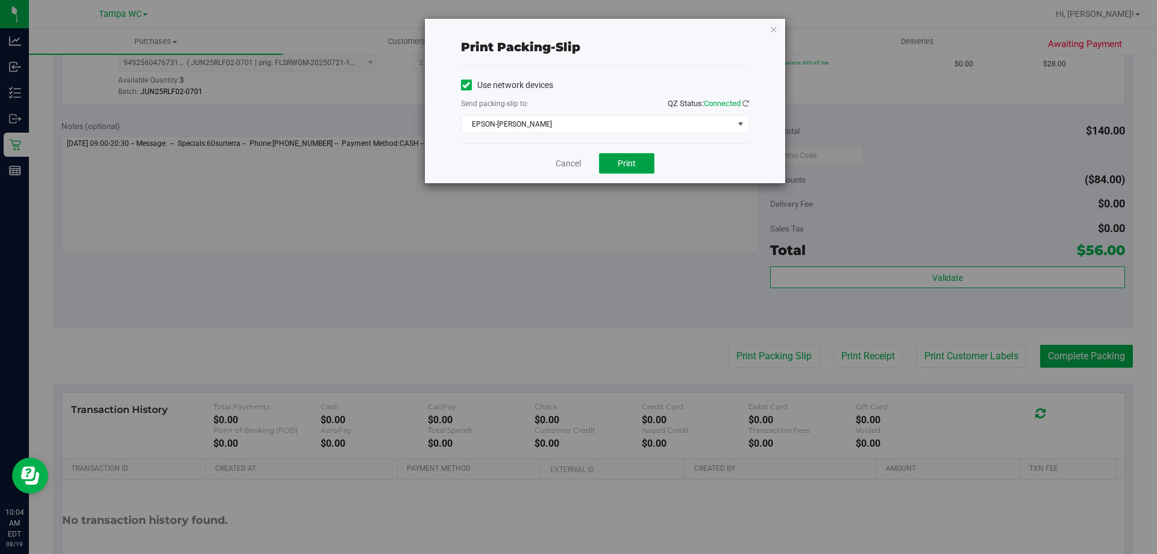
click at [620, 172] on button "Print" at bounding box center [626, 163] width 55 height 20
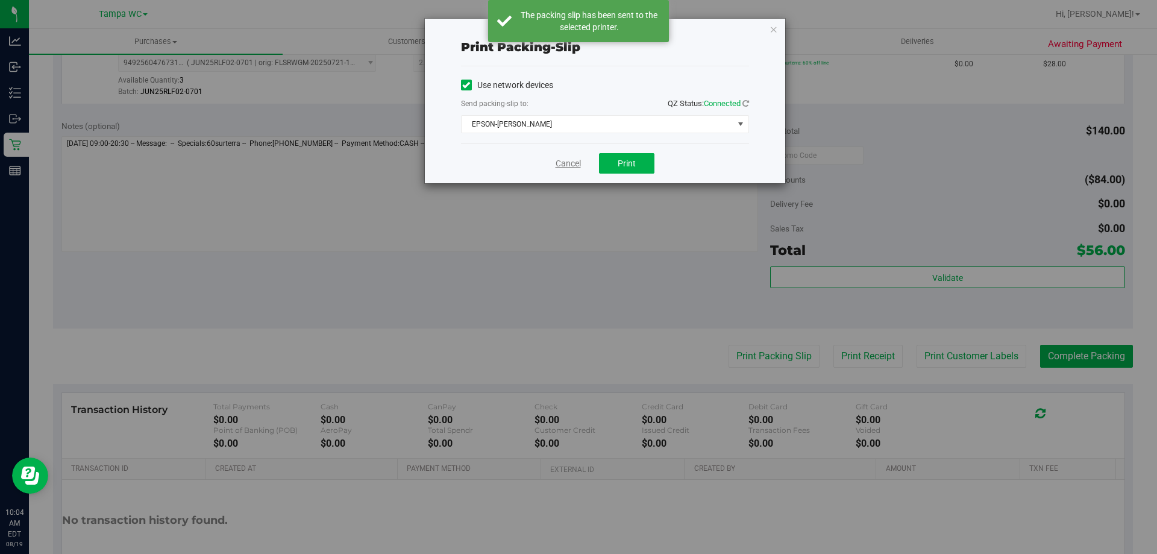
click at [561, 163] on link "Cancel" at bounding box center [568, 163] width 25 height 13
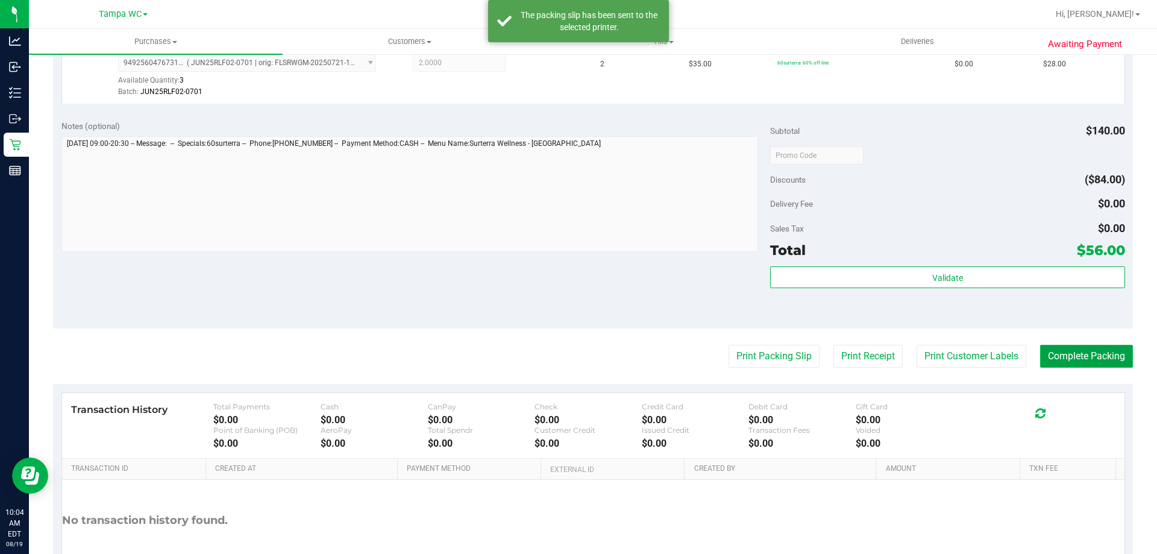
click at [1084, 350] on button "Complete Packing" at bounding box center [1086, 356] width 93 height 23
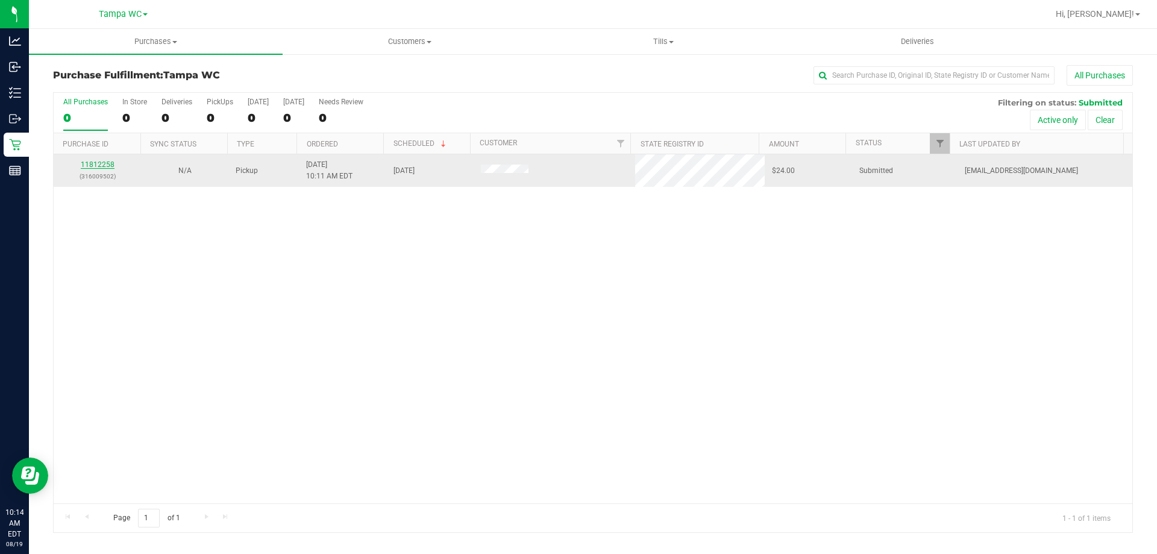
click at [95, 165] on link "11812258" at bounding box center [98, 164] width 34 height 8
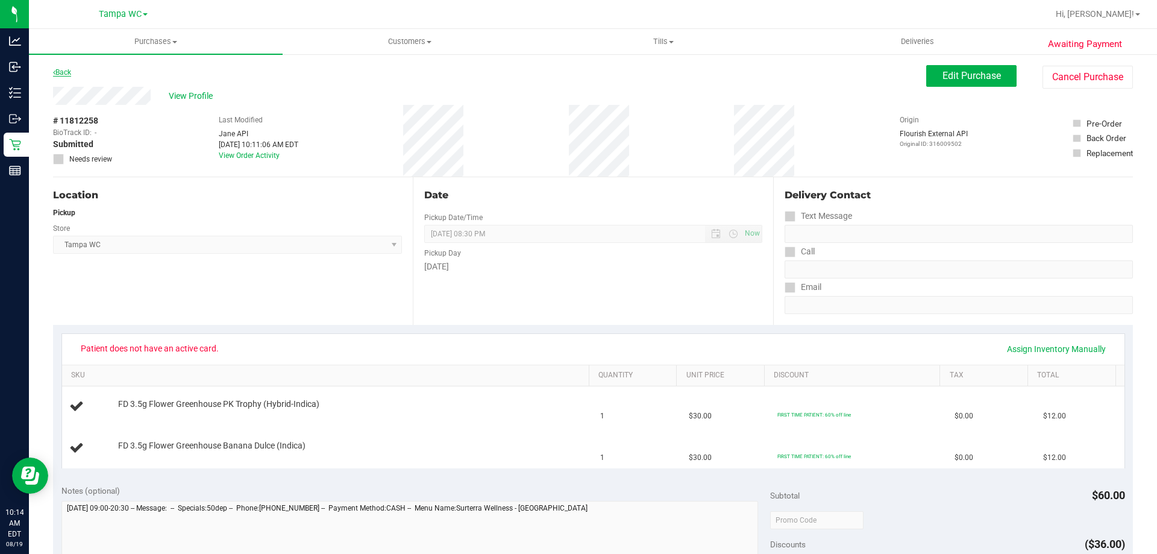
click at [61, 70] on link "Back" at bounding box center [62, 72] width 18 height 8
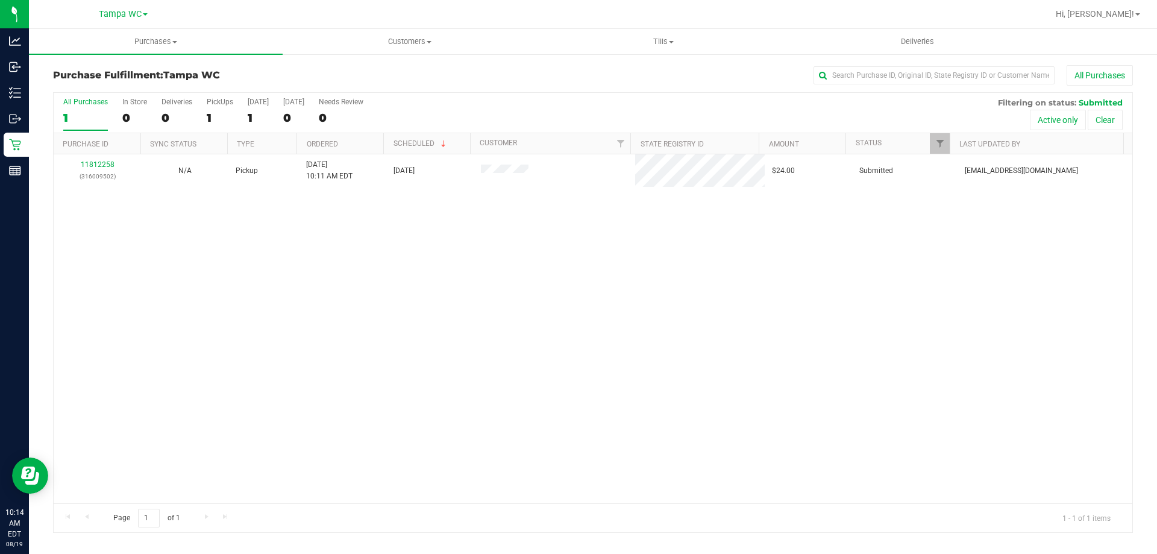
click at [95, 107] on label "All Purchases 1" at bounding box center [85, 114] width 45 height 33
click at [0, 0] on input "All Purchases 1" at bounding box center [0, 0] width 0 height 0
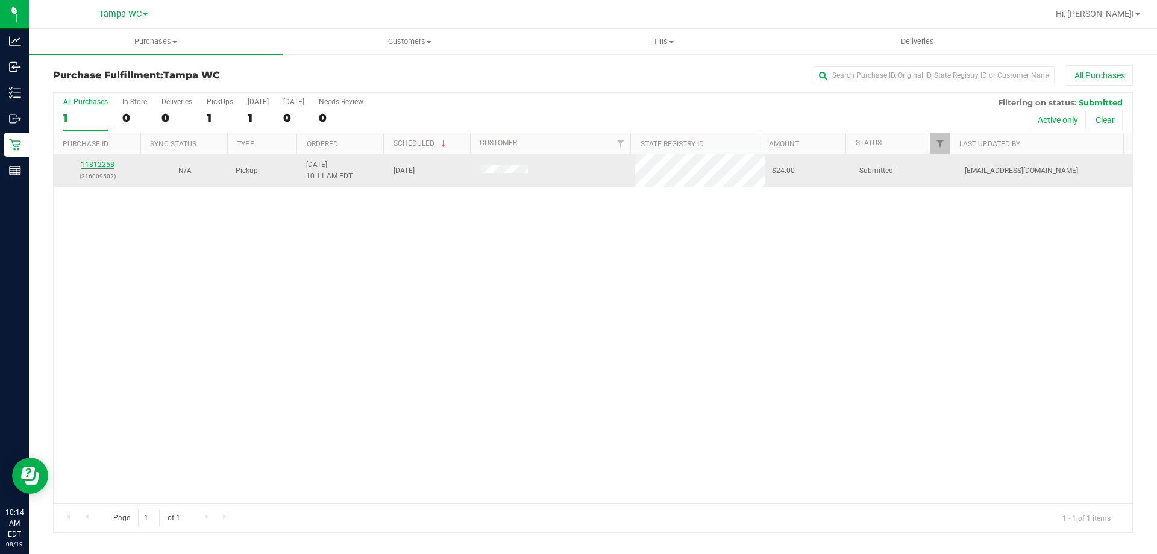
click at [104, 163] on link "11812258" at bounding box center [98, 164] width 34 height 8
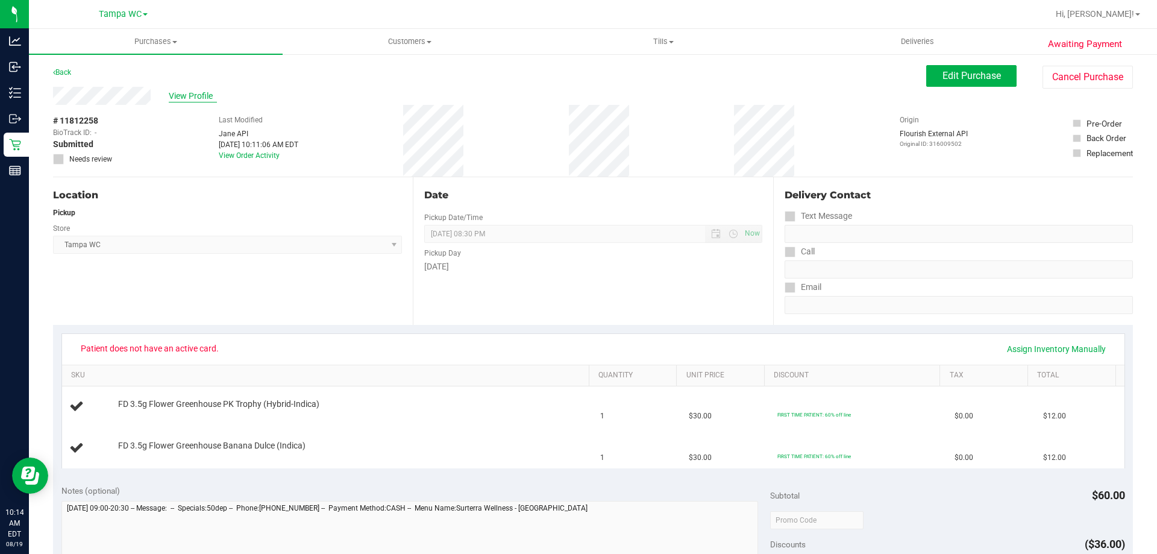
click at [198, 97] on span "View Profile" at bounding box center [193, 96] width 48 height 13
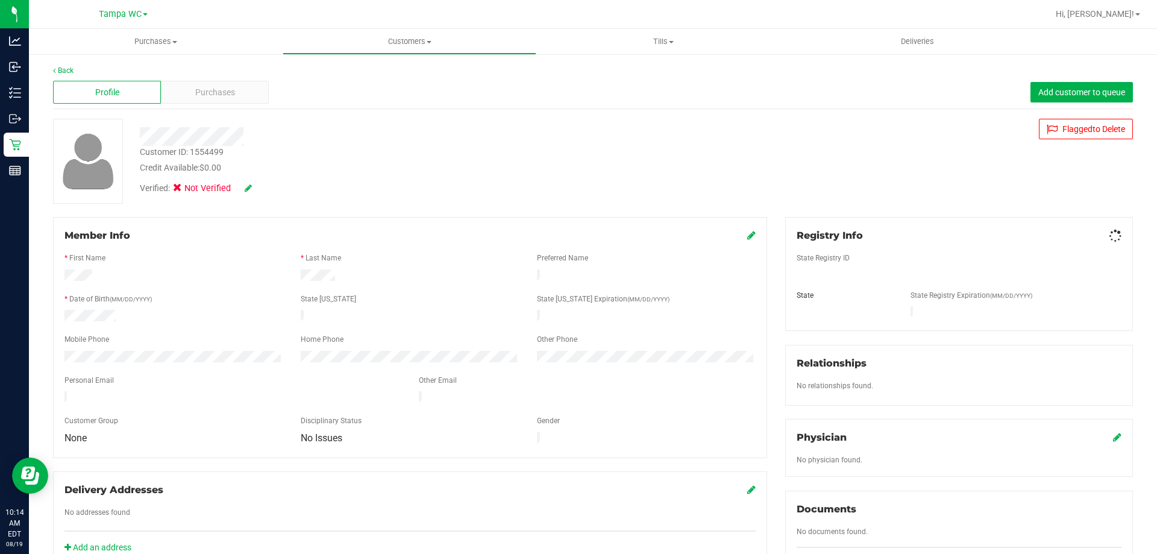
click at [198, 97] on span "Purchases" at bounding box center [215, 92] width 40 height 13
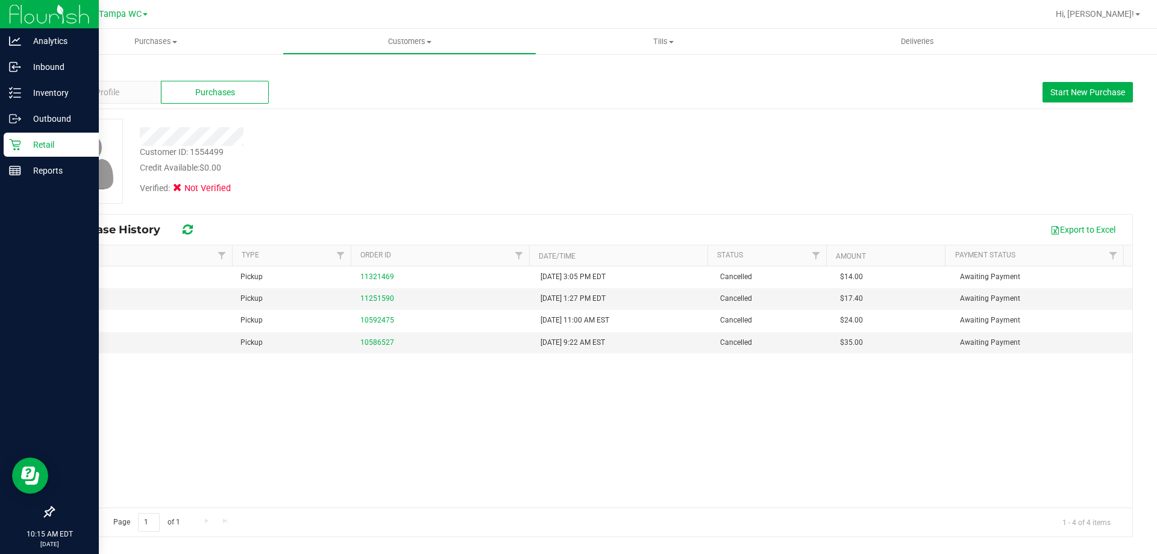
click at [26, 140] on p "Retail" at bounding box center [57, 144] width 72 height 14
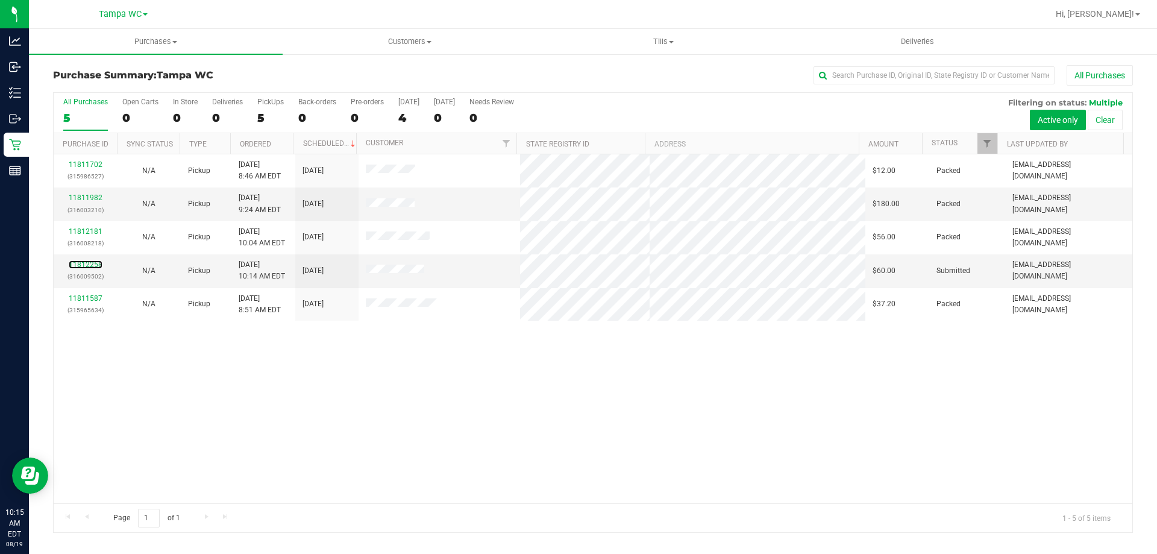
click at [89, 261] on link "11812258" at bounding box center [86, 264] width 34 height 8
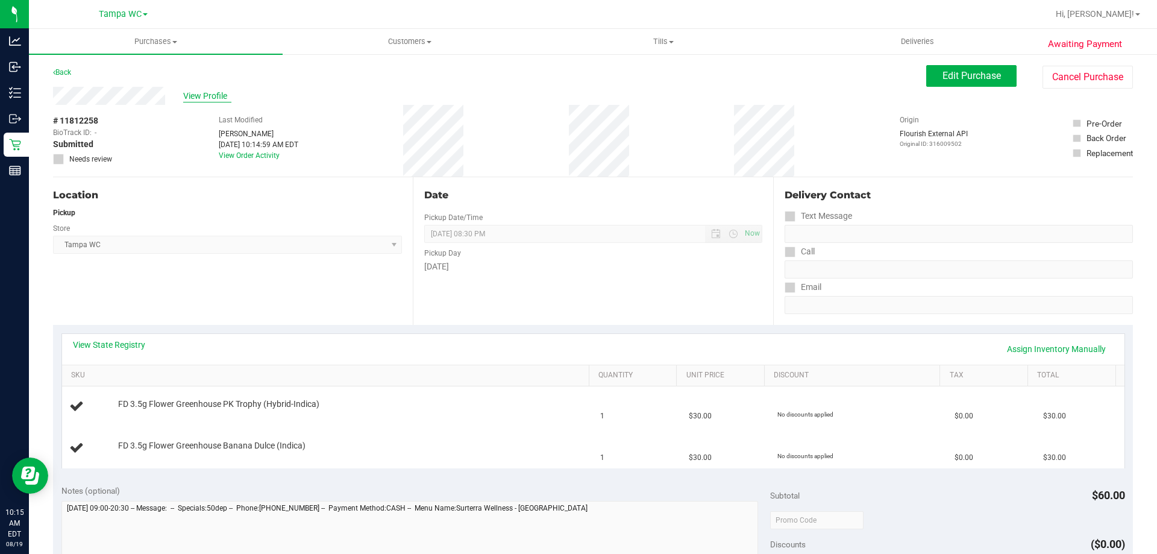
click at [218, 100] on span "View Profile" at bounding box center [207, 96] width 48 height 13
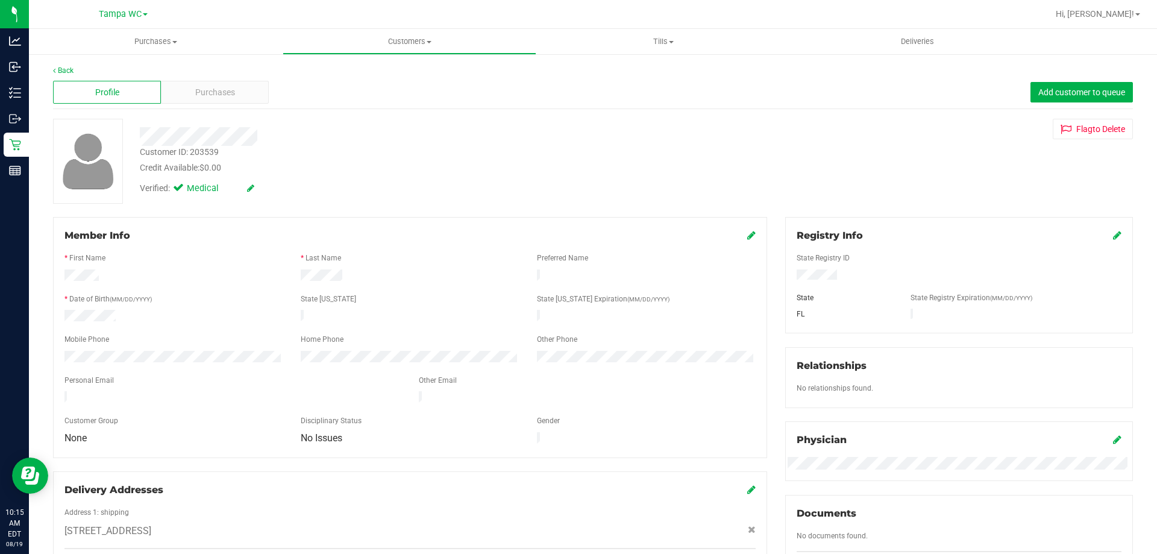
click at [218, 100] on div "Purchases" at bounding box center [215, 92] width 108 height 23
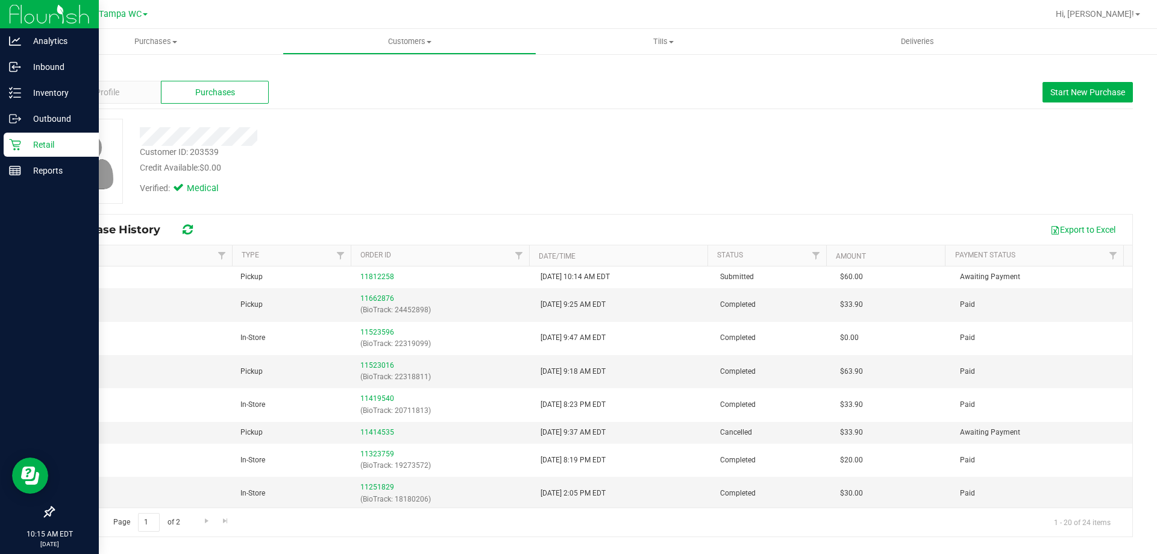
click at [13, 142] on icon at bounding box center [15, 145] width 12 height 12
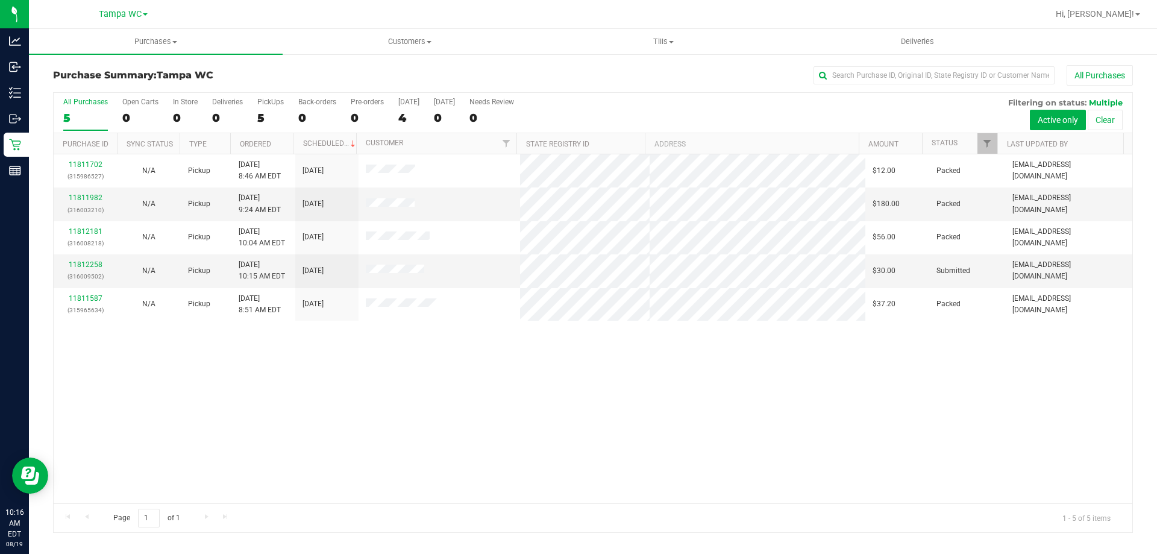
click at [79, 101] on div "All Purchases" at bounding box center [85, 102] width 45 height 8
click at [0, 0] on input "All Purchases 5" at bounding box center [0, 0] width 0 height 0
click at [91, 113] on div "5" at bounding box center [85, 118] width 45 height 14
click at [0, 0] on input "All Purchases 5" at bounding box center [0, 0] width 0 height 0
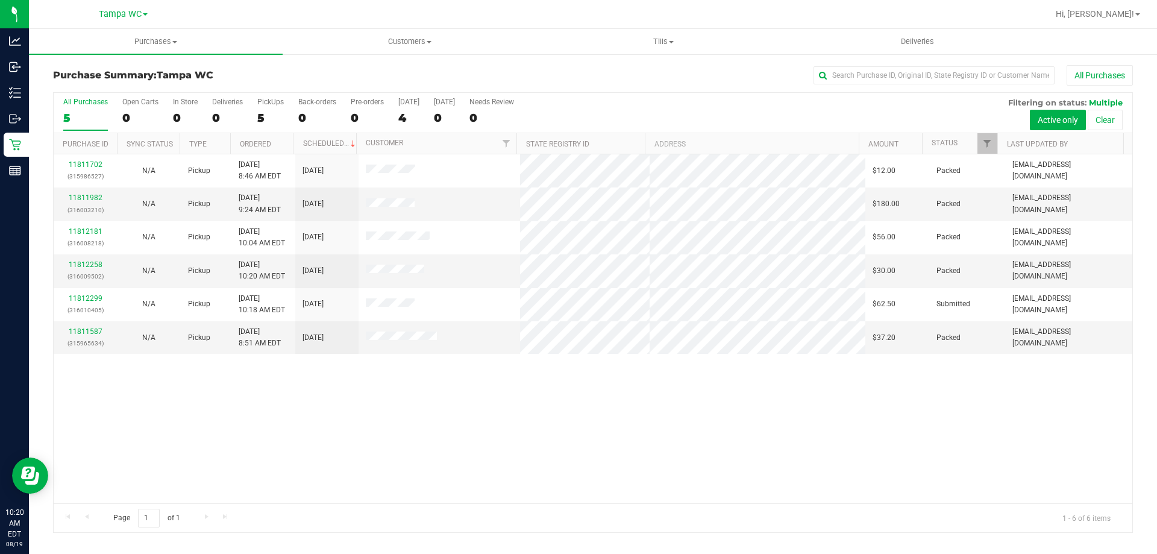
click at [98, 112] on div "5" at bounding box center [85, 118] width 45 height 14
click at [0, 0] on input "All Purchases 5" at bounding box center [0, 0] width 0 height 0
click at [97, 109] on label "All Purchases 6" at bounding box center [85, 114] width 45 height 33
click at [0, 0] on input "All Purchases 6" at bounding box center [0, 0] width 0 height 0
click at [89, 297] on link "11812299" at bounding box center [86, 298] width 34 height 8
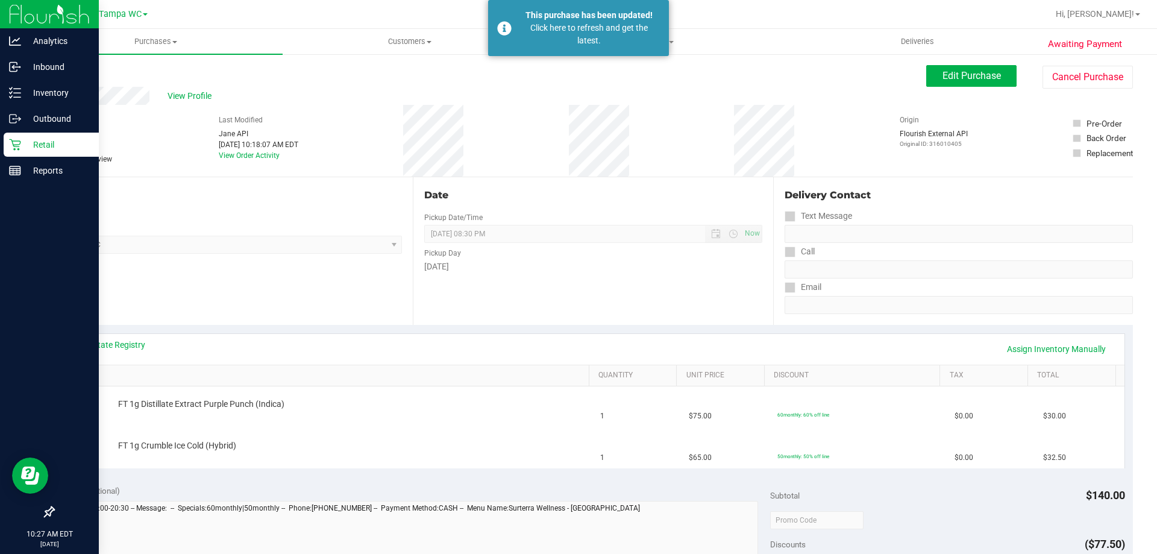
click at [13, 145] on icon at bounding box center [14, 144] width 11 height 11
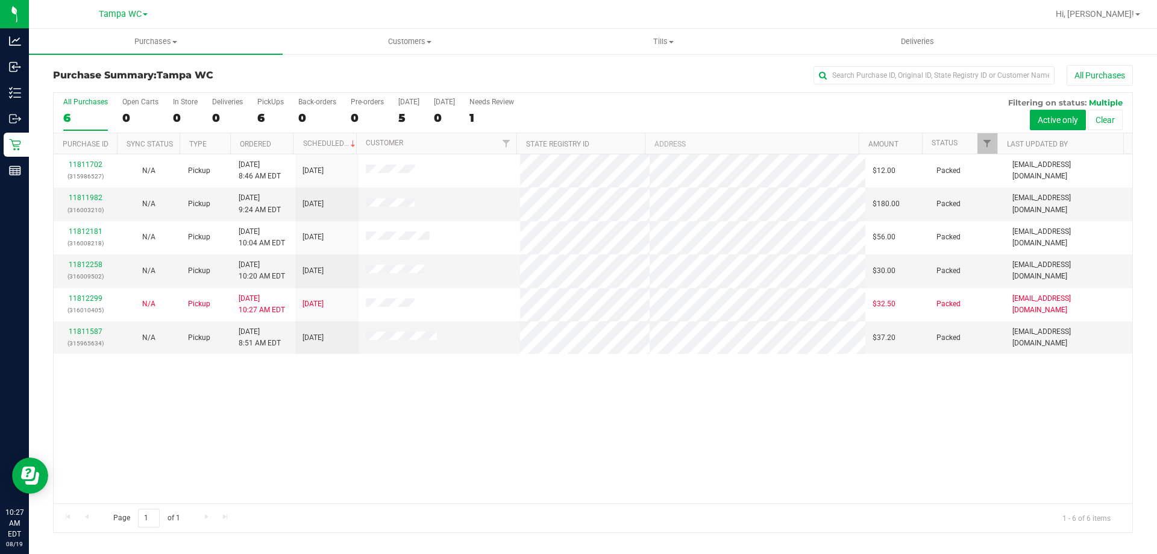
click at [77, 121] on div "6" at bounding box center [85, 118] width 45 height 14
click at [0, 0] on input "All Purchases 6" at bounding box center [0, 0] width 0 height 0
click at [83, 114] on div "6" at bounding box center [85, 118] width 45 height 14
click at [0, 0] on input "All Purchases 6" at bounding box center [0, 0] width 0 height 0
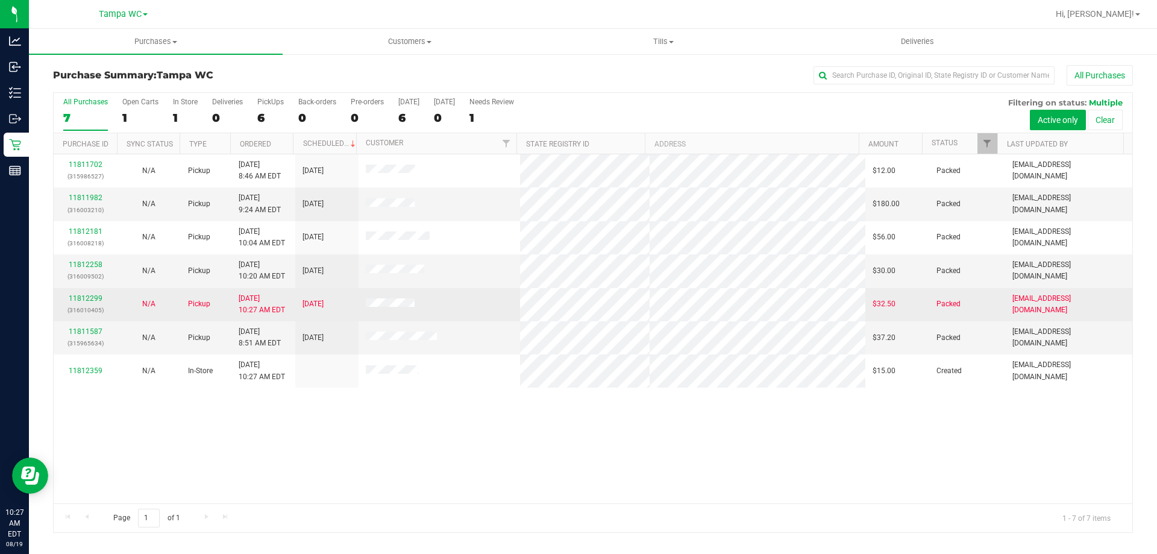
click at [85, 293] on div "11812299 (316010405)" at bounding box center [85, 304] width 49 height 23
click at [84, 298] on link "11812299" at bounding box center [86, 298] width 34 height 8
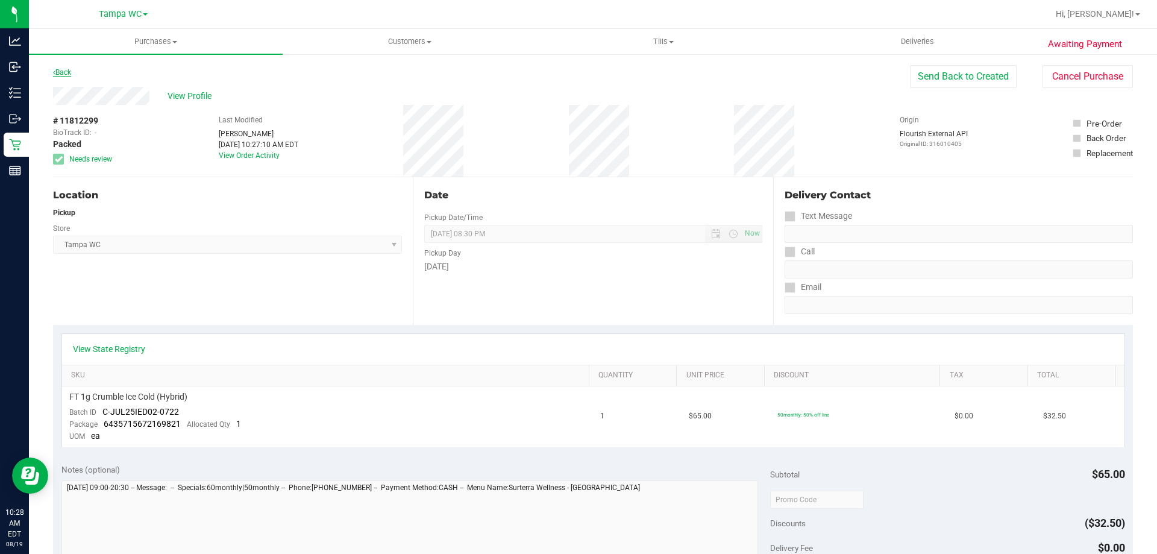
click at [69, 68] on link "Back" at bounding box center [62, 72] width 18 height 8
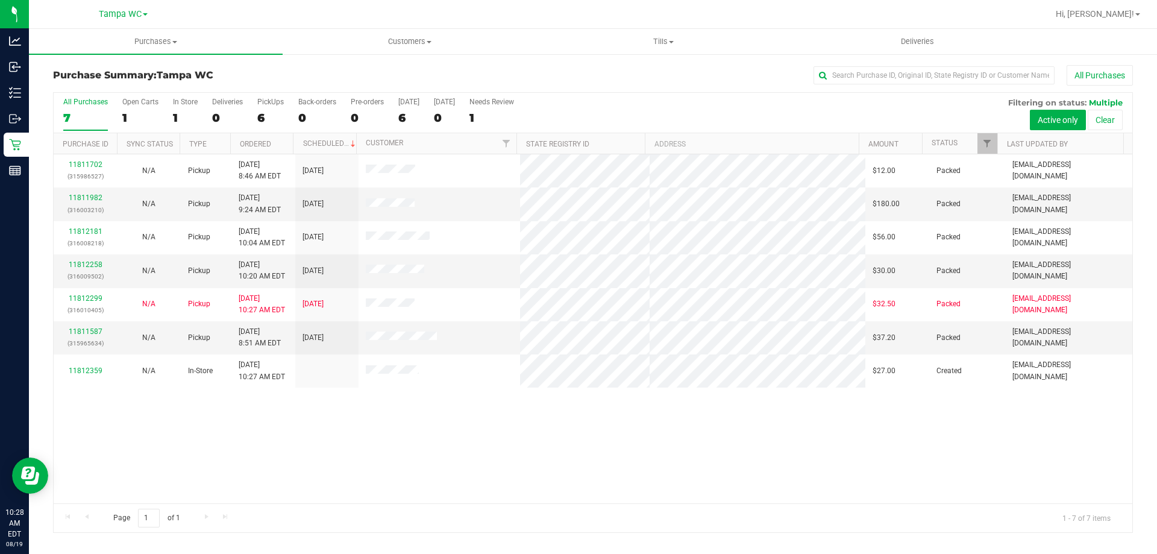
click at [720, 454] on div "11811702 (315986527) N/A Pickup 8/19/2025 8:46 AM EDT 8/19/2025 $12.00 Packed z…" at bounding box center [593, 328] width 1079 height 349
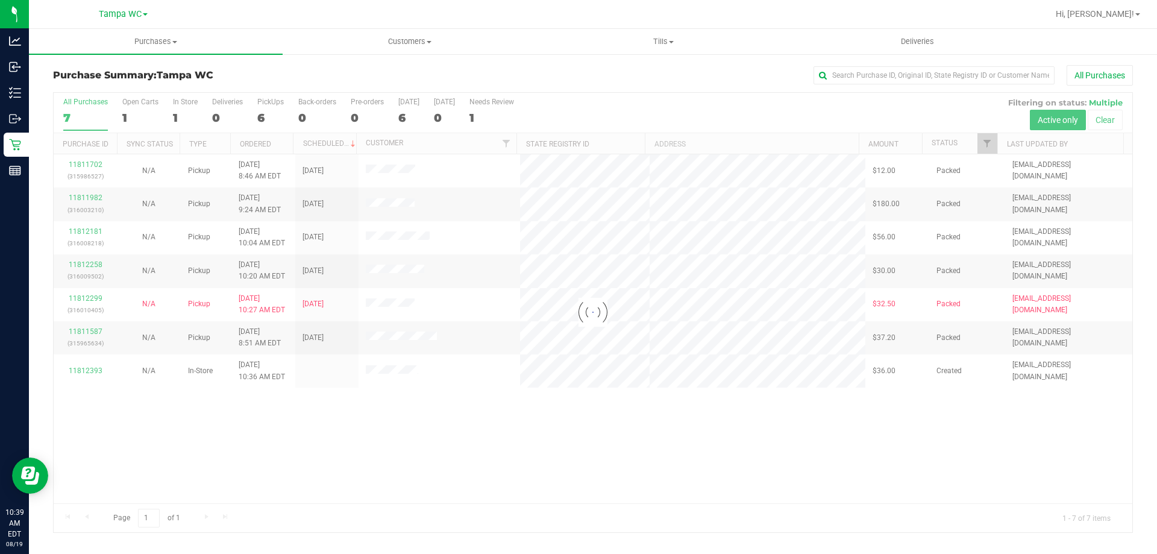
click at [87, 104] on div at bounding box center [593, 312] width 1079 height 439
click at [118, 103] on div at bounding box center [593, 312] width 1079 height 439
click at [83, 108] on div at bounding box center [593, 312] width 1079 height 439
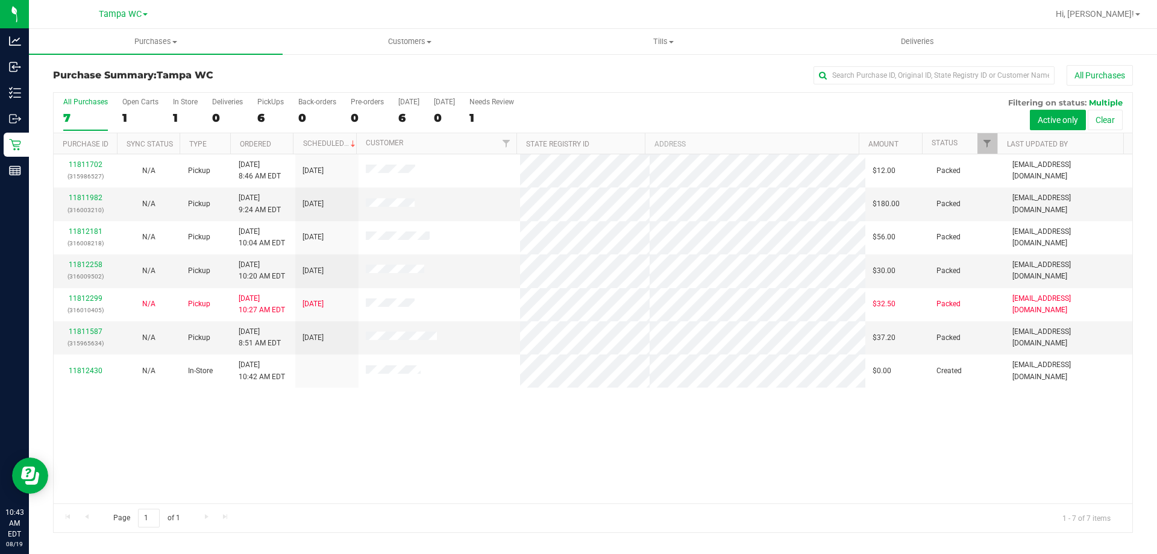
click at [83, 108] on label "All Purchases 7" at bounding box center [85, 114] width 45 height 33
click at [0, 0] on input "All Purchases 7" at bounding box center [0, 0] width 0 height 0
click at [77, 109] on label "All Purchases 7" at bounding box center [85, 114] width 45 height 33
click at [0, 0] on input "All Purchases 7" at bounding box center [0, 0] width 0 height 0
click at [547, 76] on div "All Purchases" at bounding box center [773, 75] width 720 height 20
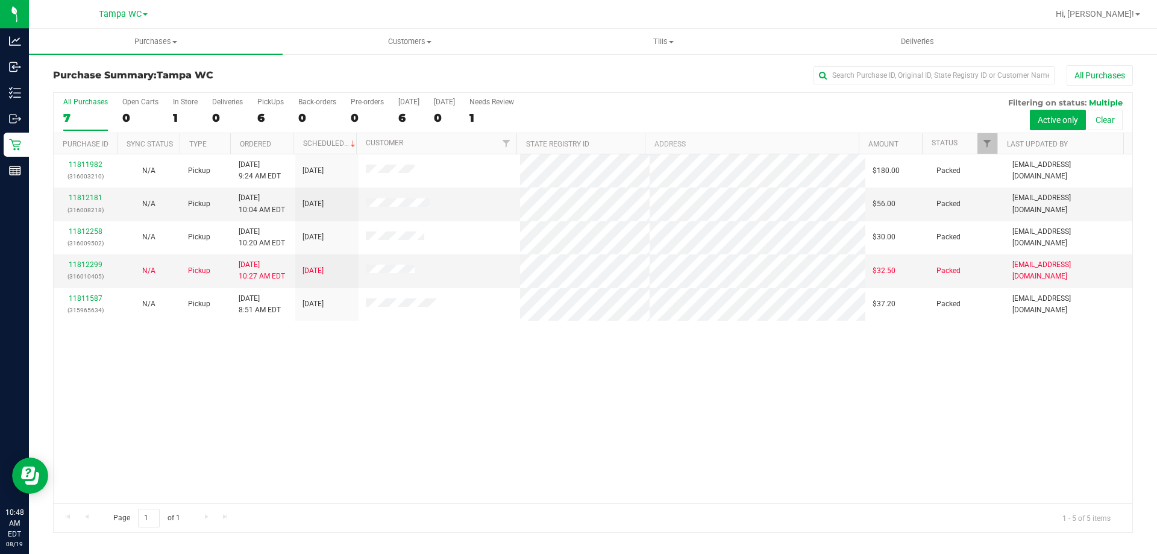
click at [85, 100] on div "All Purchases" at bounding box center [85, 102] width 45 height 8
click at [0, 0] on input "All Purchases 7" at bounding box center [0, 0] width 0 height 0
click at [103, 112] on div "5" at bounding box center [85, 118] width 45 height 14
click at [0, 0] on input "All Purchases 5" at bounding box center [0, 0] width 0 height 0
click at [101, 102] on div "All Purchases" at bounding box center [85, 102] width 45 height 8
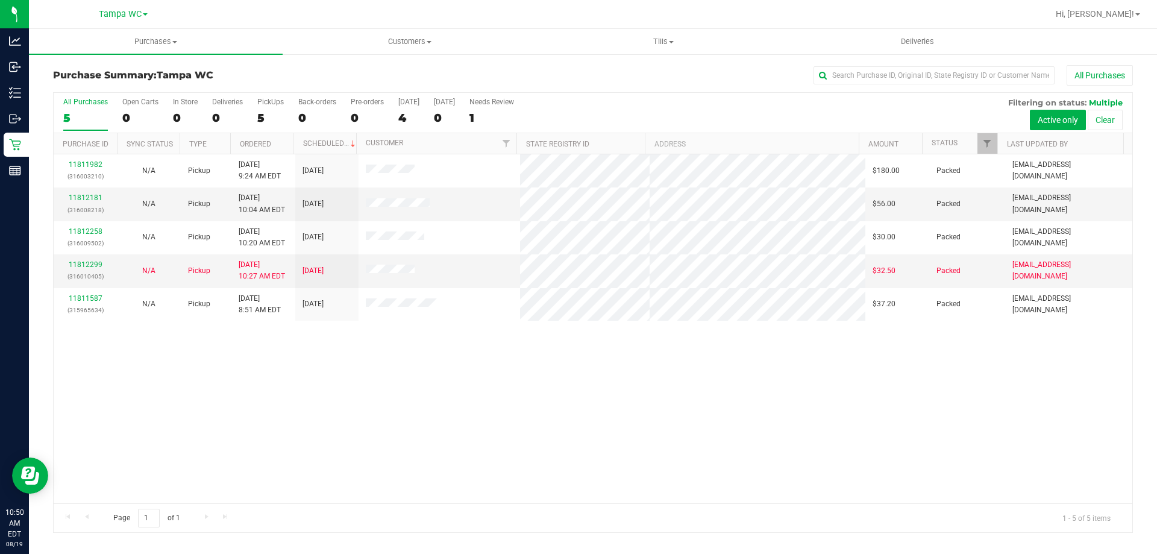
click at [0, 0] on input "All Purchases 5" at bounding box center [0, 0] width 0 height 0
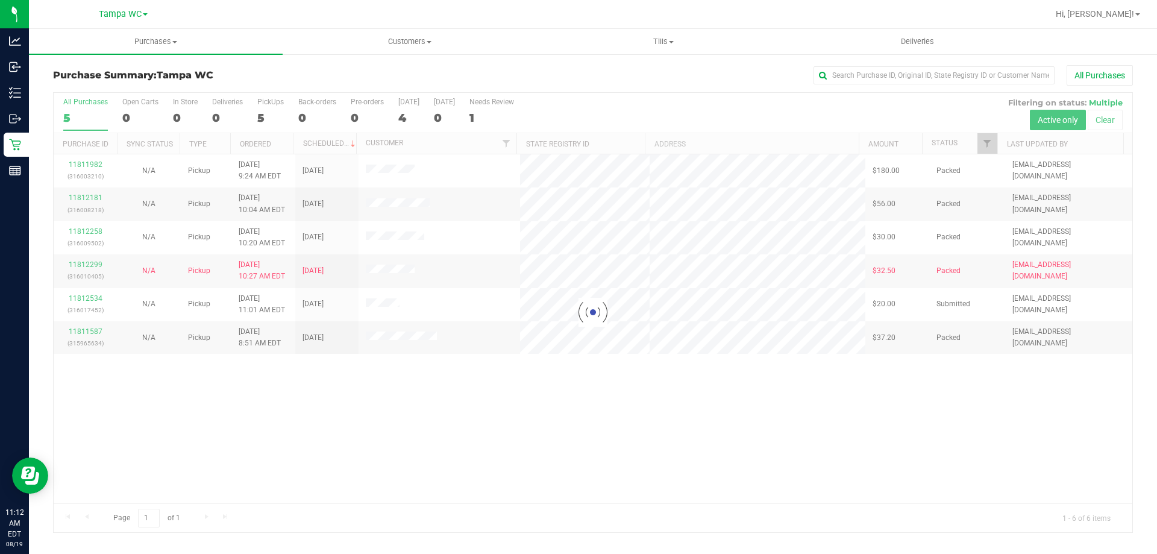
click at [93, 107] on div at bounding box center [593, 312] width 1079 height 439
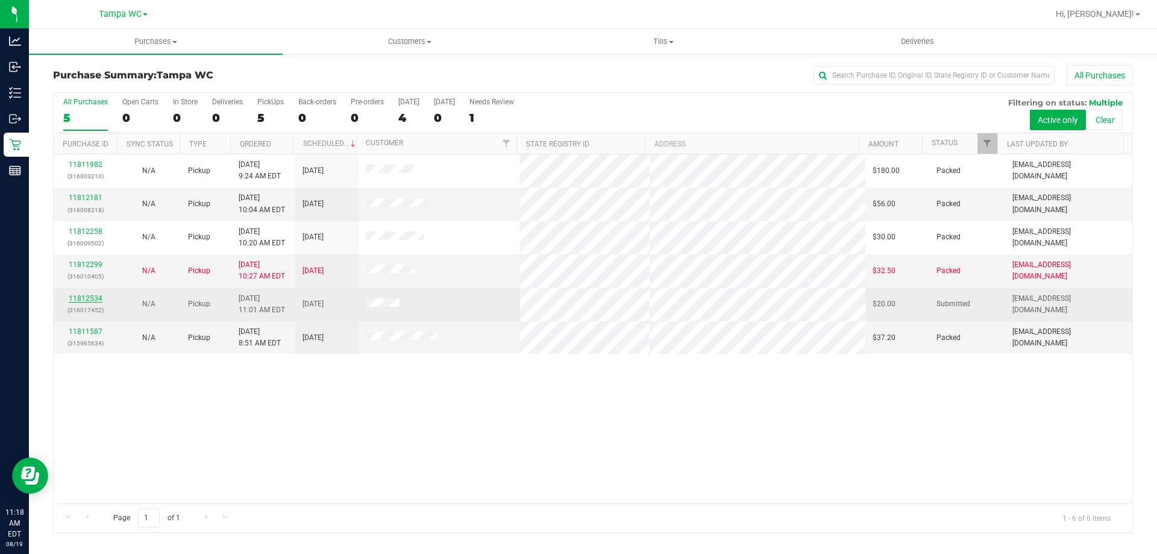
click at [83, 301] on link "11812534" at bounding box center [86, 298] width 34 height 8
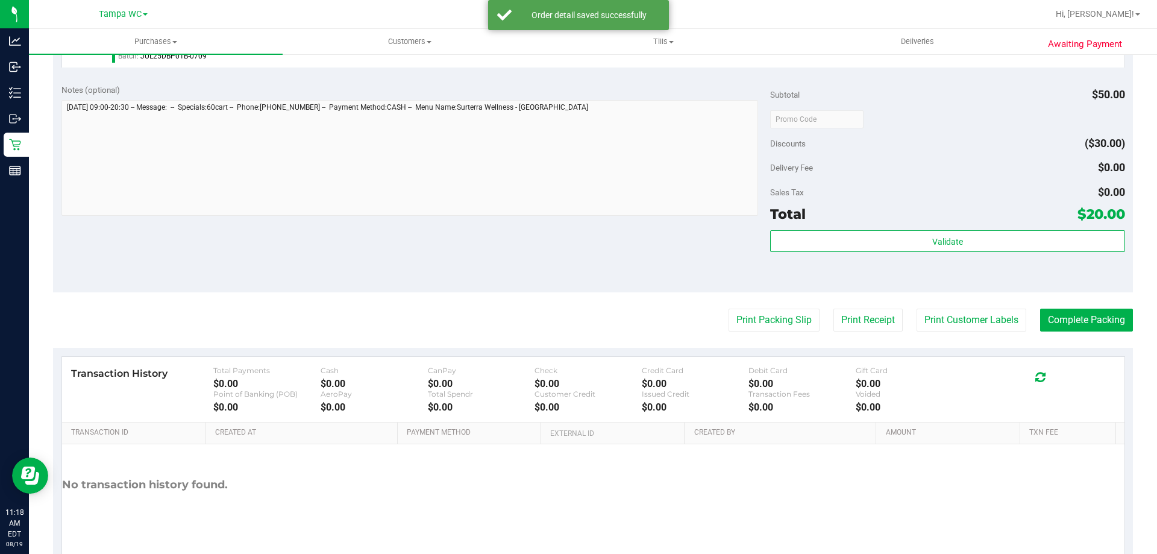
scroll to position [432, 0]
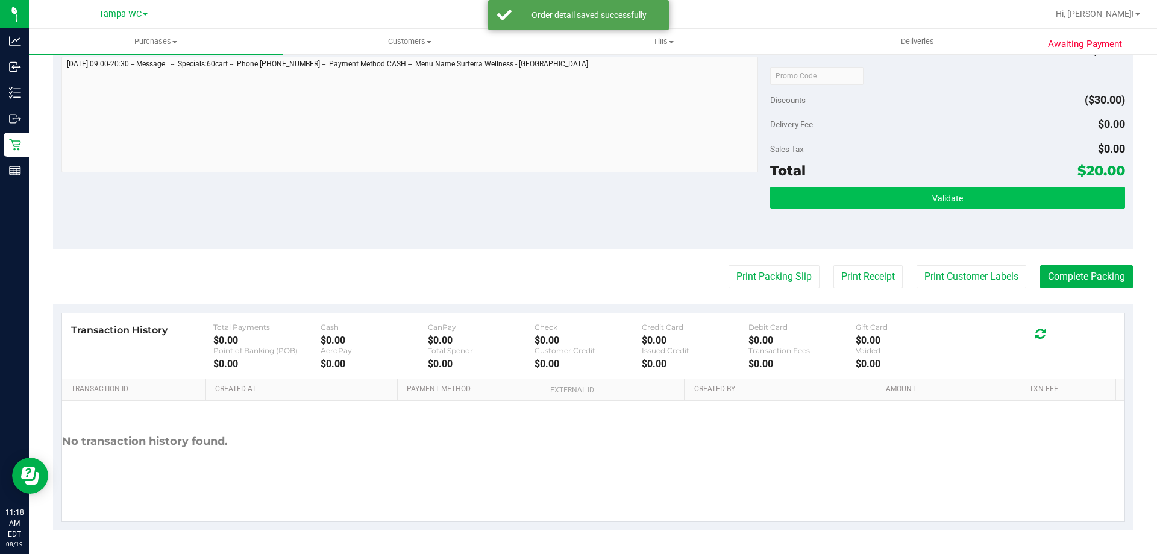
drag, startPoint x: 993, startPoint y: 184, endPoint x: 987, endPoint y: 191, distance: 9.0
click at [991, 186] on div "Subtotal $50.00 Discounts ($30.00) Delivery Fee $0.00 Sales Tax $0.00 Total $20…" at bounding box center [947, 140] width 354 height 201
click at [986, 193] on button "Validate" at bounding box center [947, 198] width 354 height 22
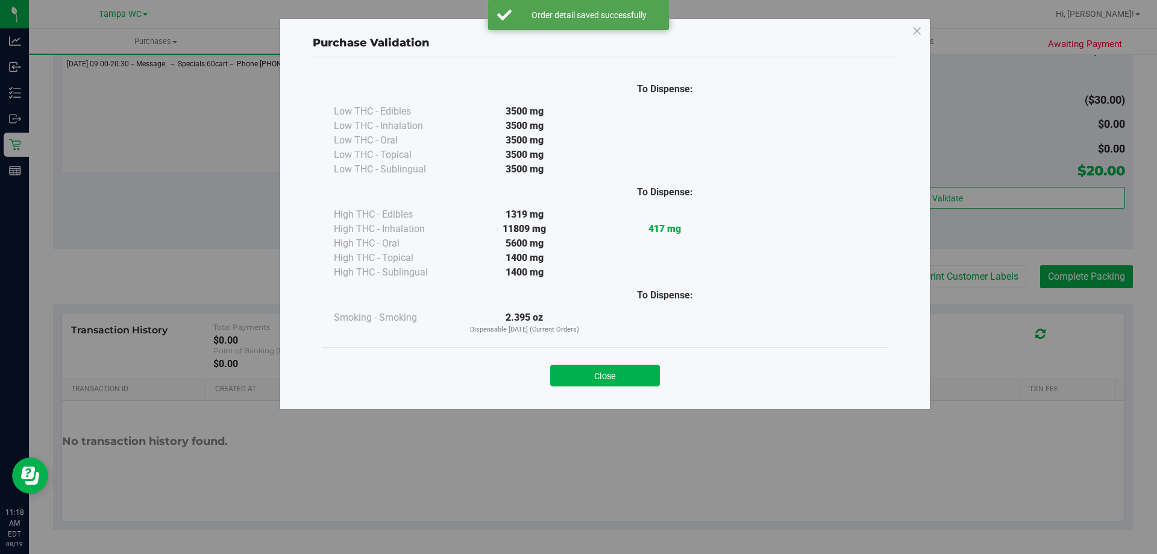
click at [595, 388] on div "Close" at bounding box center [605, 371] width 567 height 49
click at [608, 375] on button "Close" at bounding box center [605, 376] width 110 height 22
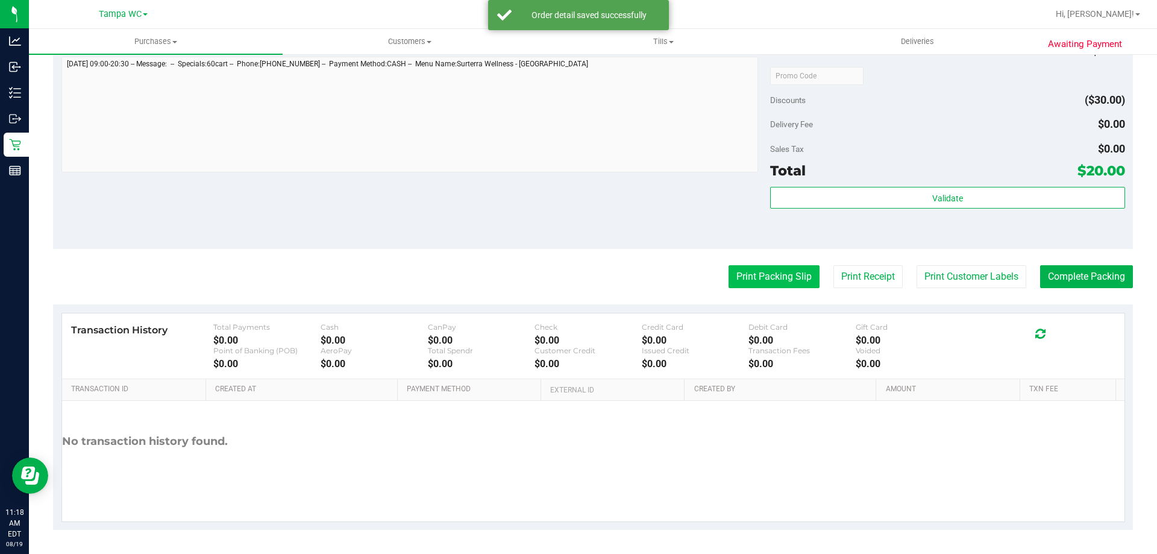
click at [737, 273] on button "Print Packing Slip" at bounding box center [774, 276] width 91 height 23
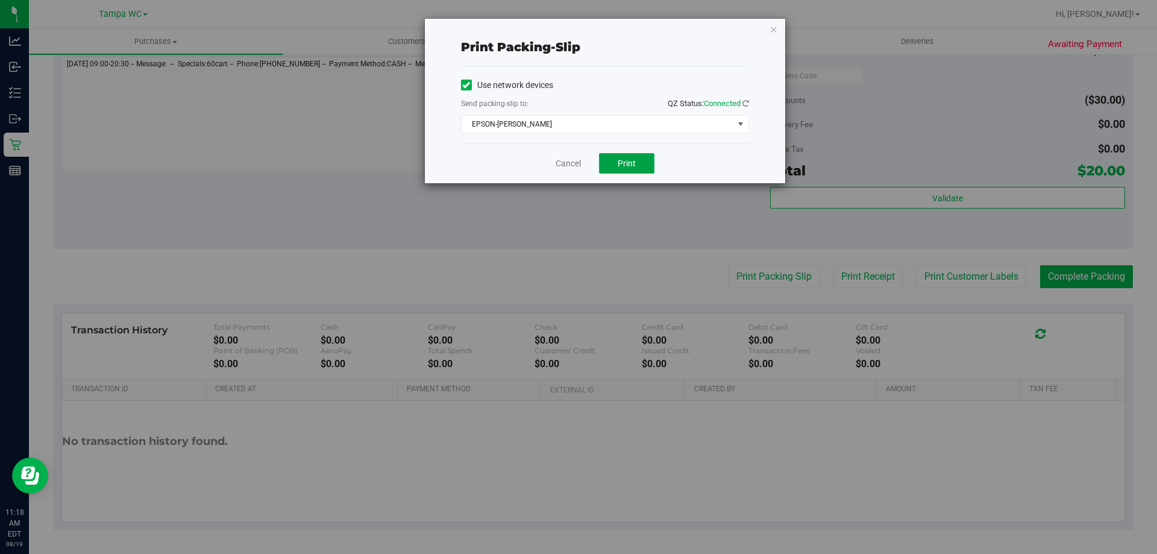
click at [631, 157] on button "Print" at bounding box center [626, 163] width 55 height 20
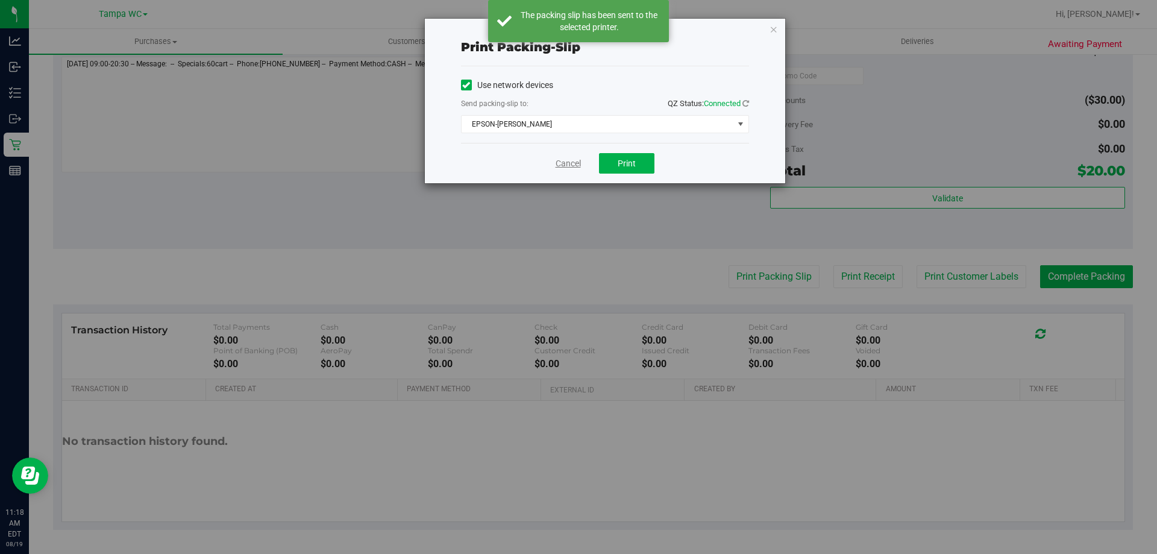
click at [562, 162] on link "Cancel" at bounding box center [568, 163] width 25 height 13
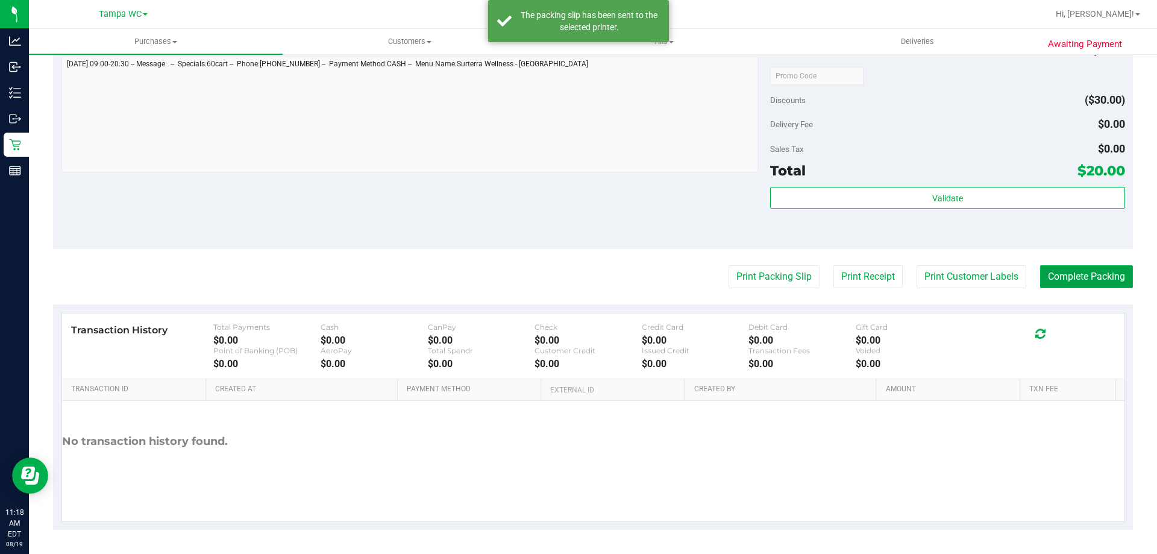
click at [1109, 278] on button "Complete Packing" at bounding box center [1086, 276] width 93 height 23
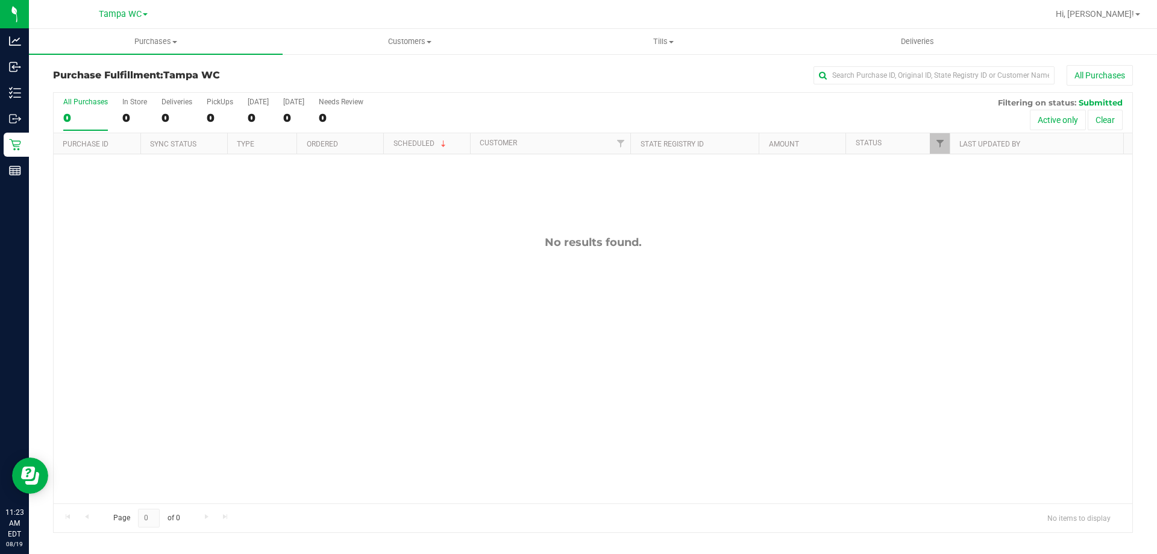
click at [87, 102] on div "All Purchases" at bounding box center [85, 102] width 45 height 8
click at [0, 0] on input "All Purchases 0" at bounding box center [0, 0] width 0 height 0
click at [93, 98] on div "All Purchases" at bounding box center [85, 102] width 45 height 8
click at [0, 0] on input "All Purchases 0" at bounding box center [0, 0] width 0 height 0
click at [87, 102] on div "All Purchases" at bounding box center [85, 102] width 45 height 8
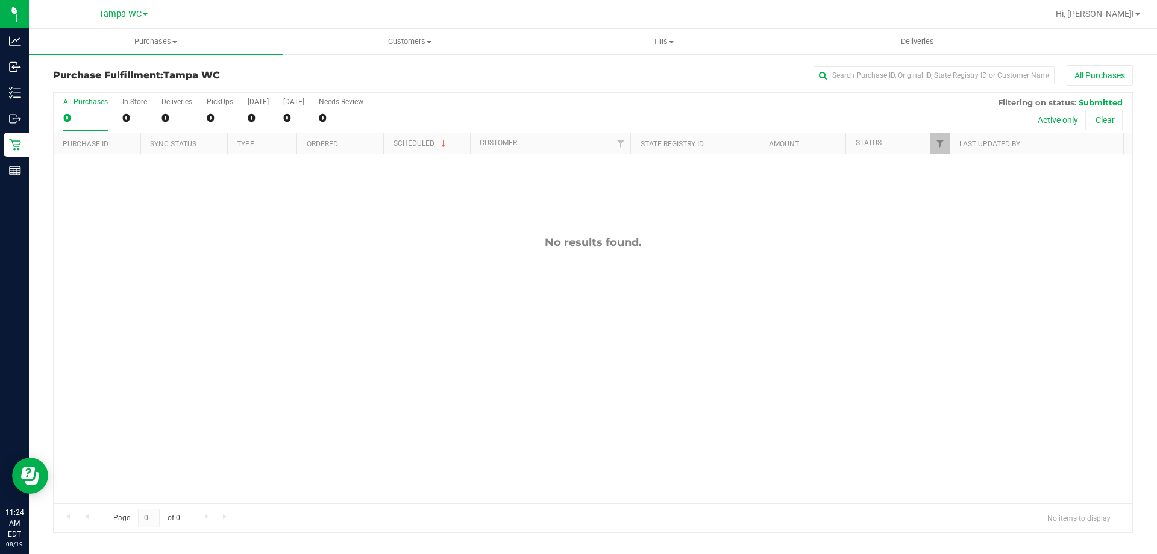
click at [0, 0] on input "All Purchases 0" at bounding box center [0, 0] width 0 height 0
click at [91, 100] on div "All Purchases" at bounding box center [85, 102] width 45 height 8
click at [0, 0] on input "All Purchases 0" at bounding box center [0, 0] width 0 height 0
click at [92, 107] on label "All Purchases 0" at bounding box center [85, 114] width 45 height 33
click at [0, 0] on input "All Purchases 0" at bounding box center [0, 0] width 0 height 0
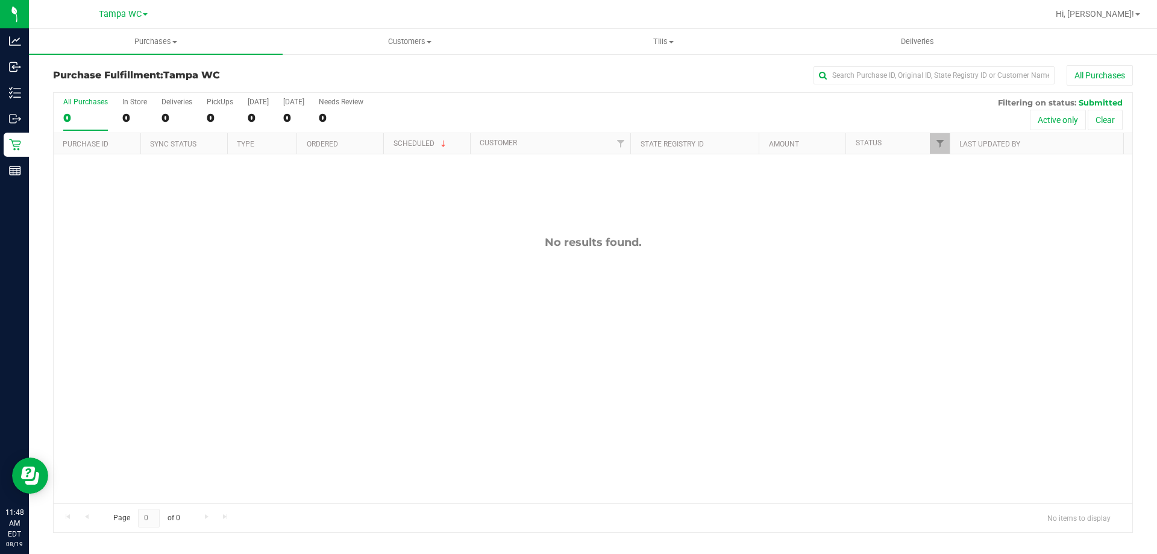
click at [95, 112] on div "0" at bounding box center [85, 118] width 45 height 14
click at [0, 0] on input "All Purchases 0" at bounding box center [0, 0] width 0 height 0
click at [80, 117] on div "0" at bounding box center [85, 118] width 45 height 14
click at [0, 0] on input "All Purchases 0" at bounding box center [0, 0] width 0 height 0
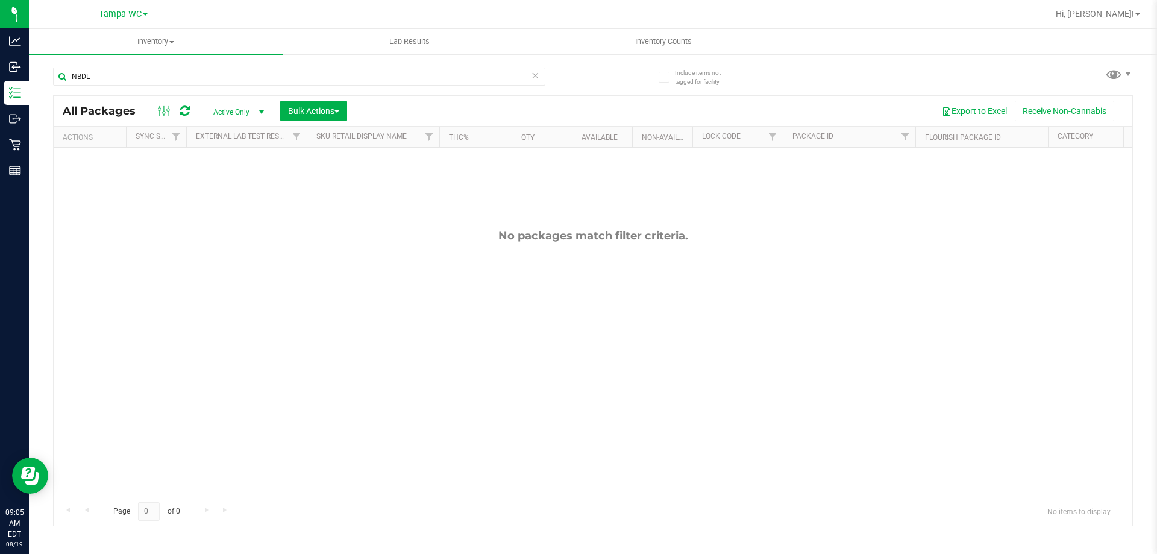
click at [537, 76] on icon at bounding box center [535, 75] width 8 height 14
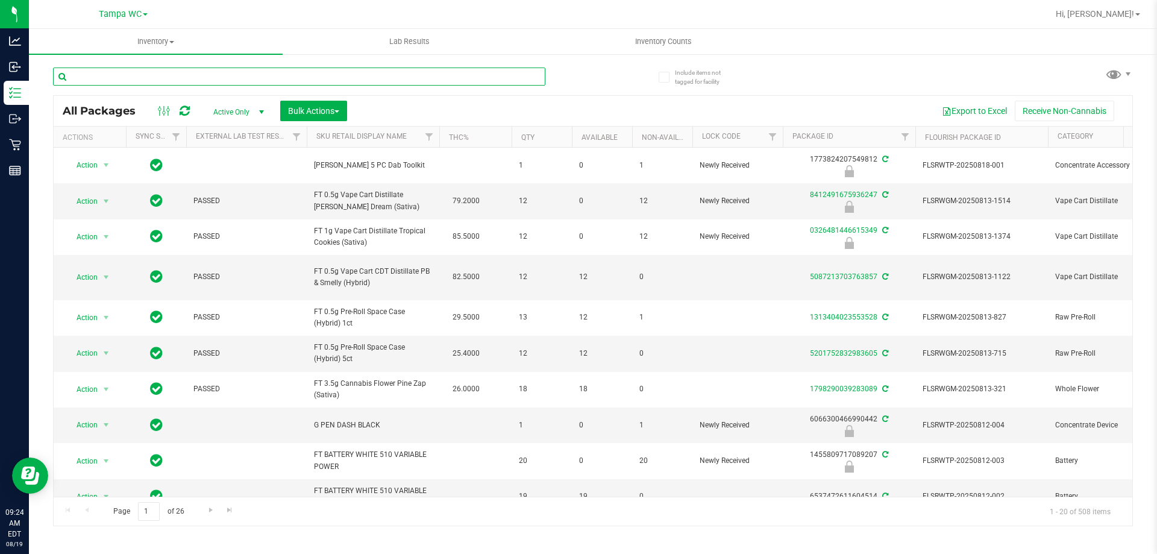
click at [140, 77] on input "text" at bounding box center [299, 77] width 492 height 18
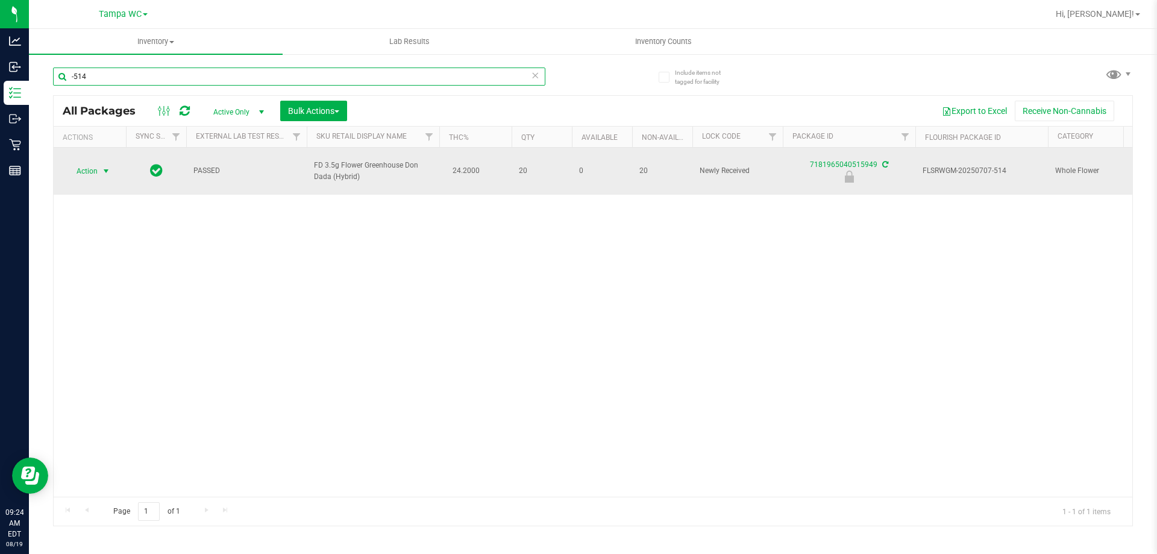
type input "-514"
click at [89, 163] on span "Action" at bounding box center [82, 171] width 33 height 17
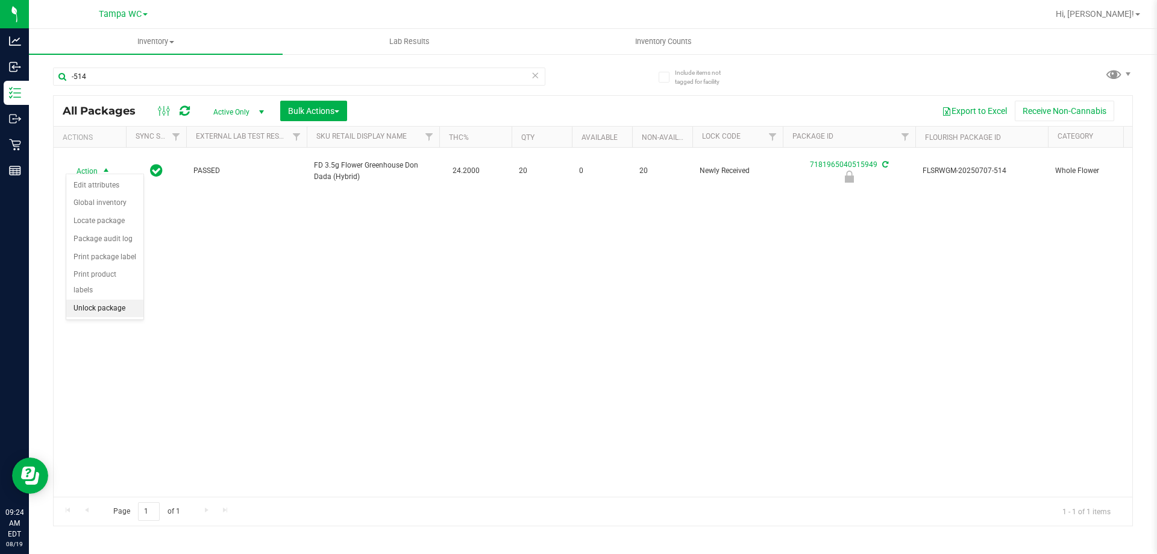
click at [99, 300] on li "Unlock package" at bounding box center [104, 309] width 77 height 18
click at [536, 74] on icon at bounding box center [535, 75] width 8 height 14
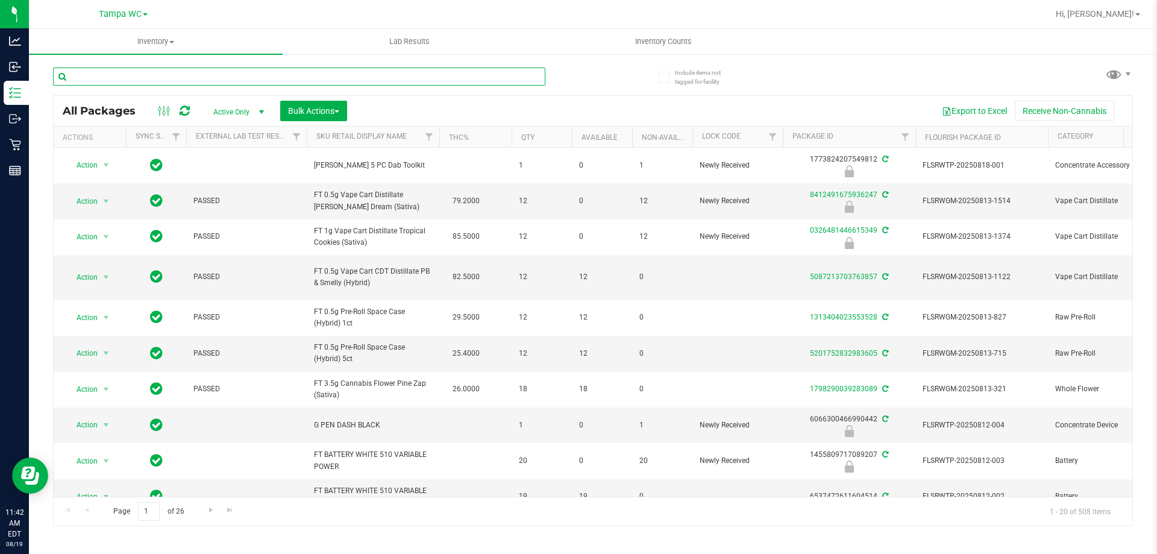
click at [383, 78] on input "text" at bounding box center [299, 77] width 492 height 18
